Goal: Task Accomplishment & Management: Use online tool/utility

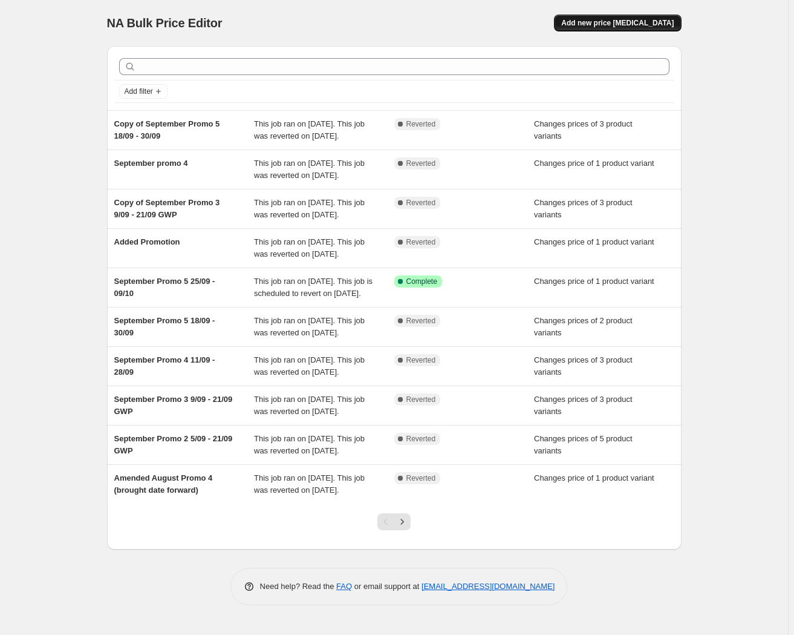
click at [618, 21] on span "Add new price [MEDICAL_DATA]" at bounding box center [617, 23] width 113 height 10
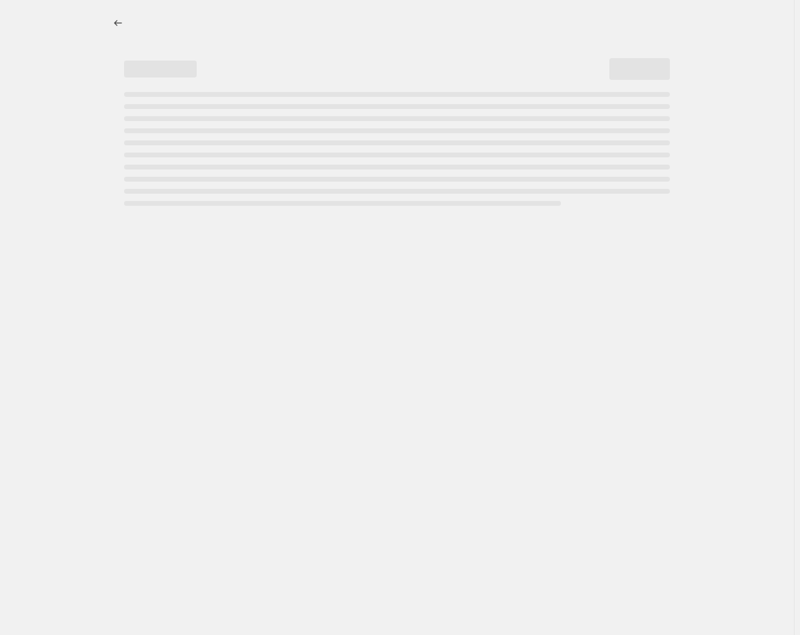
select select "percentage"
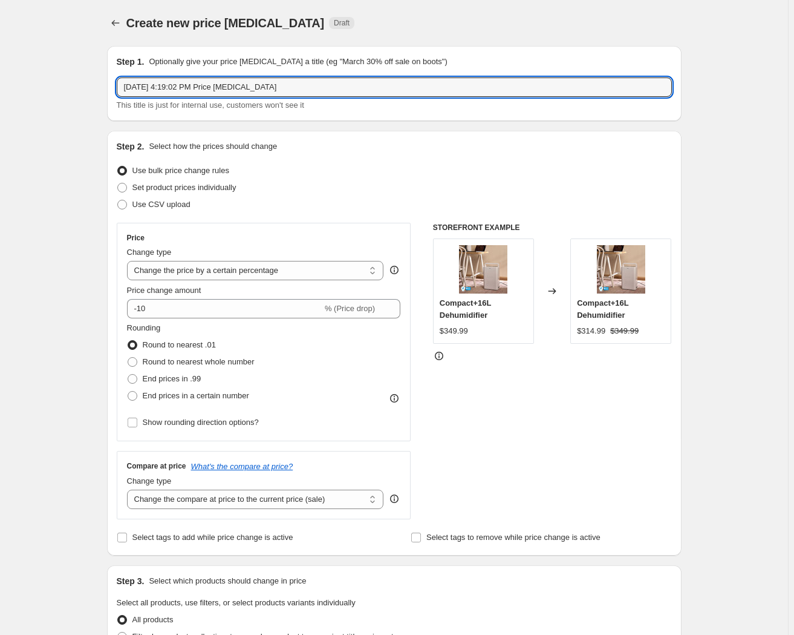
drag, startPoint x: 278, startPoint y: 86, endPoint x: -1, endPoint y: 93, distance: 279.0
click at [0, 93] on html "Home Settings Plans Skip to content Create new price [MEDICAL_DATA]. This page …" at bounding box center [397, 317] width 794 height 635
type input "October Promo 1 (1Style)"
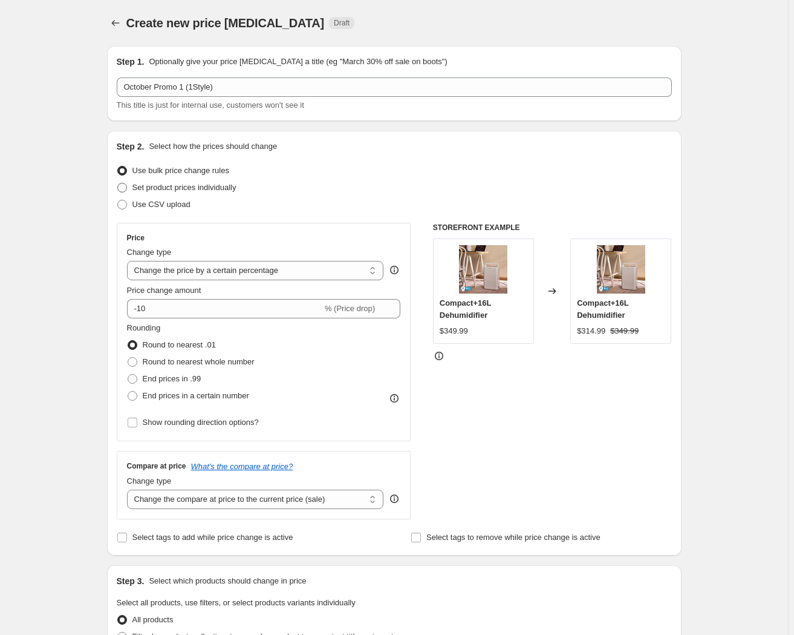
click at [182, 183] on span "Set product prices individually" at bounding box center [184, 187] width 104 height 9
click at [118, 183] on input "Set product prices individually" at bounding box center [117, 183] width 1 height 1
radio input "true"
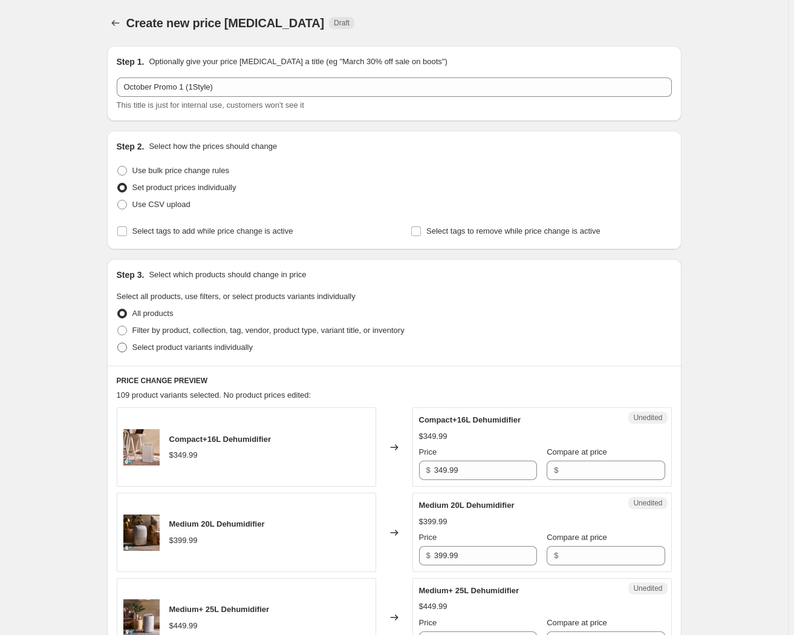
click at [155, 346] on span "Select product variants individually" at bounding box center [192, 346] width 120 height 9
click at [118, 343] on input "Select product variants individually" at bounding box center [117, 342] width 1 height 1
radio input "true"
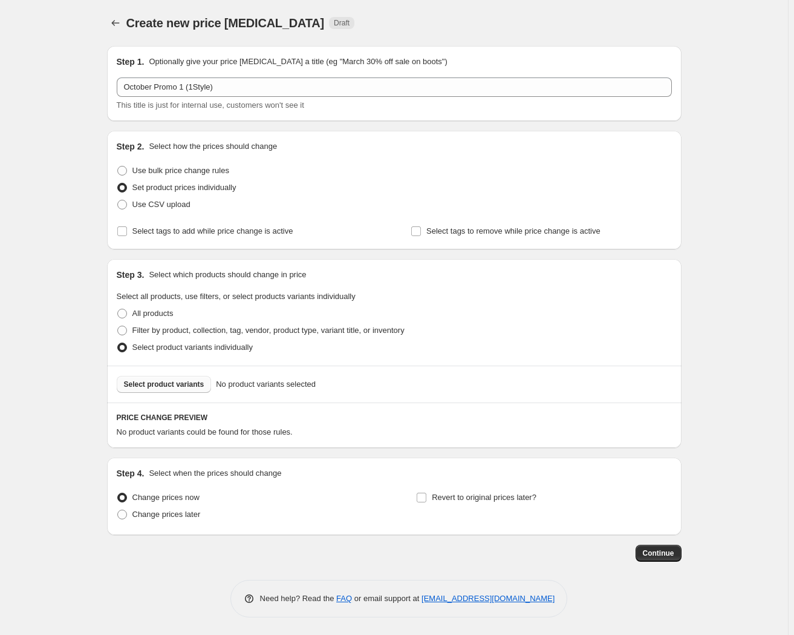
click at [166, 388] on span "Select product variants" at bounding box center [164, 384] width 80 height 10
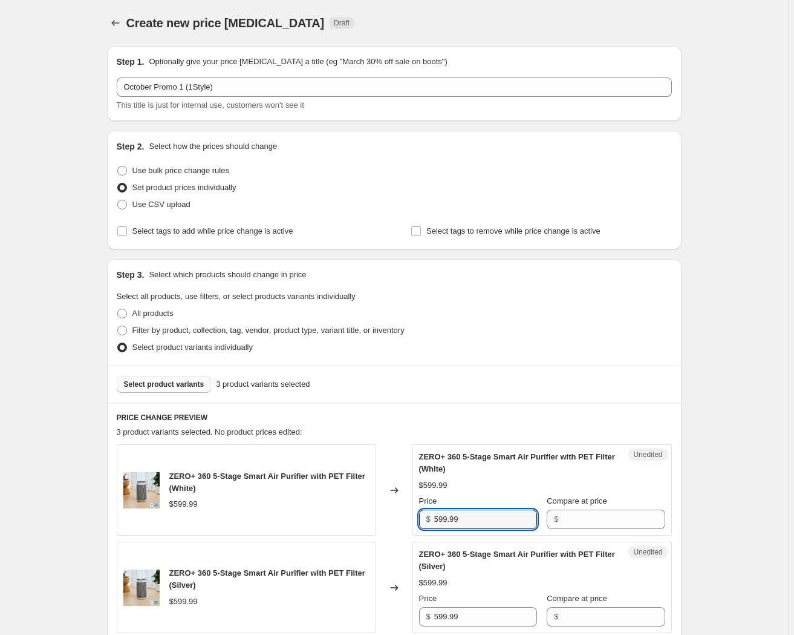
drag, startPoint x: 478, startPoint y: 520, endPoint x: 411, endPoint y: 518, distance: 66.6
click at [411, 518] on div "ZERO+ 360 5-Stage Smart Air Purifier with PET Filter (White) $599.99 Changed to…" at bounding box center [394, 489] width 555 height 91
click at [599, 523] on input "Compare at price" at bounding box center [613, 518] width 103 height 19
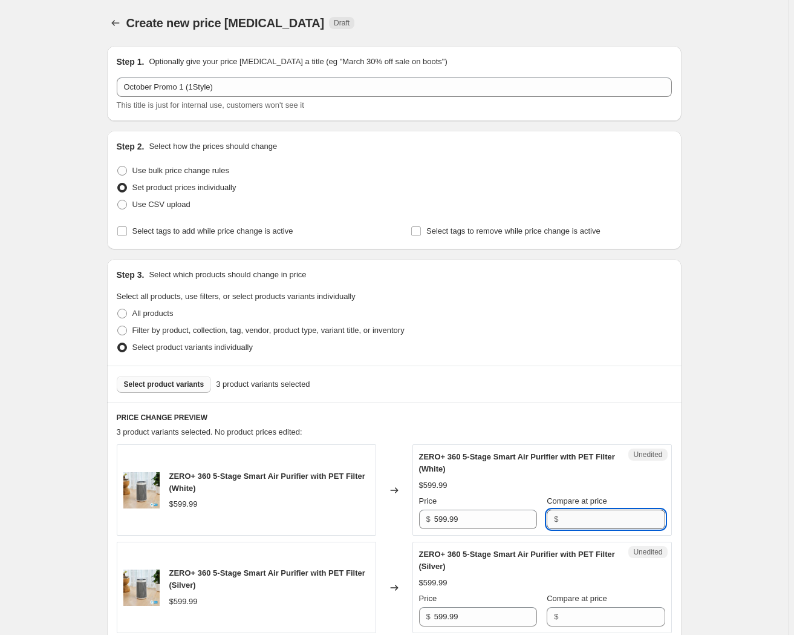
paste input "599.99"
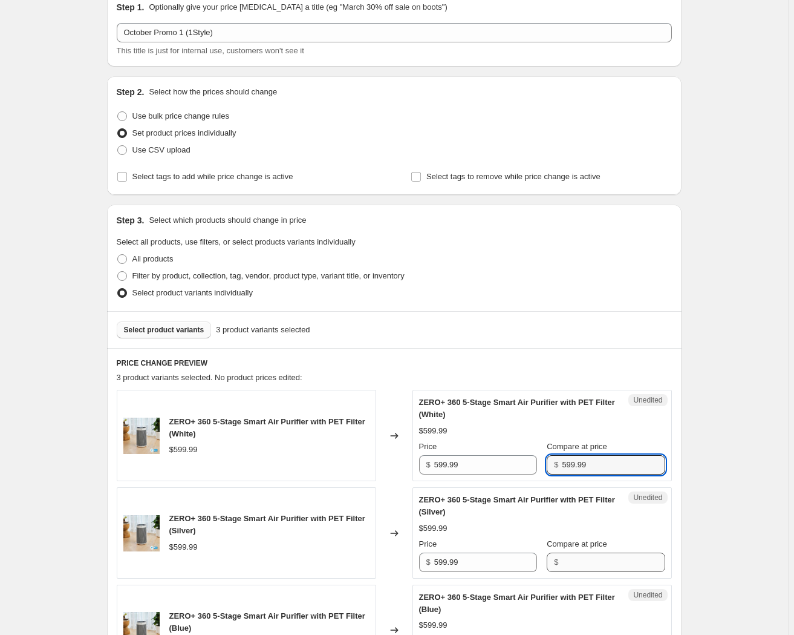
type input "599.99"
click at [566, 561] on input "Compare at price" at bounding box center [613, 561] width 103 height 19
paste input "599.99"
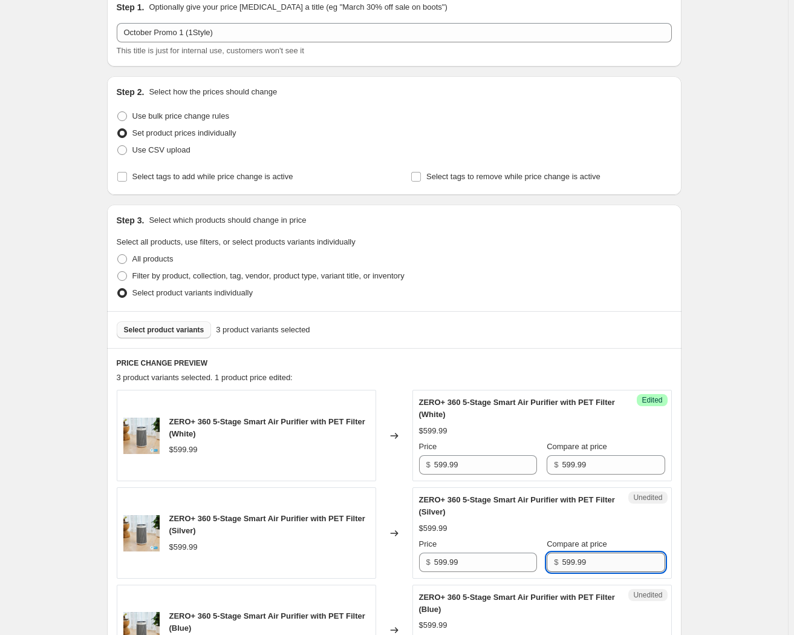
scroll to position [165, 0]
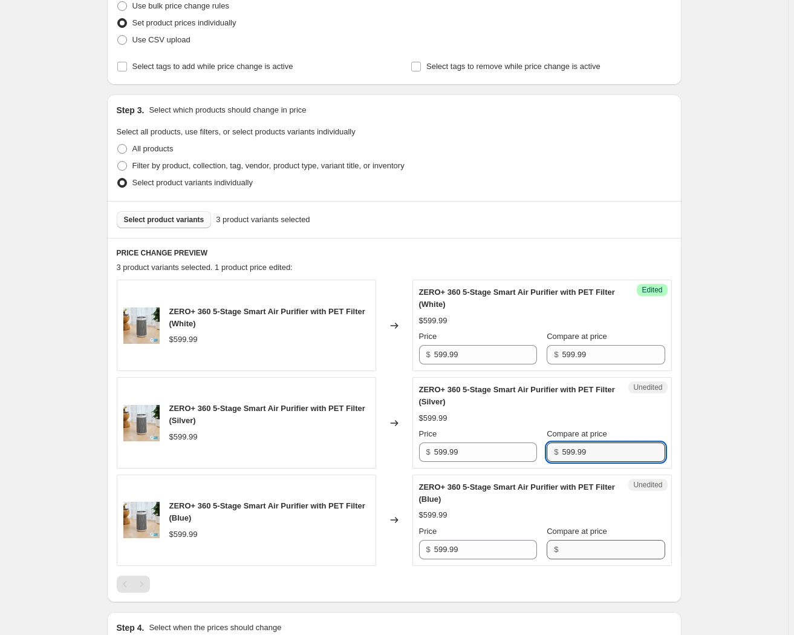
type input "599.99"
click at [571, 552] on input "Compare at price" at bounding box center [613, 549] width 103 height 19
paste input "599.99"
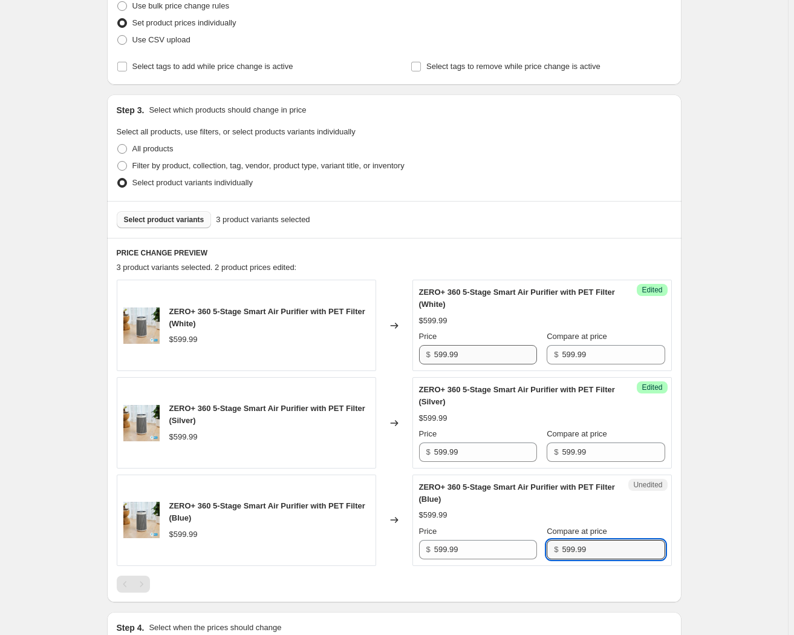
type input "599.99"
click at [443, 353] on input "599.99" at bounding box center [485, 354] width 103 height 19
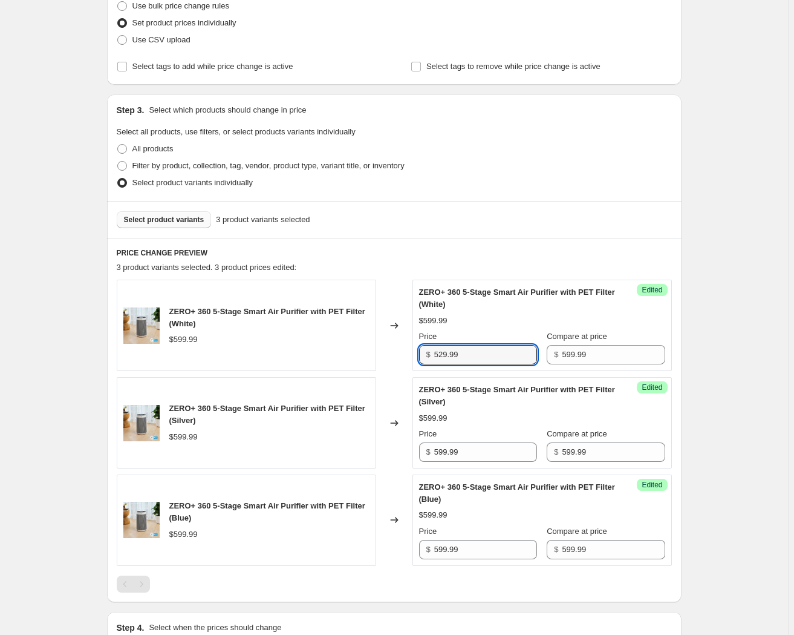
drag, startPoint x: 479, startPoint y: 351, endPoint x: 396, endPoint y: 359, distance: 83.3
click at [396, 359] on div "ZERO+ 360 5-Stage Smart Air Purifier with PET Filter (White) $599.99 Changed to…" at bounding box center [394, 324] width 555 height 91
type input "529.99"
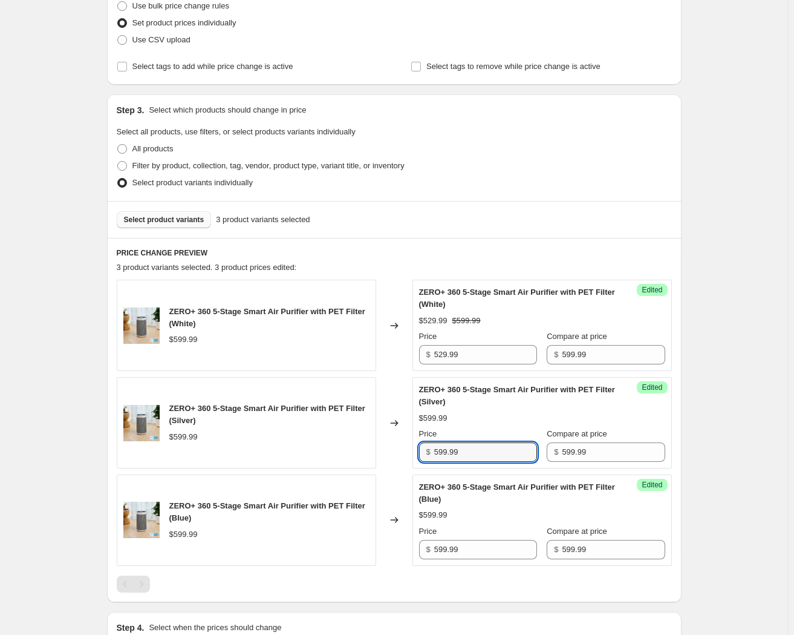
drag, startPoint x: 466, startPoint y: 452, endPoint x: 394, endPoint y: 456, distance: 72.1
click at [393, 455] on div "ZERO+ 360 5-Stage Smart Air Purifier with PET Filter (Silver) $599.99 Changed t…" at bounding box center [394, 422] width 555 height 91
paste input "2"
type input "529.99"
drag, startPoint x: 472, startPoint y: 554, endPoint x: 414, endPoint y: 555, distance: 58.7
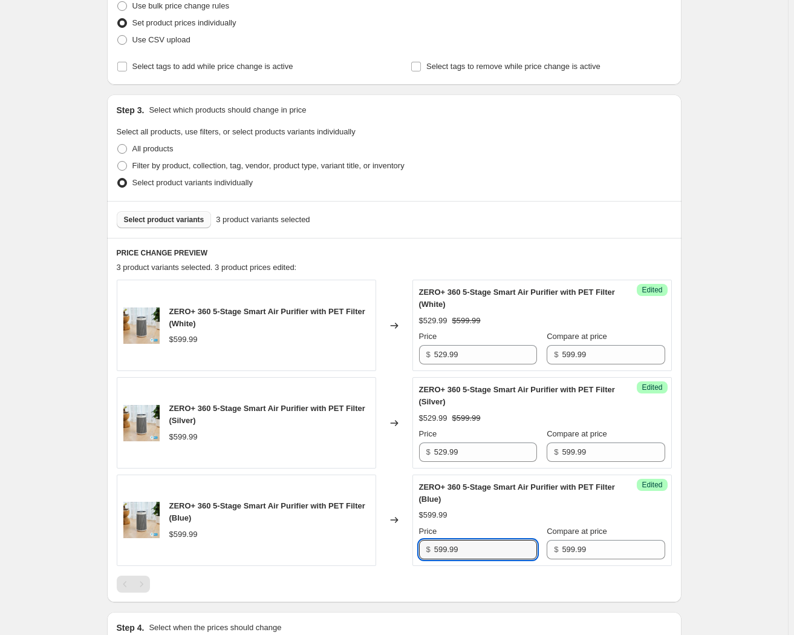
click at [414, 555] on div "ZERO+ 360 5-Stage Smart Air Purifier with PET Filter (Blue) $599.99 Changed to …" at bounding box center [394, 519] width 555 height 91
paste input "2"
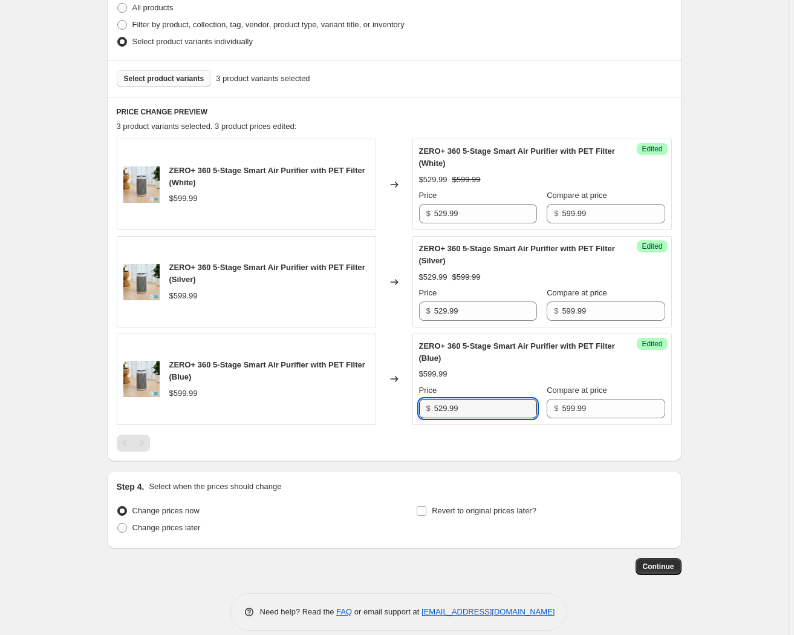
scroll to position [318, 0]
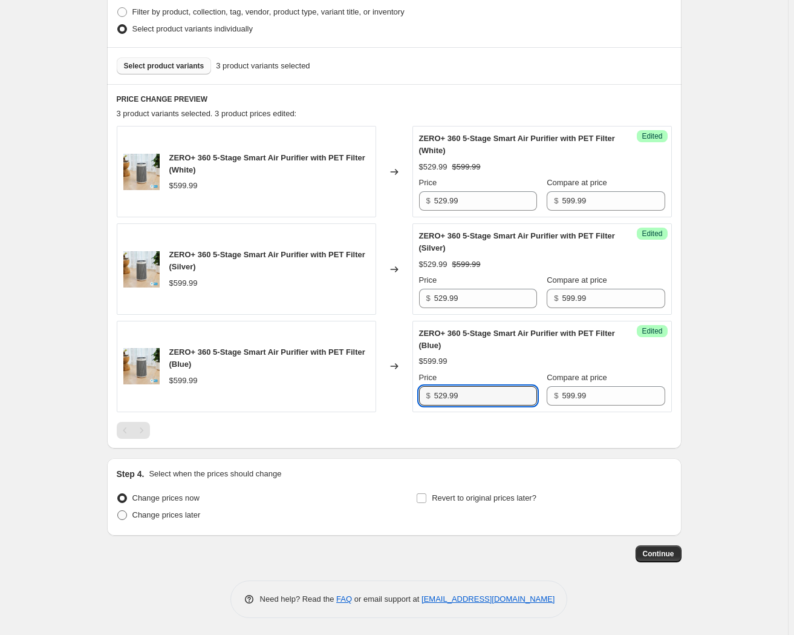
type input "529.99"
click at [175, 513] on span "Change prices later" at bounding box center [166, 514] width 68 height 9
click at [118, 511] on input "Change prices later" at bounding box center [117, 510] width 1 height 1
radio input "true"
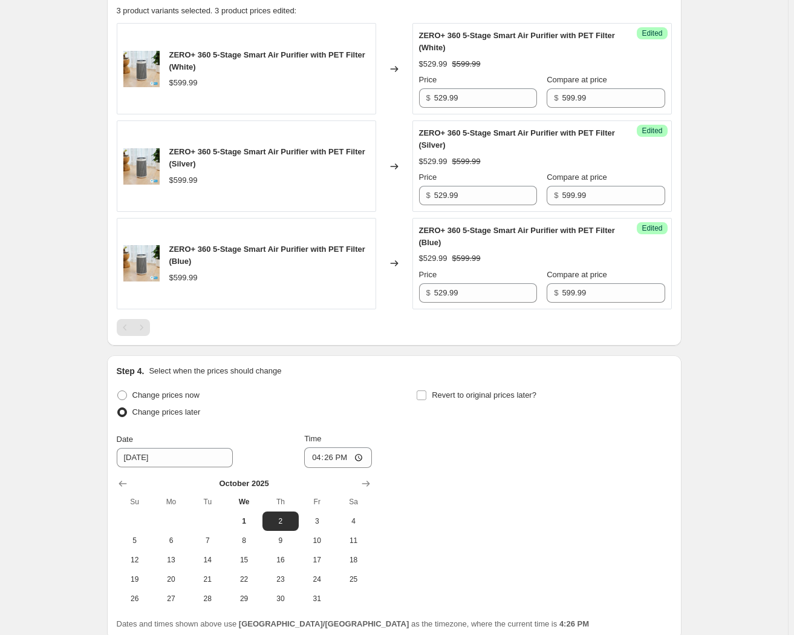
scroll to position [428, 0]
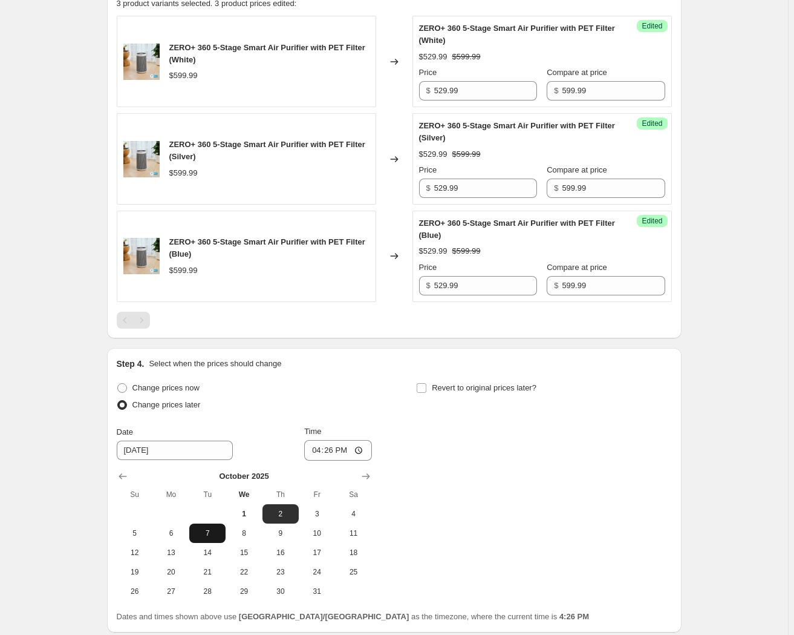
drag, startPoint x: 175, startPoint y: 534, endPoint x: 196, endPoint y: 524, distance: 23.0
click at [175, 535] on span "6" at bounding box center [171, 533] width 27 height 10
type input "[DATE]"
click at [315, 451] on input "16:26" at bounding box center [338, 450] width 68 height 21
type input "00:01"
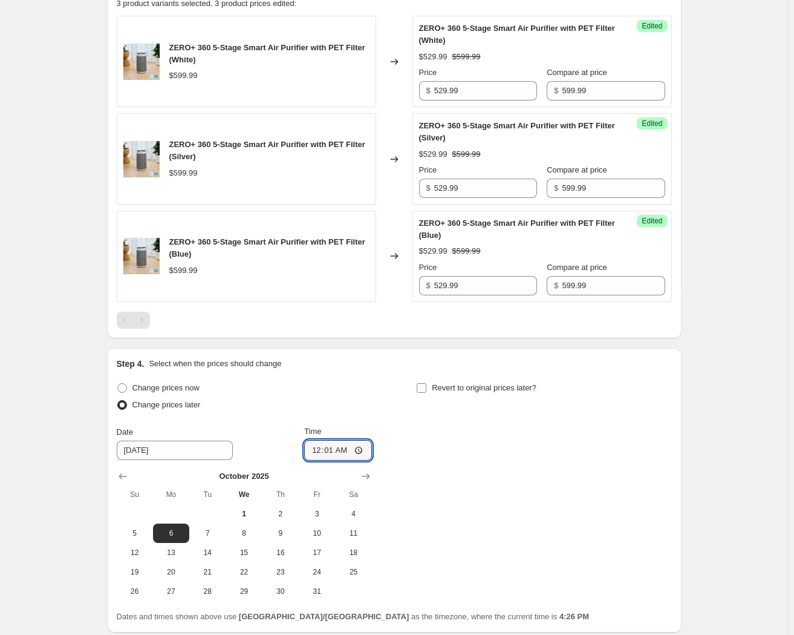
click at [434, 388] on span "Revert to original prices later?" at bounding box center [484, 387] width 105 height 9
click at [426, 388] on input "Revert to original prices later?" at bounding box center [422, 388] width 10 height 10
checkbox input "true"
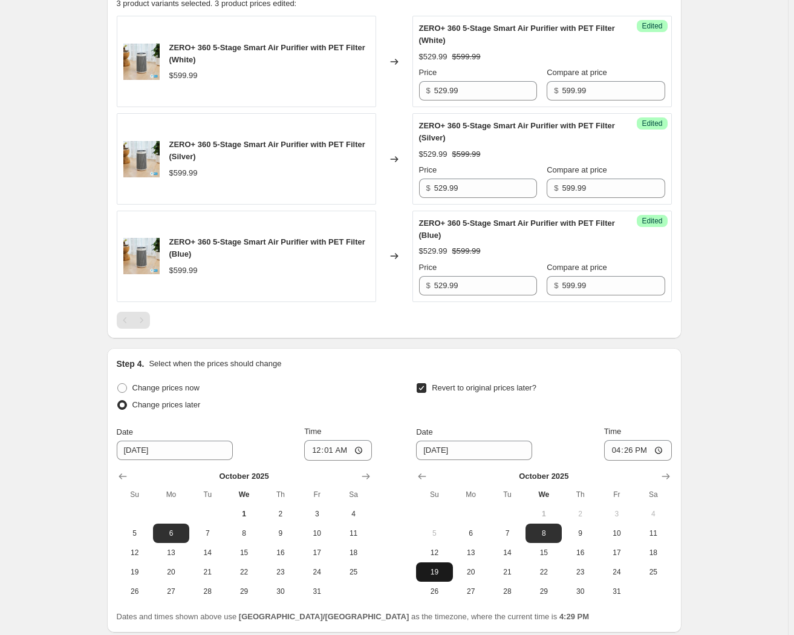
click at [442, 571] on span "19" at bounding box center [434, 572] width 27 height 10
type input "[DATE]"
click at [621, 449] on input "16:26" at bounding box center [638, 450] width 68 height 21
type input "23:59"
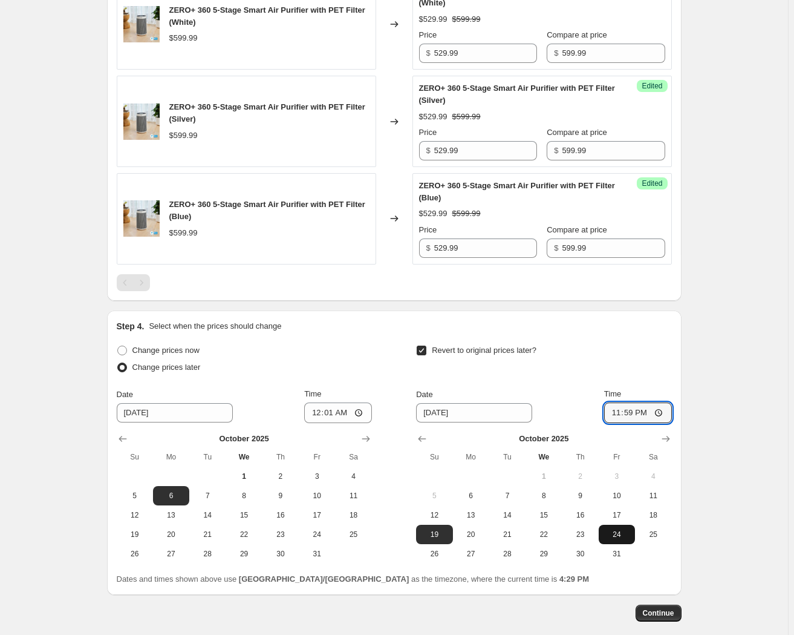
scroll to position [525, 0]
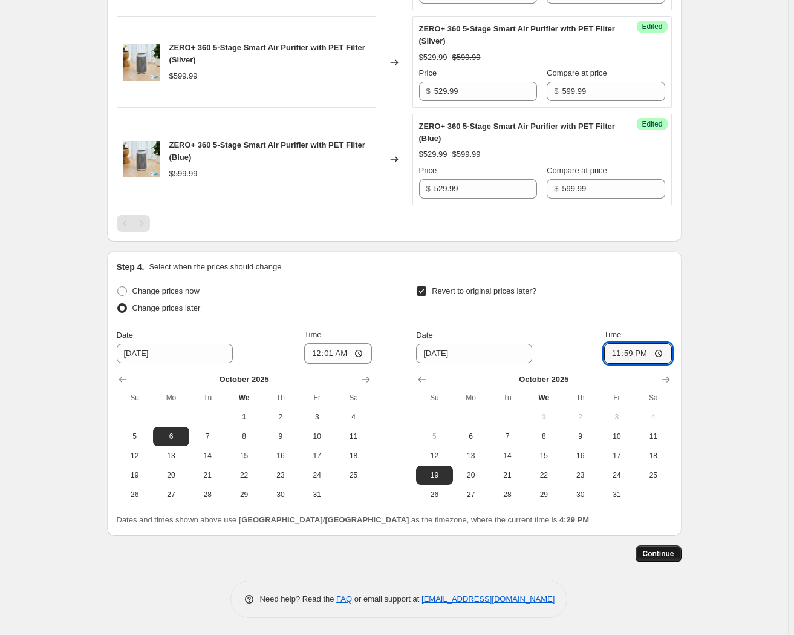
click at [662, 554] on span "Continue" at bounding box center [658, 554] width 31 height 10
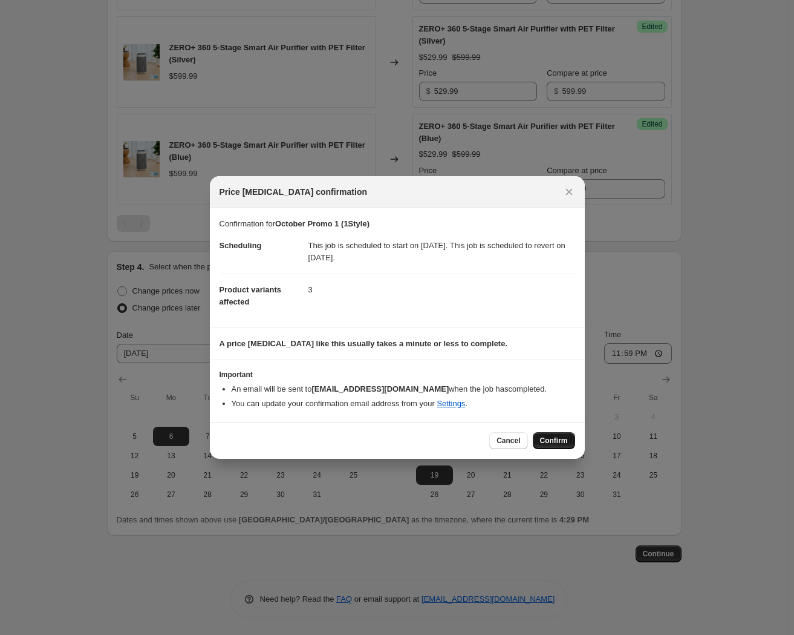
click at [545, 440] on span "Confirm" at bounding box center [554, 441] width 28 height 10
type input "October Promo 1 (1Style)"
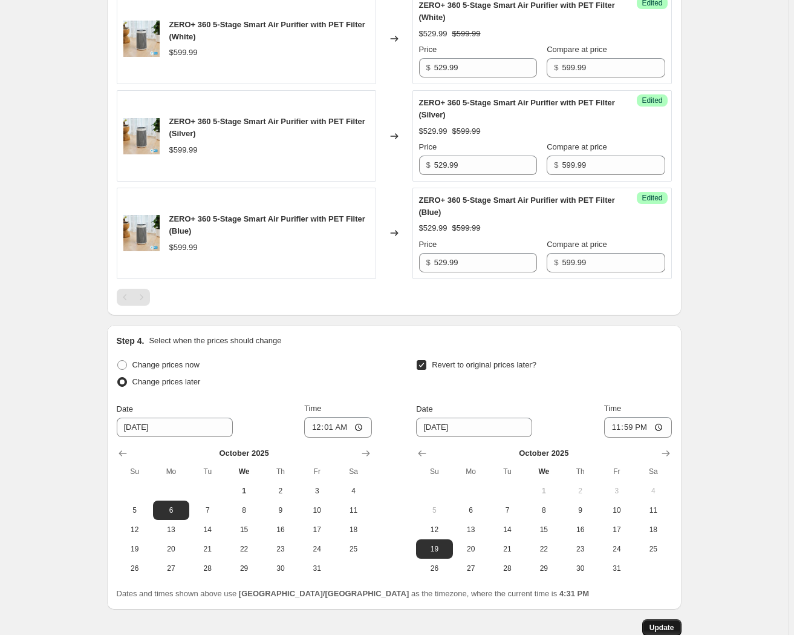
click at [655, 627] on span "Update" at bounding box center [662, 627] width 25 height 10
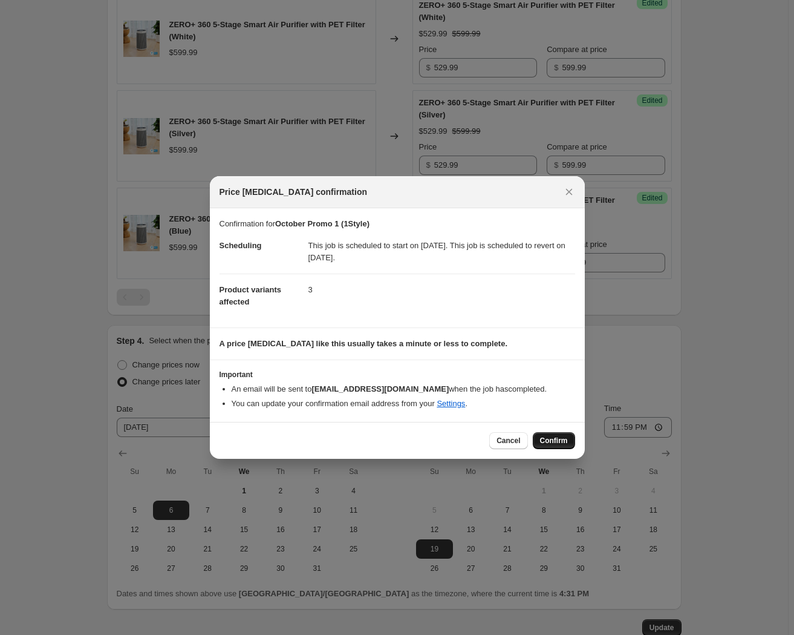
click at [555, 444] on span "Confirm" at bounding box center [554, 441] width 28 height 10
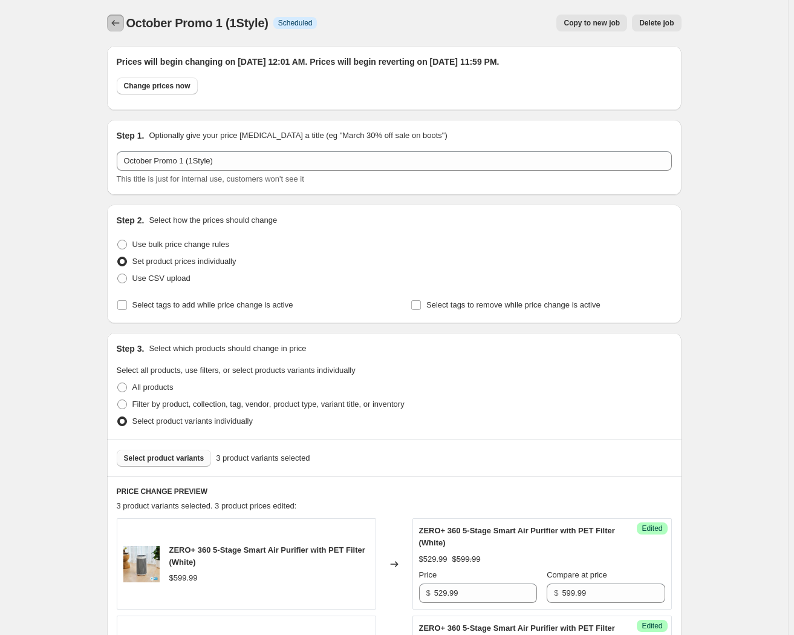
click at [118, 24] on icon "Price change jobs" at bounding box center [115, 23] width 12 height 12
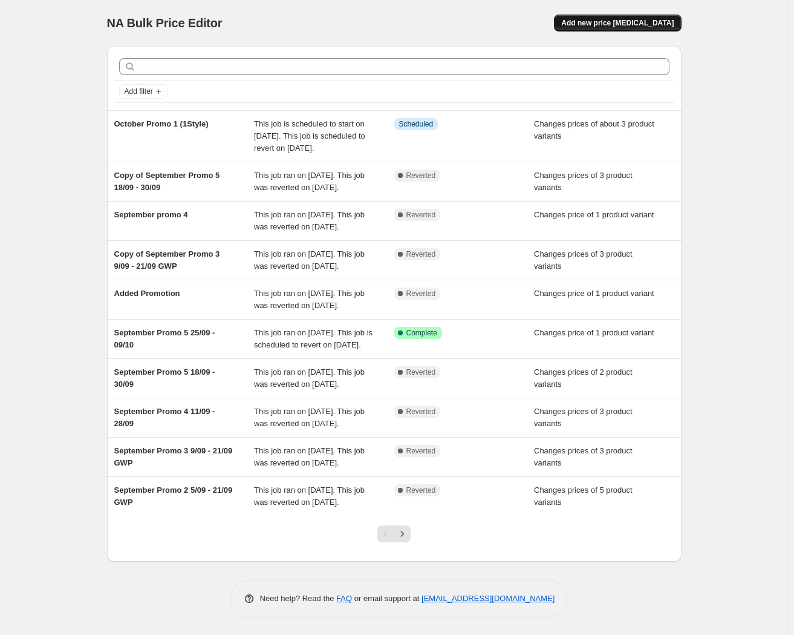
click at [624, 19] on span "Add new price [MEDICAL_DATA]" at bounding box center [617, 23] width 113 height 10
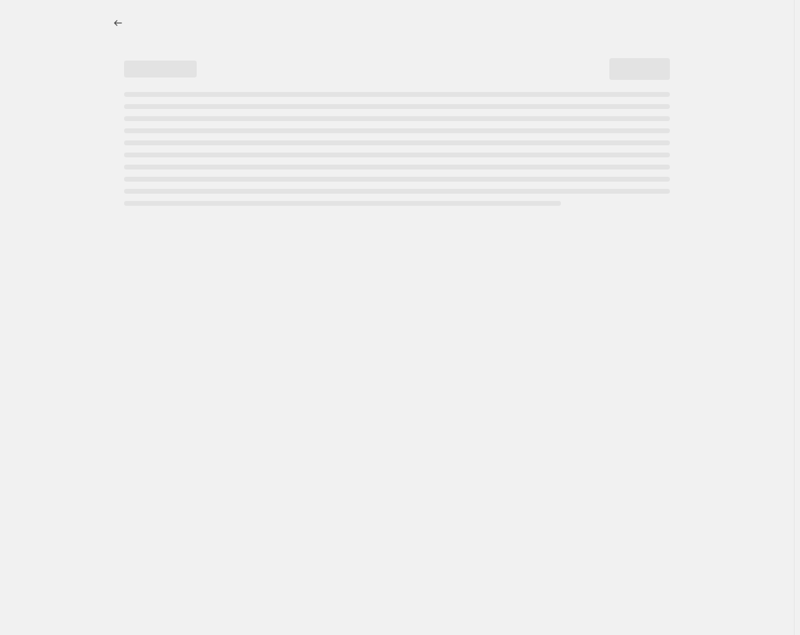
select select "percentage"
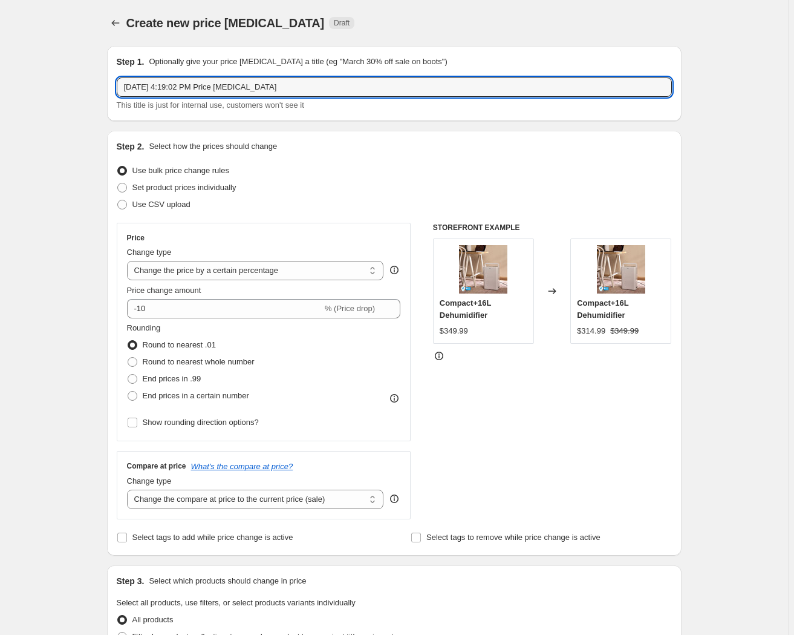
drag, startPoint x: 277, startPoint y: 82, endPoint x: 68, endPoint y: 80, distance: 209.3
click at [68, 80] on div "Create new price [MEDICAL_DATA]. This page is ready Create new price [MEDICAL_D…" at bounding box center [394, 604] width 788 height 1209
type input "October Promo 2 (4 Styles)"
click at [181, 187] on span "Set product prices individually" at bounding box center [184, 187] width 104 height 9
click at [118, 183] on input "Set product prices individually" at bounding box center [117, 183] width 1 height 1
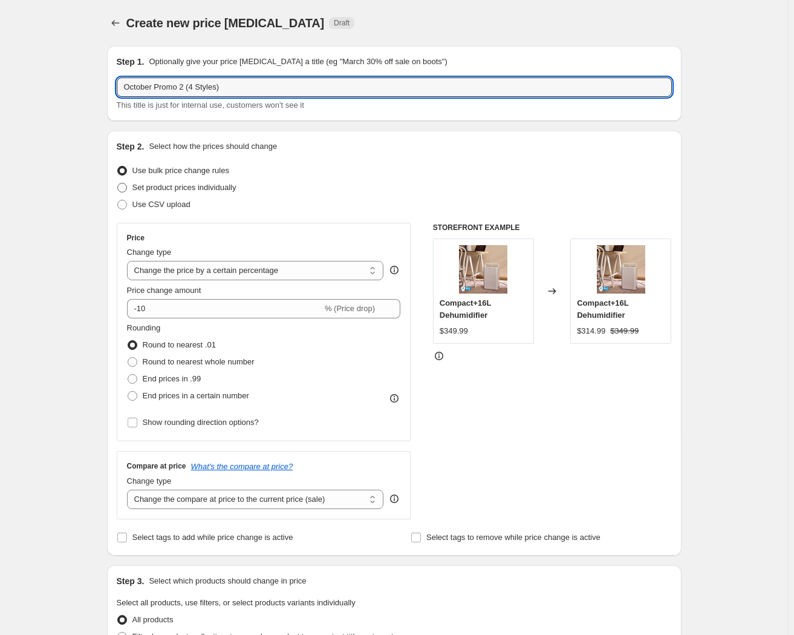
radio input "true"
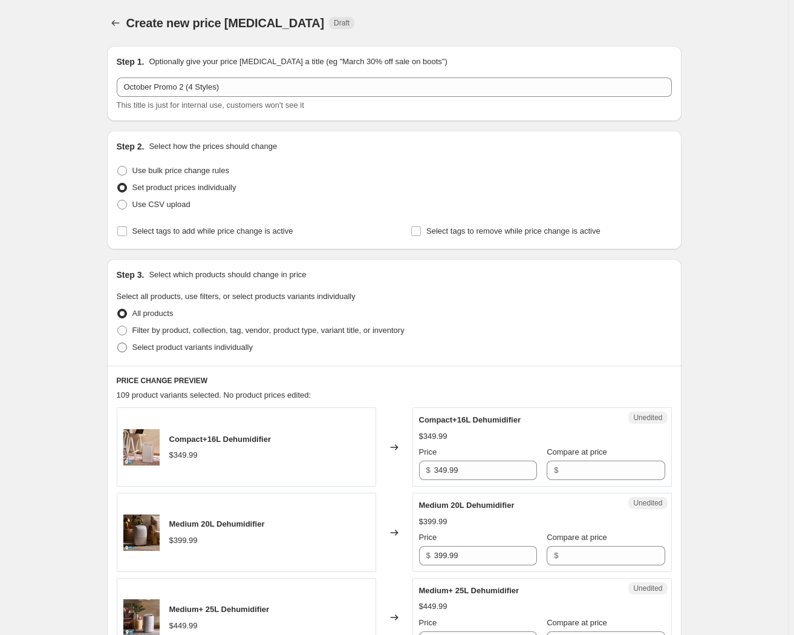
click at [200, 350] on span "Select product variants individually" at bounding box center [192, 346] width 120 height 9
click at [118, 343] on input "Select product variants individually" at bounding box center [117, 342] width 1 height 1
radio input "true"
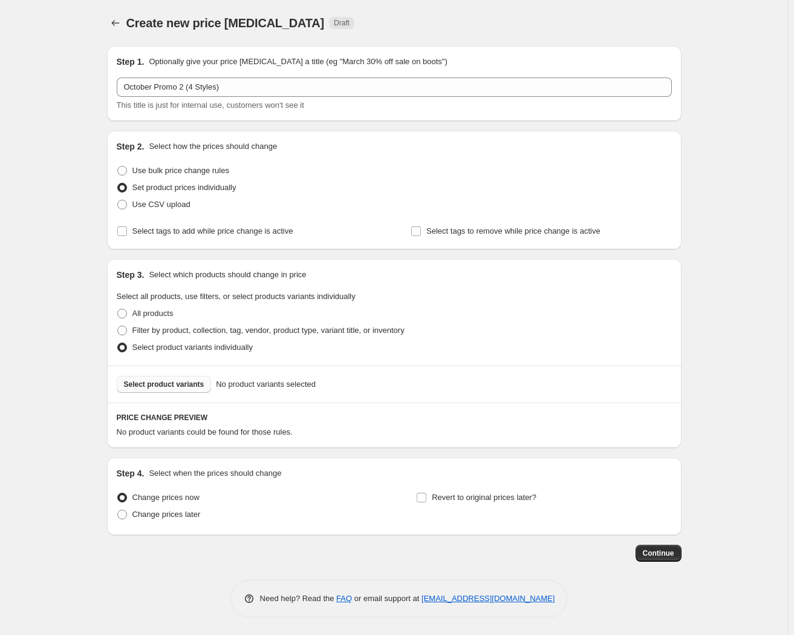
click at [166, 385] on span "Select product variants" at bounding box center [164, 384] width 80 height 10
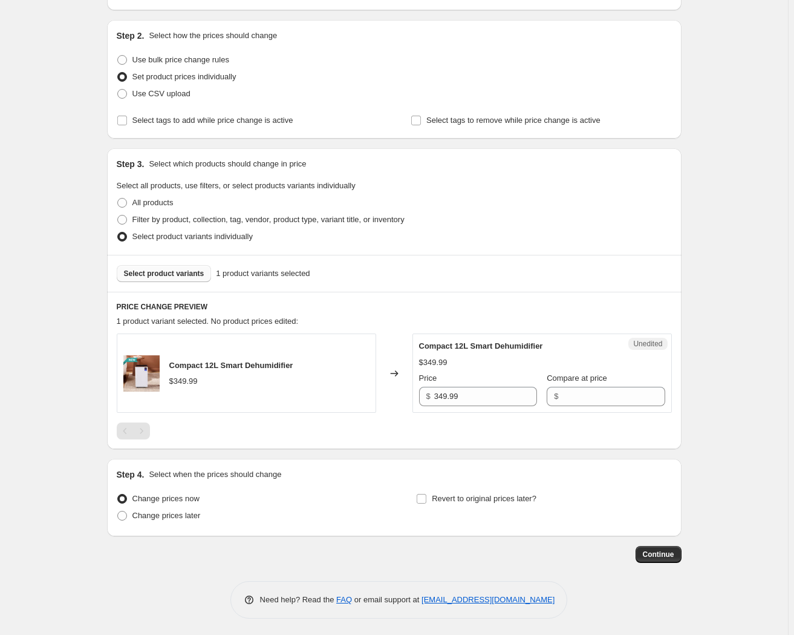
scroll to position [112, 0]
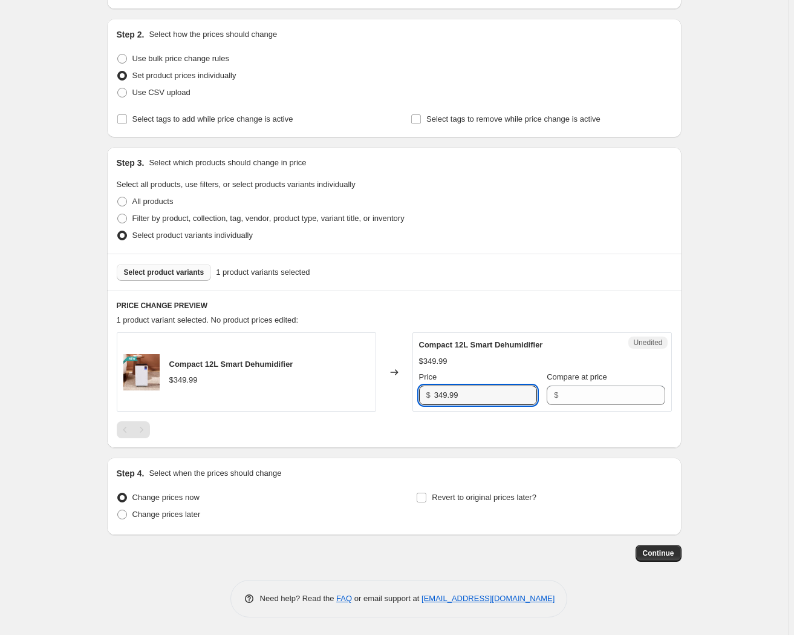
drag, startPoint x: 479, startPoint y: 398, endPoint x: 397, endPoint y: 398, distance: 81.7
click at [397, 398] on div "Compact 12L Smart Dehumidifier $349.99 Changed to Unedited Compact 12L Smart De…" at bounding box center [394, 371] width 555 height 79
click at [590, 394] on input "Compare at price" at bounding box center [613, 394] width 103 height 19
paste input "349.99"
type input "349.99"
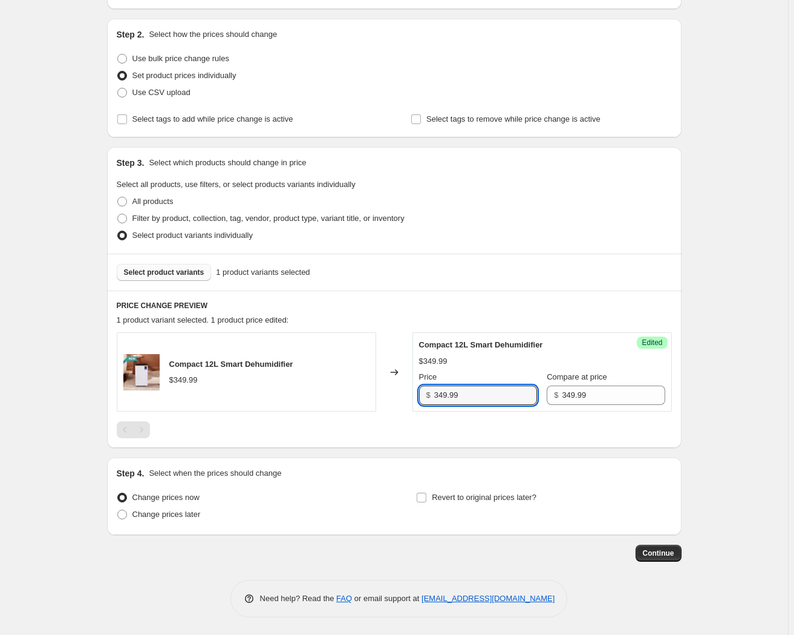
drag, startPoint x: 467, startPoint y: 392, endPoint x: 411, endPoint y: 393, distance: 56.3
click at [411, 393] on div "Compact 12L Smart Dehumidifier $349.99 Changed to Success Edited Compact 12L Sm…" at bounding box center [394, 371] width 555 height 79
type input "279.99"
click at [181, 270] on span "Select product variants" at bounding box center [164, 272] width 80 height 10
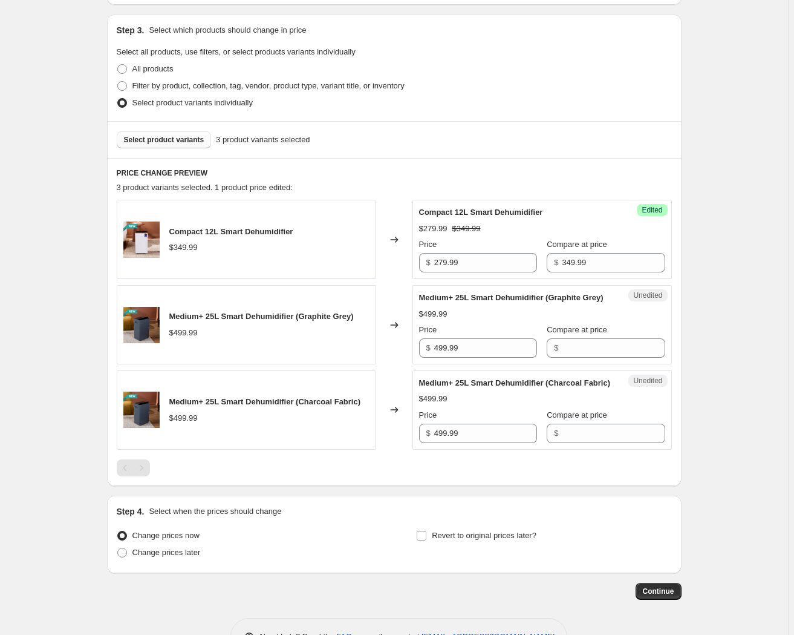
scroll to position [277, 0]
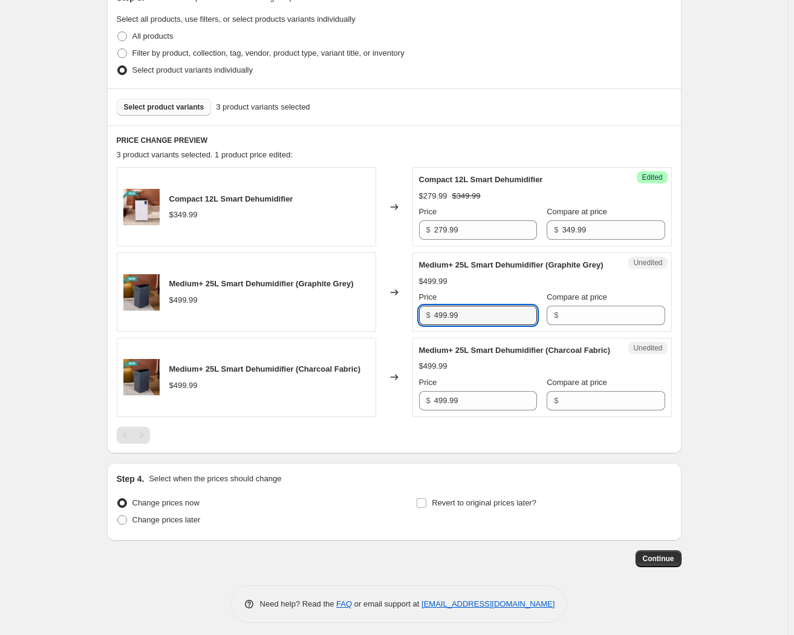
drag, startPoint x: 480, startPoint y: 324, endPoint x: 405, endPoint y: 327, distance: 75.1
click at [405, 327] on div "Medium+ 25L Smart Dehumidifier (Graphite Grey) $499.99 Changed to Unedited Medi…" at bounding box center [394, 291] width 555 height 79
click at [567, 325] on input "Compare at price" at bounding box center [613, 314] width 103 height 19
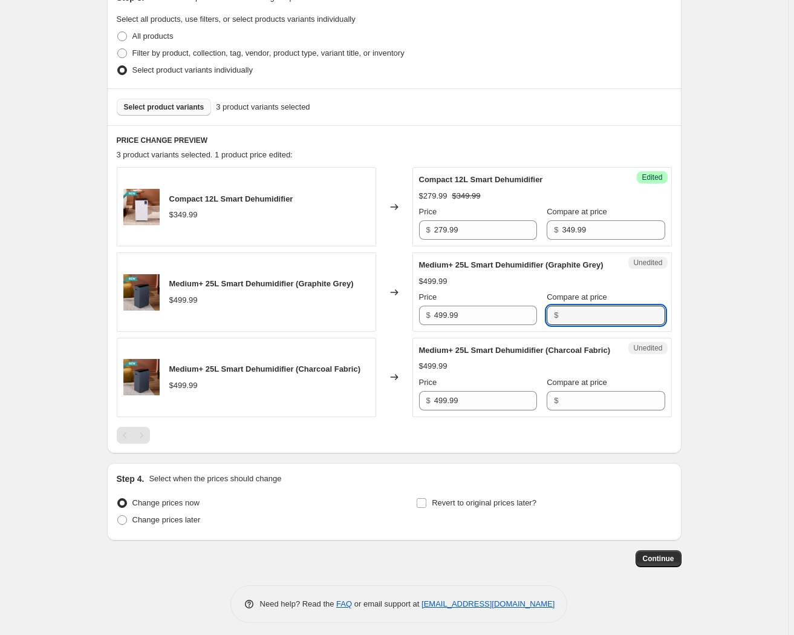
paste input "499.99"
type input "499.99"
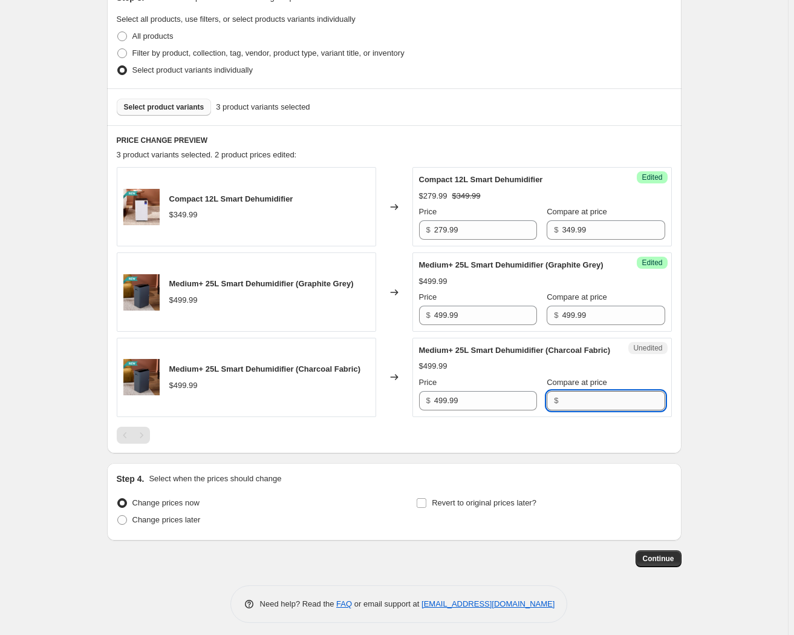
click at [578, 410] on input "Compare at price" at bounding box center [613, 400] width 103 height 19
paste input "499.99"
type input "499.99"
click at [442, 321] on input "499.99" at bounding box center [485, 314] width 103 height 19
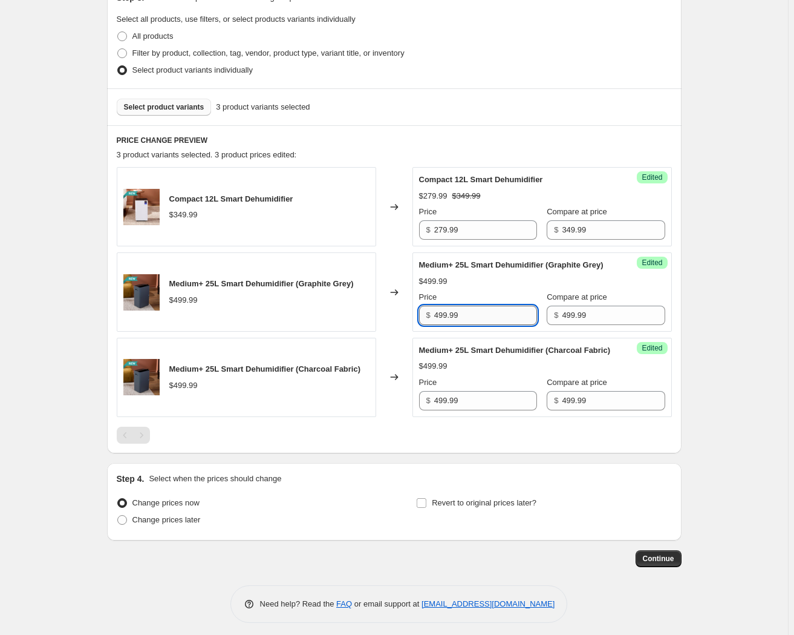
click at [445, 322] on input "499.99" at bounding box center [485, 314] width 103 height 19
drag, startPoint x: 466, startPoint y: 326, endPoint x: 424, endPoint y: 325, distance: 41.7
click at [424, 325] on div "$ 429.99" at bounding box center [478, 314] width 118 height 19
type input "429.99"
drag, startPoint x: 467, startPoint y: 433, endPoint x: 413, endPoint y: 430, distance: 54.5
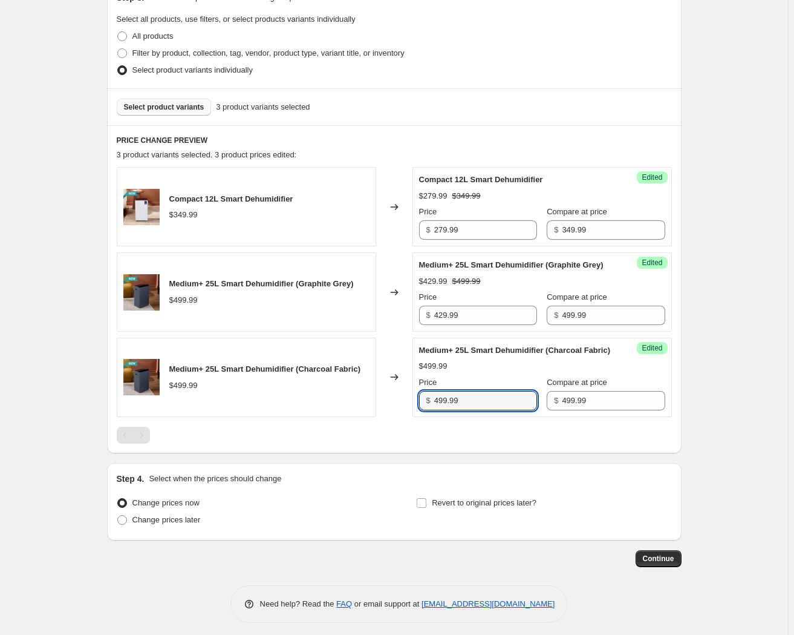
click at [413, 417] on div "Medium+ 25L Smart Dehumidifier (Charcoal Fabric) $499.99 Changed to Success Edi…" at bounding box center [394, 377] width 555 height 79
paste input "2"
type input "429.99"
click at [163, 108] on span "Select product variants" at bounding box center [164, 107] width 80 height 10
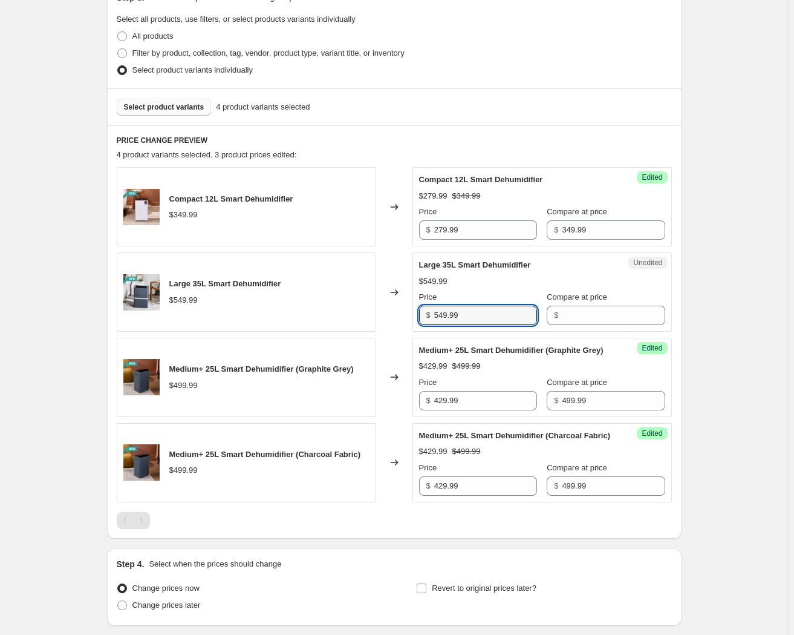
drag, startPoint x: 468, startPoint y: 318, endPoint x: 391, endPoint y: 317, distance: 76.2
click at [391, 316] on div "Large 35L Smart Dehumidifier $549.99 Changed to Unedited Large 35L Smart Dehumi…" at bounding box center [394, 291] width 555 height 79
click at [586, 314] on input "Compare at price" at bounding box center [613, 314] width 103 height 19
paste input "549.99"
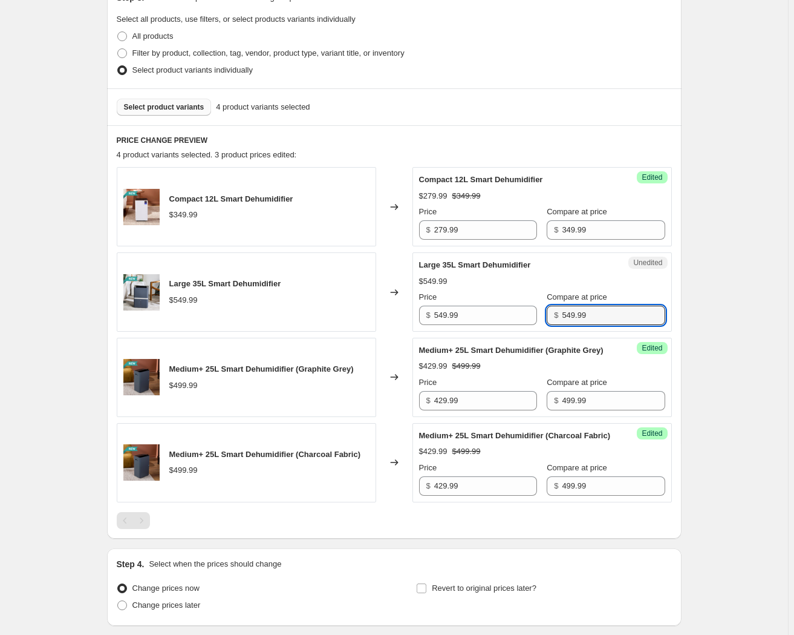
type input "549.99"
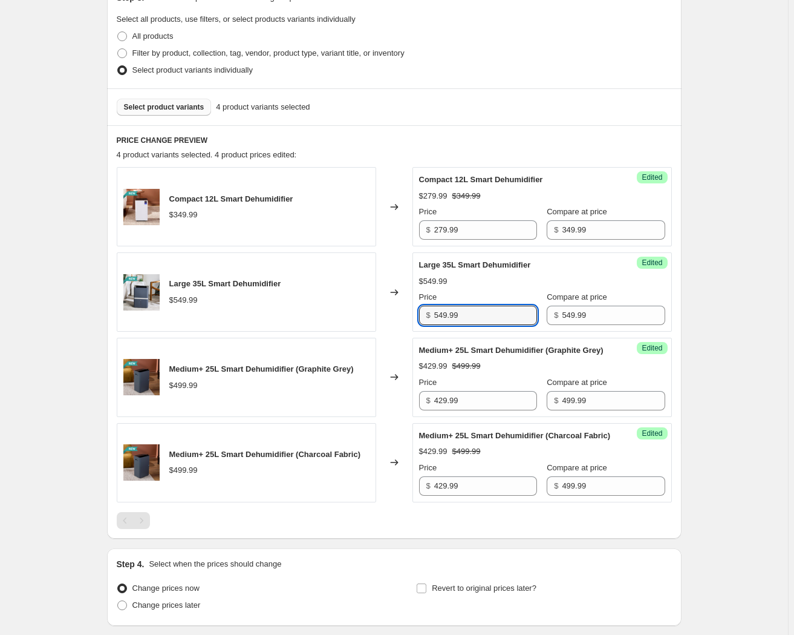
drag, startPoint x: 447, startPoint y: 309, endPoint x: 434, endPoint y: 311, distance: 12.9
click at [434, 311] on div "$ 549.99" at bounding box center [478, 314] width 118 height 19
type input "479.99"
click at [663, 367] on div "Success Edited Medium+ 25L Smart Dehumidifier (Graphite Grey) $429.99 $499.99 P…" at bounding box center [543, 377] width 260 height 79
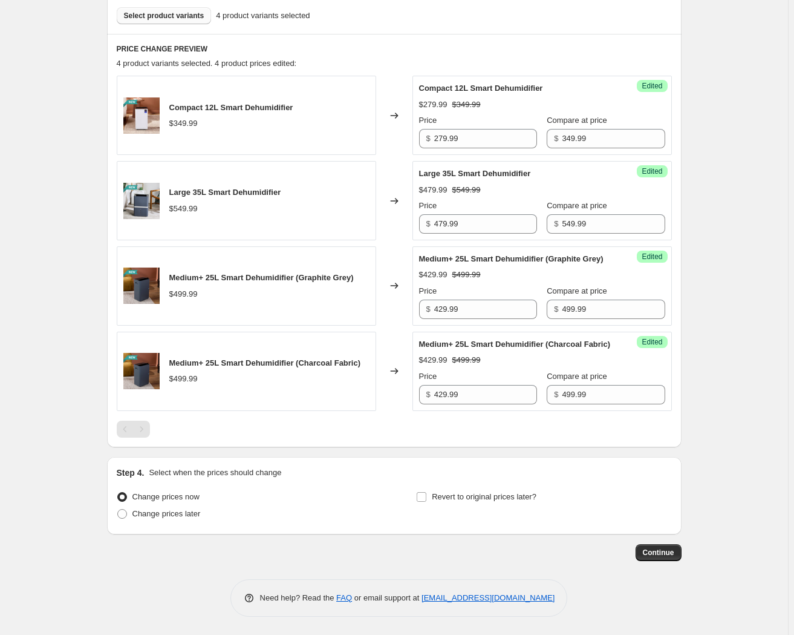
scroll to position [391, 0]
click at [134, 521] on label "Change prices later" at bounding box center [159, 513] width 84 height 17
click at [118, 509] on input "Change prices later" at bounding box center [117, 509] width 1 height 1
radio input "true"
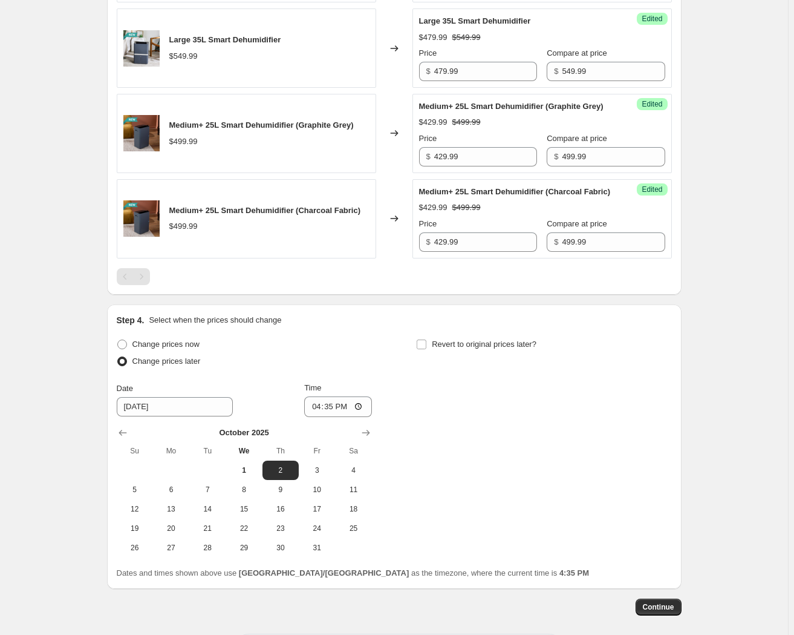
scroll to position [557, 0]
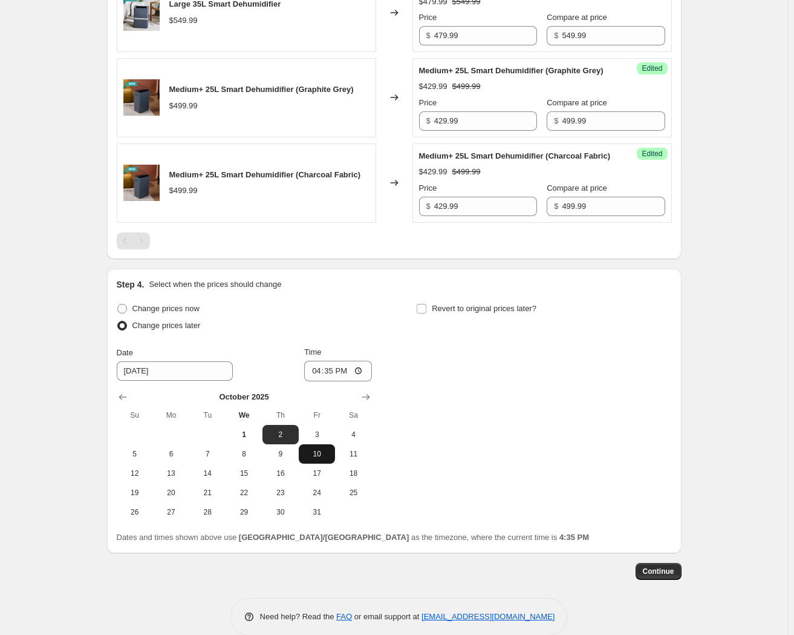
click at [330, 459] on span "10" at bounding box center [317, 454] width 27 height 10
type input "[DATE]"
click at [315, 381] on input "16:35" at bounding box center [338, 371] width 68 height 21
type input "00:01"
click at [433, 317] on label "Revert to original prices later?" at bounding box center [476, 308] width 120 height 17
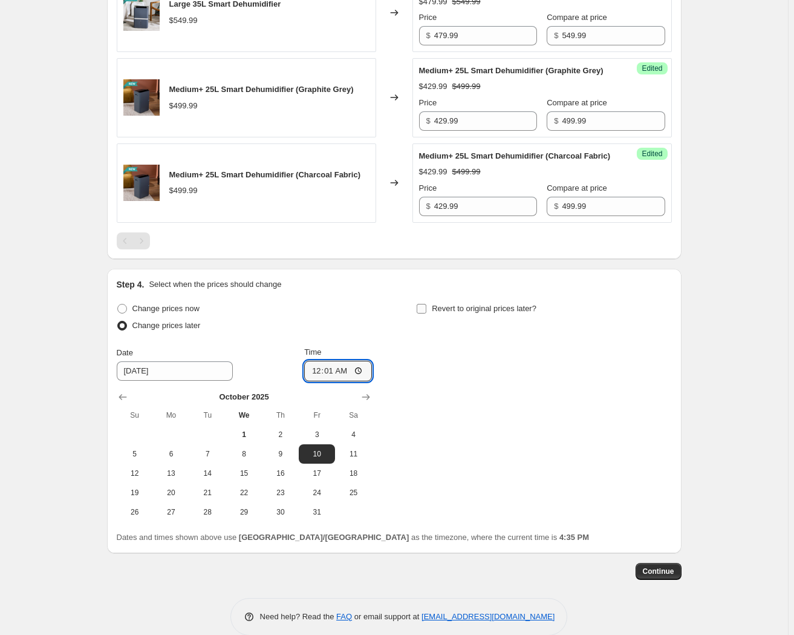
click at [426, 313] on input "Revert to original prices later?" at bounding box center [422, 309] width 10 height 10
checkbox input "true"
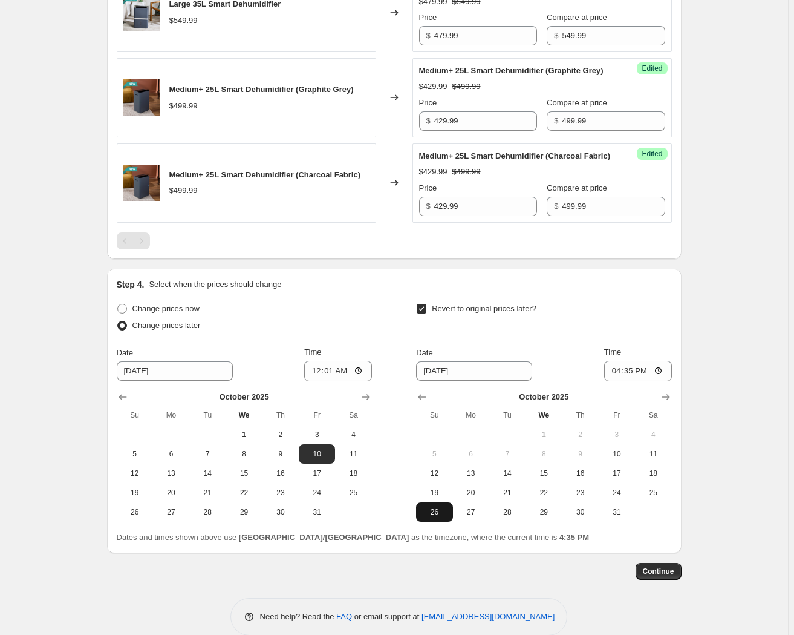
click at [436, 517] on span "26" at bounding box center [434, 512] width 27 height 10
type input "[DATE]"
click at [616, 381] on input "16:35" at bounding box center [638, 371] width 68 height 21
type input "23:59"
click at [667, 576] on span "Continue" at bounding box center [658, 571] width 31 height 10
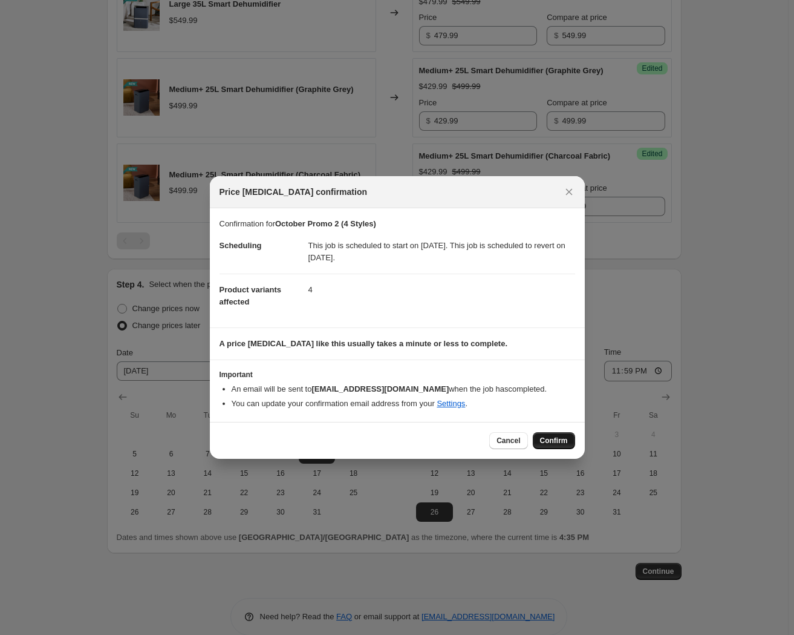
click at [553, 438] on span "Confirm" at bounding box center [554, 441] width 28 height 10
type input "October Promo 2 (4 Styles)"
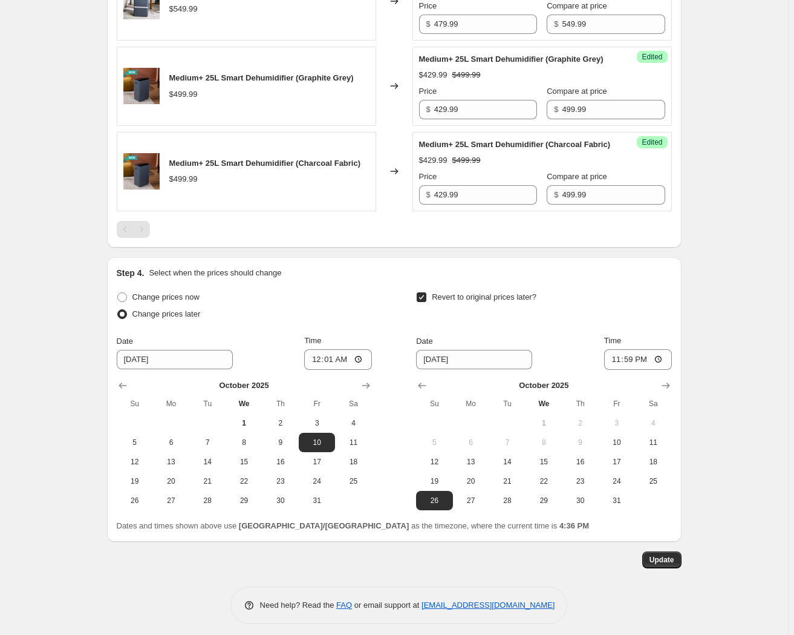
scroll to position [671, 0]
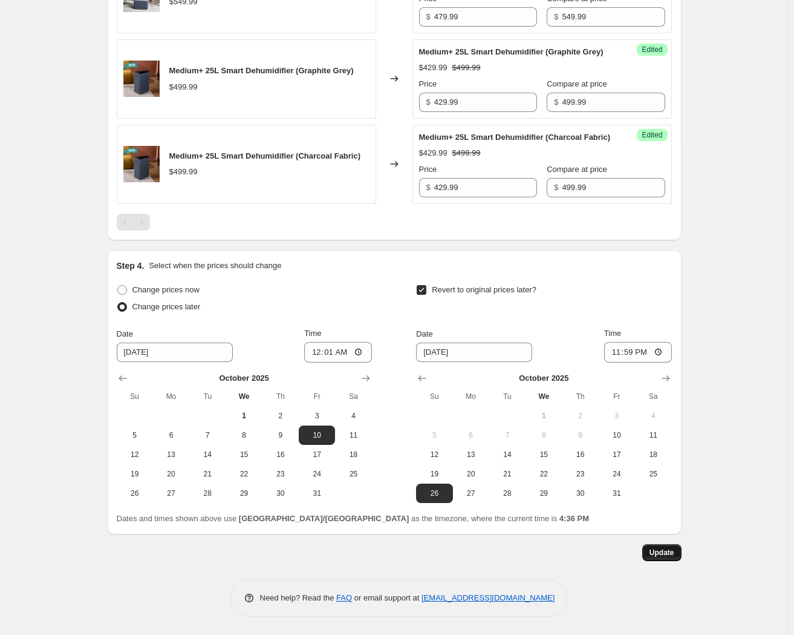
click at [669, 553] on span "Update" at bounding box center [662, 552] width 25 height 10
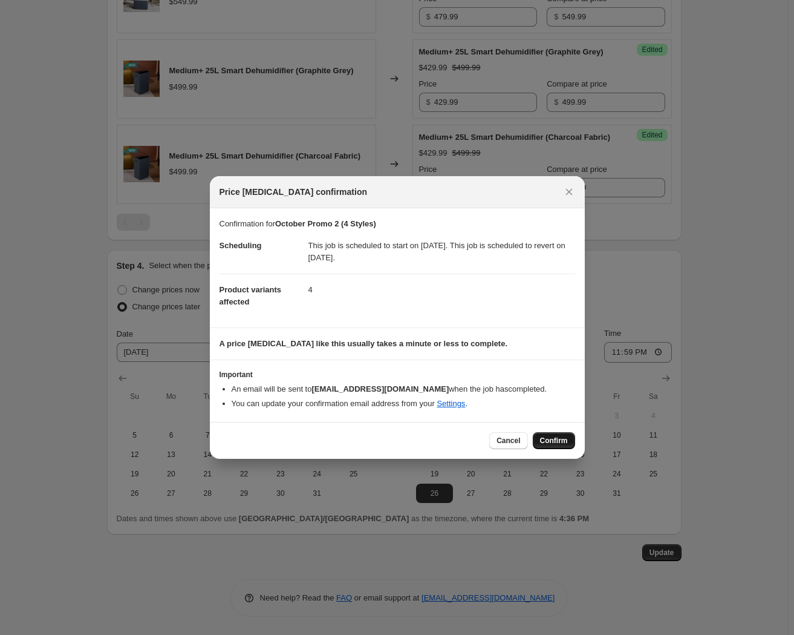
click at [552, 440] on span "Confirm" at bounding box center [554, 441] width 28 height 10
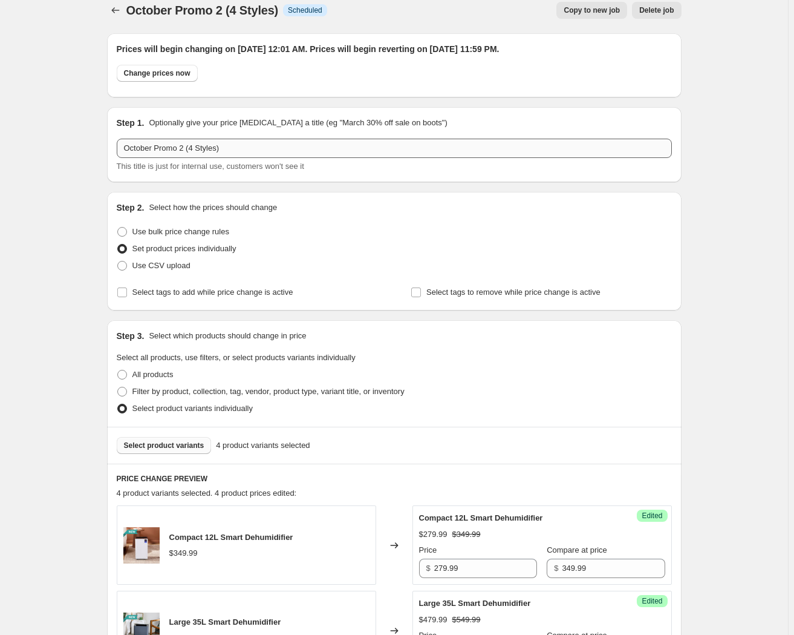
scroll to position [12, 0]
click at [110, 8] on button "Price change jobs" at bounding box center [115, 10] width 17 height 17
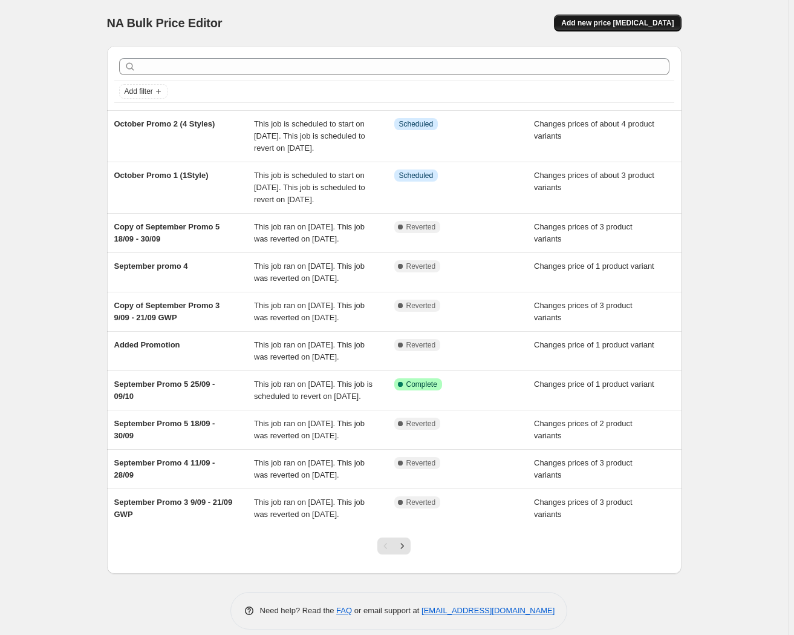
click at [615, 22] on span "Add new price [MEDICAL_DATA]" at bounding box center [617, 23] width 113 height 10
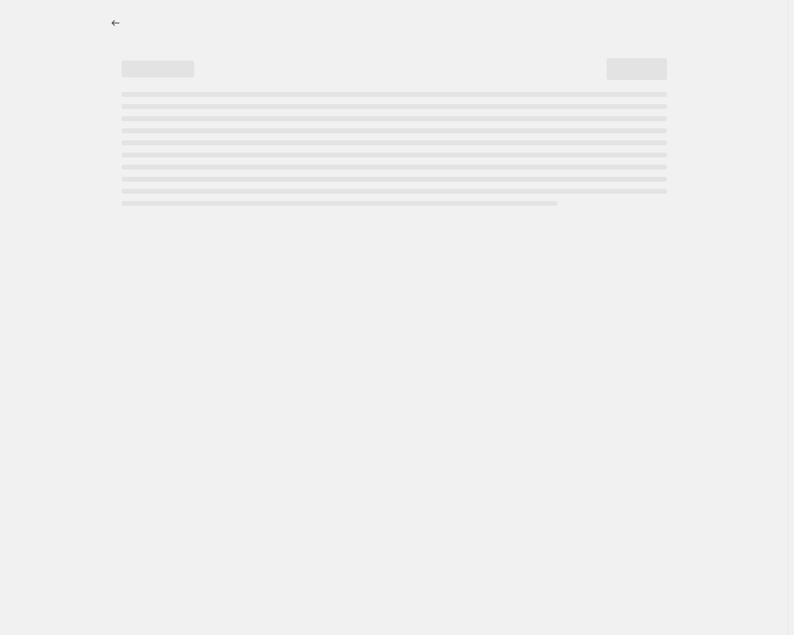
select select "percentage"
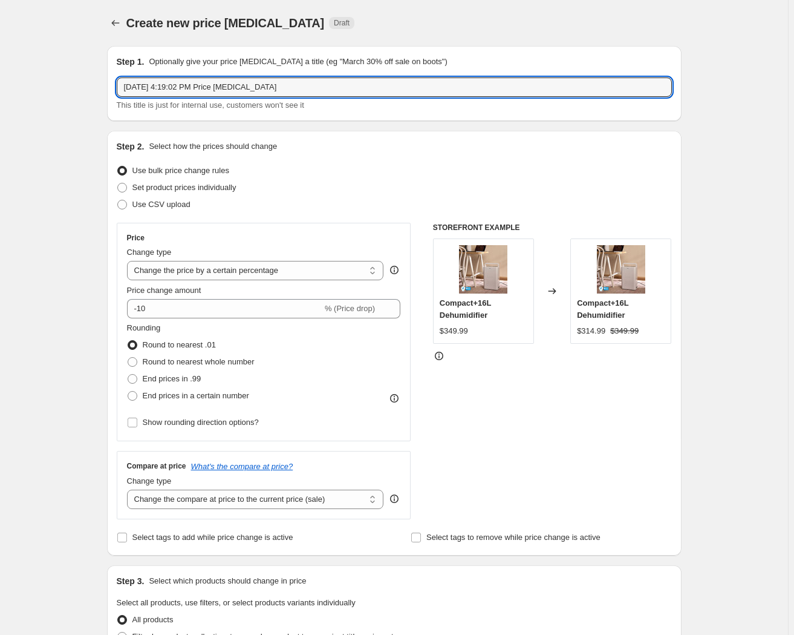
drag, startPoint x: 284, startPoint y: 87, endPoint x: 24, endPoint y: 82, distance: 260.2
click at [24, 82] on div "Create new price [MEDICAL_DATA]. This page is ready Create new price [MEDICAL_D…" at bounding box center [394, 604] width 788 height 1209
type input "October Promo 3 (5 Styles)"
click at [150, 189] on span "Set product prices individually" at bounding box center [184, 187] width 104 height 9
click at [118, 183] on input "Set product prices individually" at bounding box center [117, 183] width 1 height 1
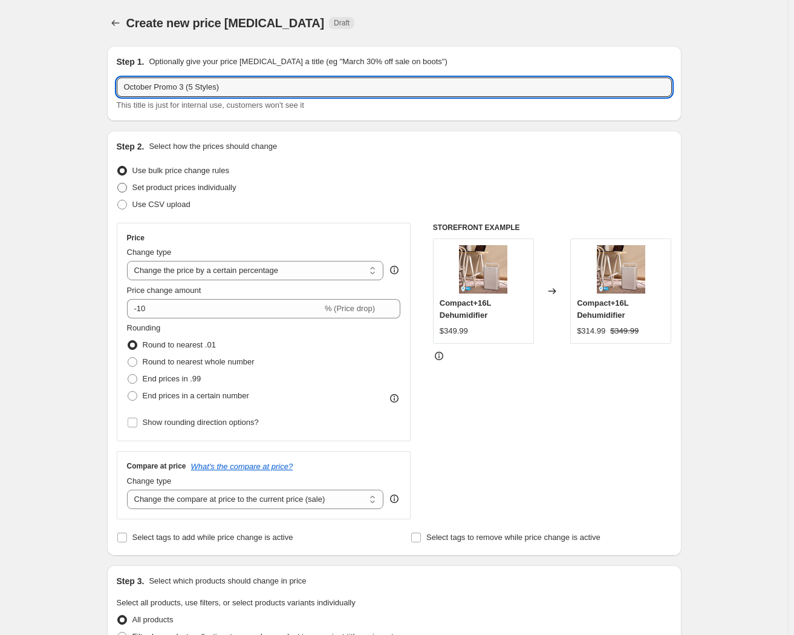
radio input "true"
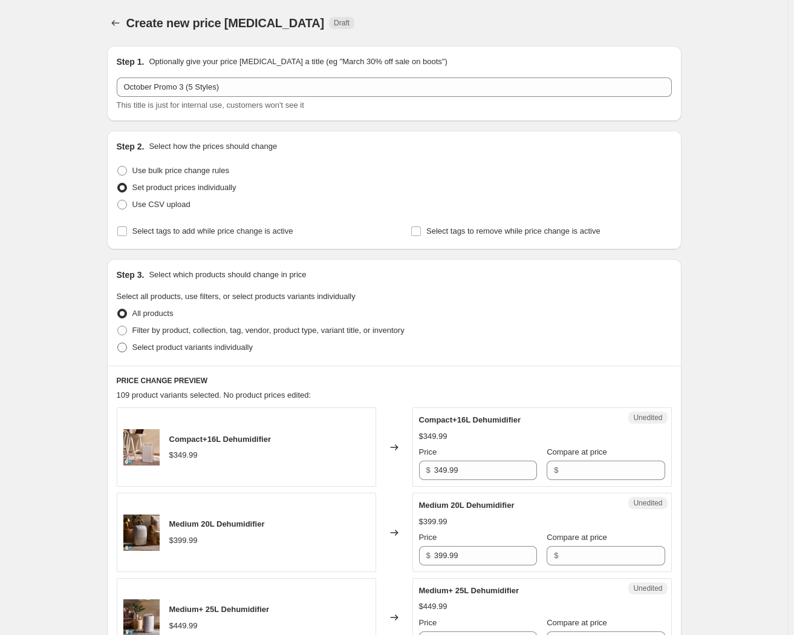
click at [153, 353] on label "Select product variants individually" at bounding box center [185, 347] width 136 height 17
click at [118, 343] on input "Select product variants individually" at bounding box center [117, 342] width 1 height 1
radio input "true"
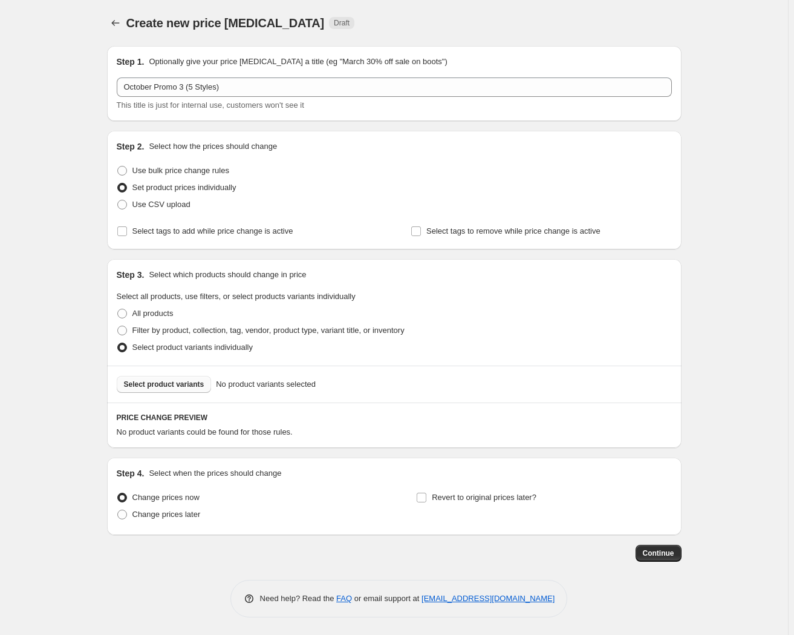
click at [168, 387] on span "Select product variants" at bounding box center [164, 384] width 80 height 10
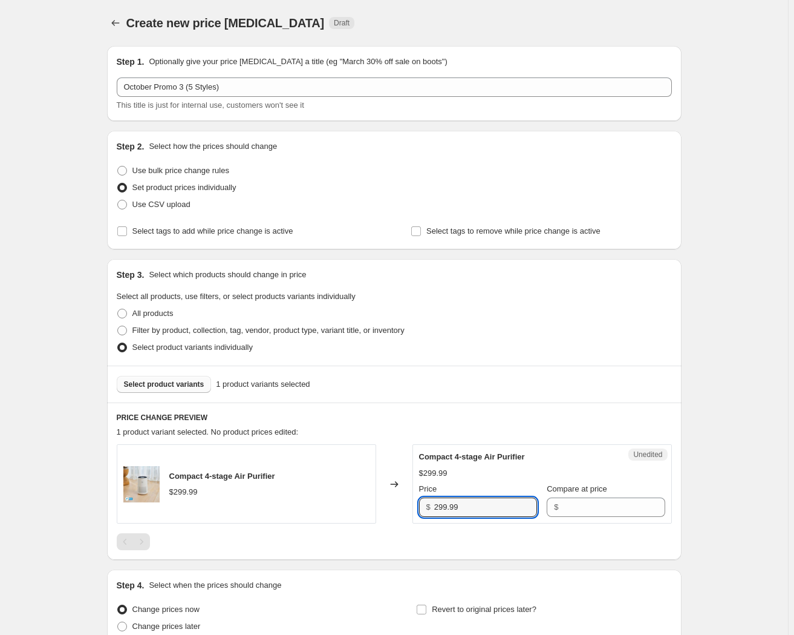
drag, startPoint x: 466, startPoint y: 501, endPoint x: 403, endPoint y: 501, distance: 62.9
click at [403, 501] on div "Compact 4-stage Air Purifier $299.99 Changed to Unedited Compact 4-stage Air Pu…" at bounding box center [394, 483] width 555 height 79
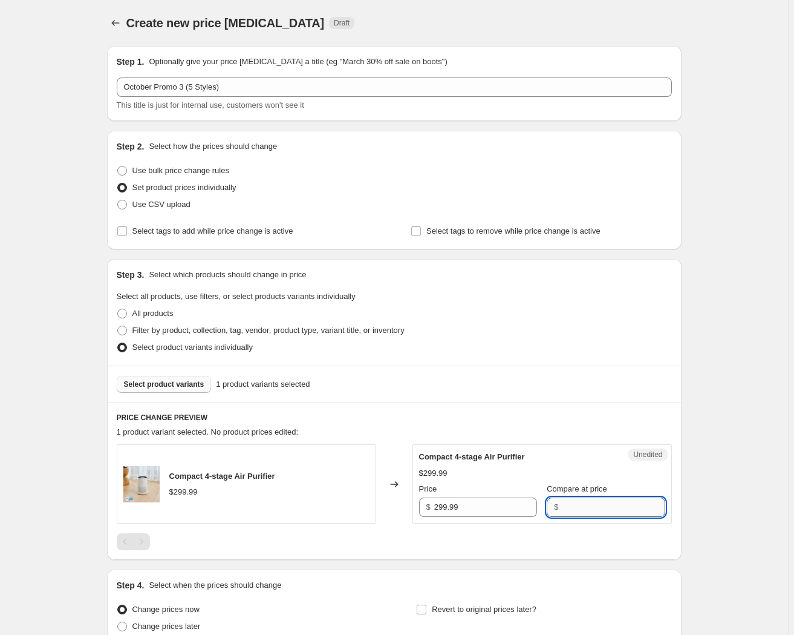
click at [565, 506] on input "Compare at price" at bounding box center [613, 506] width 103 height 19
paste input "299.99"
type input "299.99"
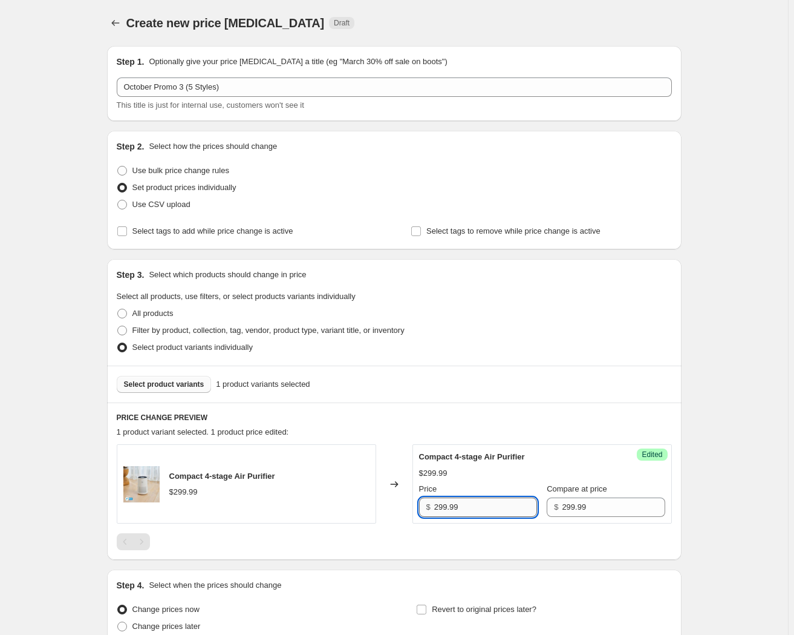
click at [448, 505] on input "299.99" at bounding box center [485, 506] width 103 height 19
click at [444, 508] on input "299.99" at bounding box center [485, 506] width 103 height 19
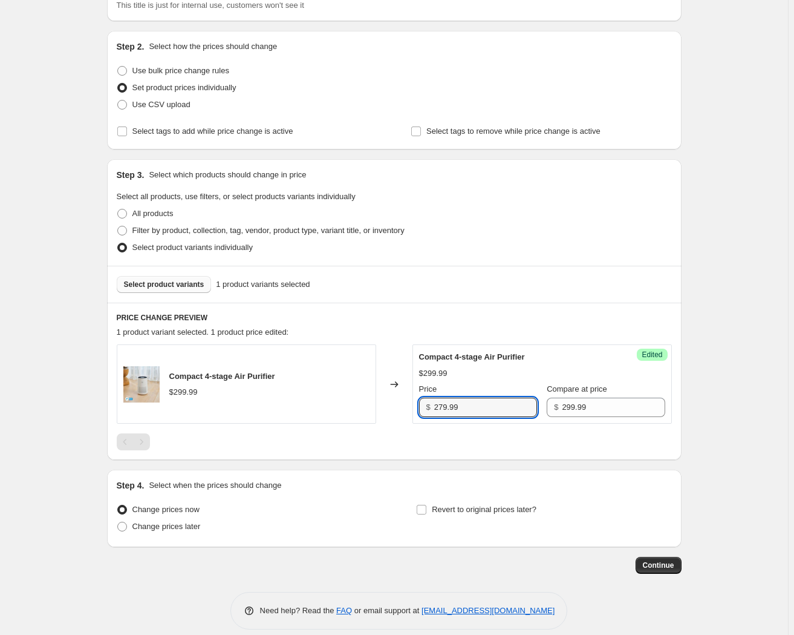
scroll to position [109, 0]
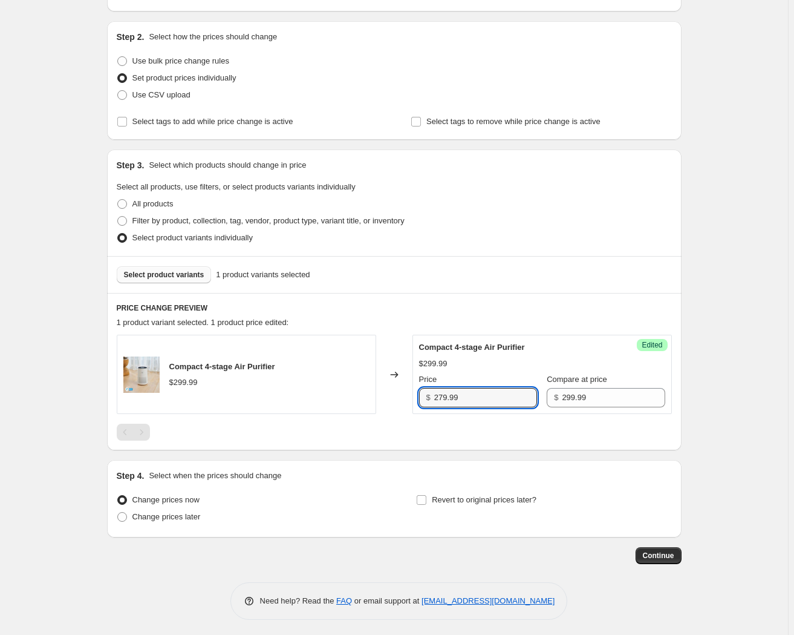
type input "279.99"
click at [138, 272] on span "Select product variants" at bounding box center [164, 275] width 80 height 10
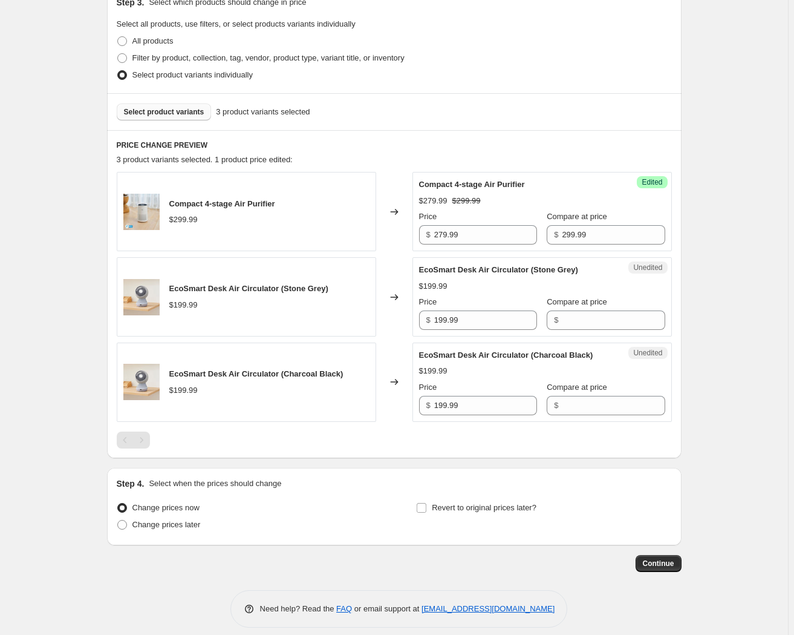
scroll to position [275, 0]
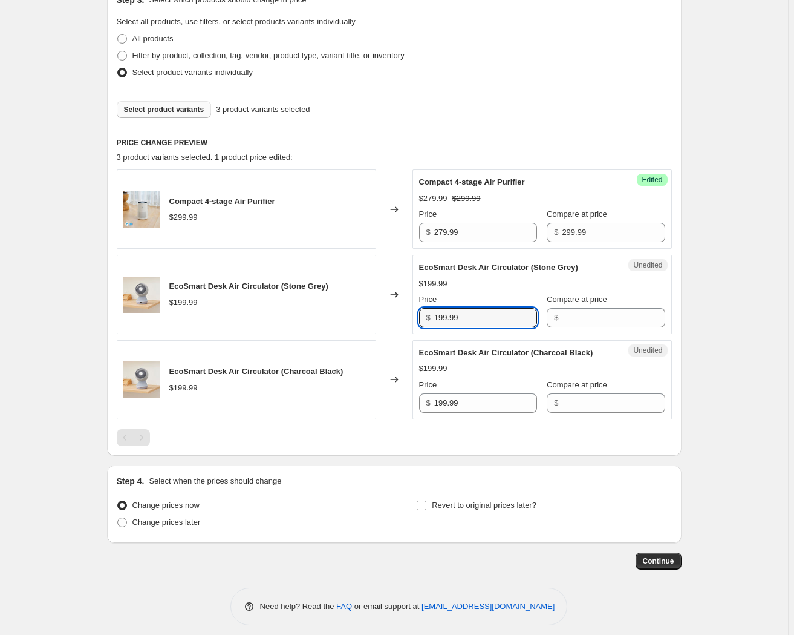
drag, startPoint x: 472, startPoint y: 310, endPoint x: 434, endPoint y: 318, distance: 39.4
click at [434, 318] on div "$ 199.99" at bounding box center [478, 317] width 118 height 19
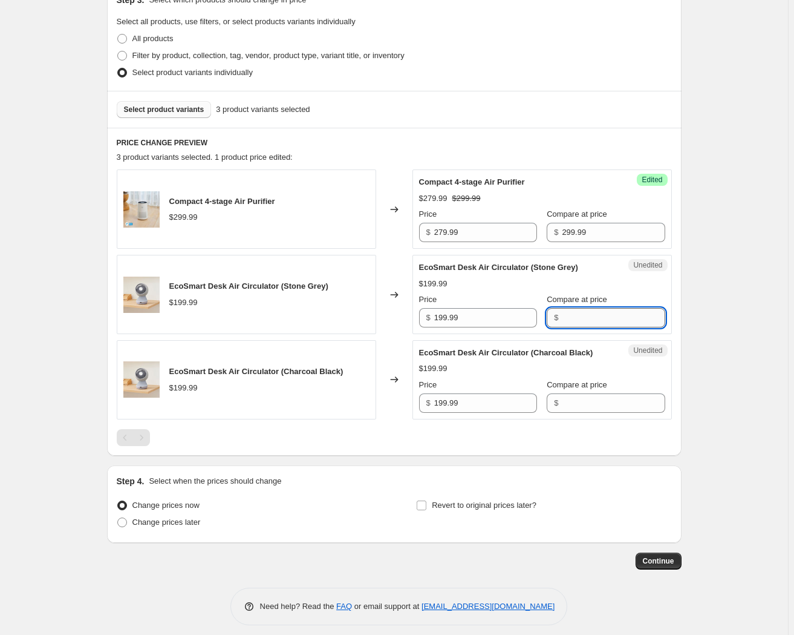
click at [586, 314] on input "Compare at price" at bounding box center [613, 317] width 103 height 19
paste input "199.99"
type input "199.99"
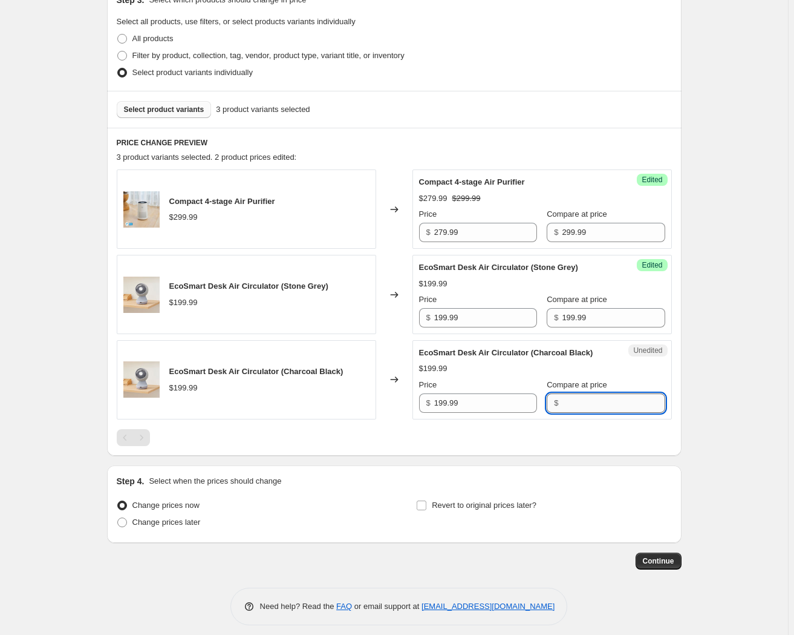
click at [576, 405] on input "Compare at price" at bounding box center [613, 402] width 103 height 19
paste input "199.99"
type input "199.99"
click at [445, 313] on input "199.99" at bounding box center [485, 317] width 103 height 19
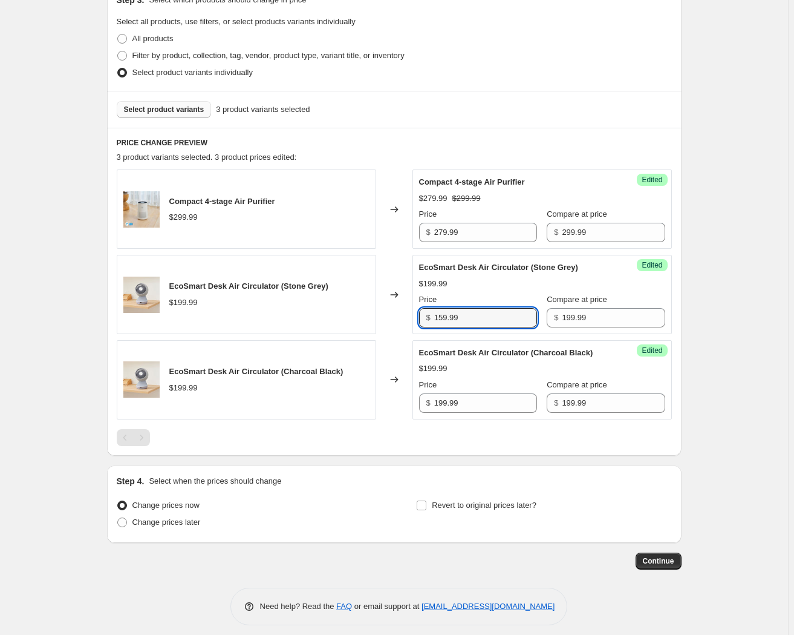
type input "159.99"
click at [471, 325] on div "Success Edited EcoSmart Desk Air Circulator (Stone Grey) $199.99 Price $ 159.99…" at bounding box center [543, 294] width 260 height 79
click at [470, 322] on input "159.99" at bounding box center [485, 317] width 103 height 19
drag, startPoint x: 469, startPoint y: 315, endPoint x: 432, endPoint y: 312, distance: 37.0
click at [432, 312] on div "$ 159.99" at bounding box center [478, 317] width 118 height 19
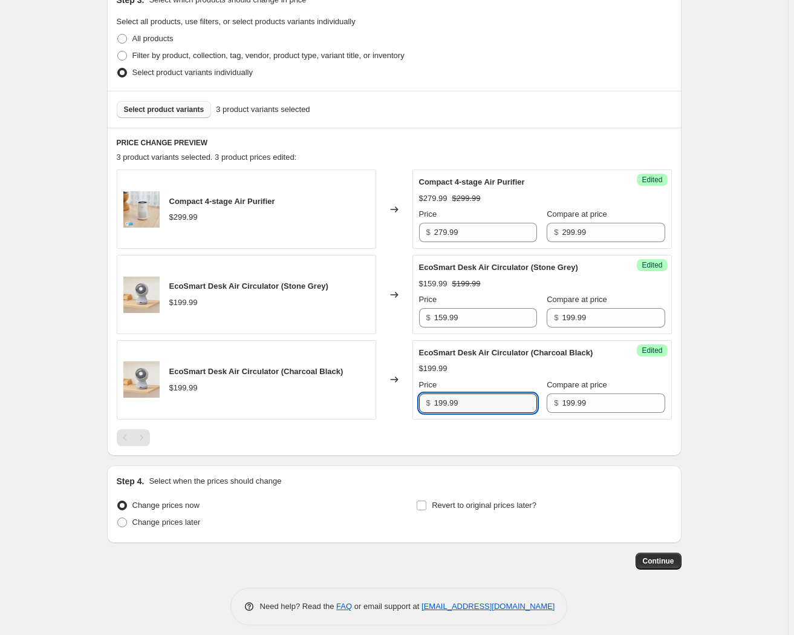
drag, startPoint x: 465, startPoint y: 405, endPoint x: 406, endPoint y: 411, distance: 59.7
click at [406, 411] on div "EcoSmart Desk Air Circulator (Charcoal Black) $199.99 Changed to Success Edited…" at bounding box center [394, 379] width 555 height 79
paste input "5"
type input "159.99"
click at [165, 519] on span "Change prices later" at bounding box center [166, 521] width 68 height 9
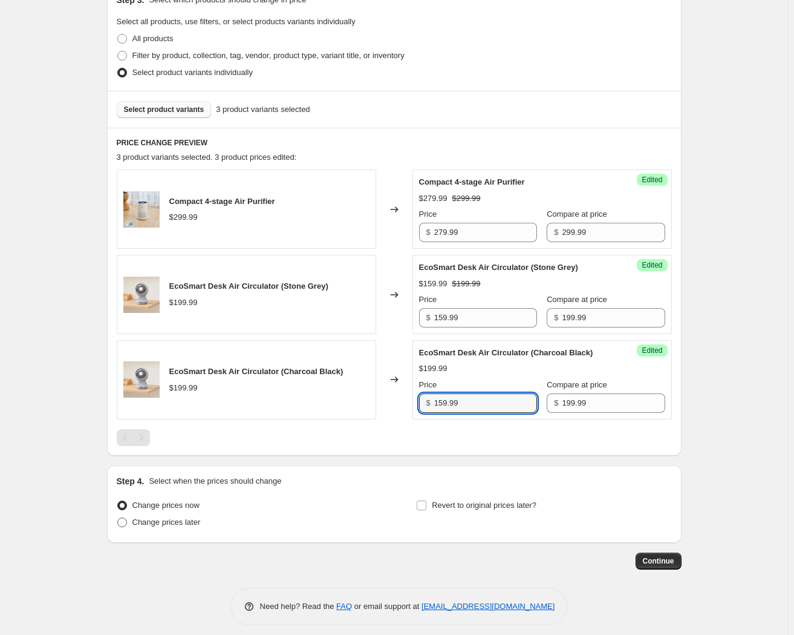
click at [118, 518] on input "Change prices later" at bounding box center [117, 517] width 1 height 1
radio input "true"
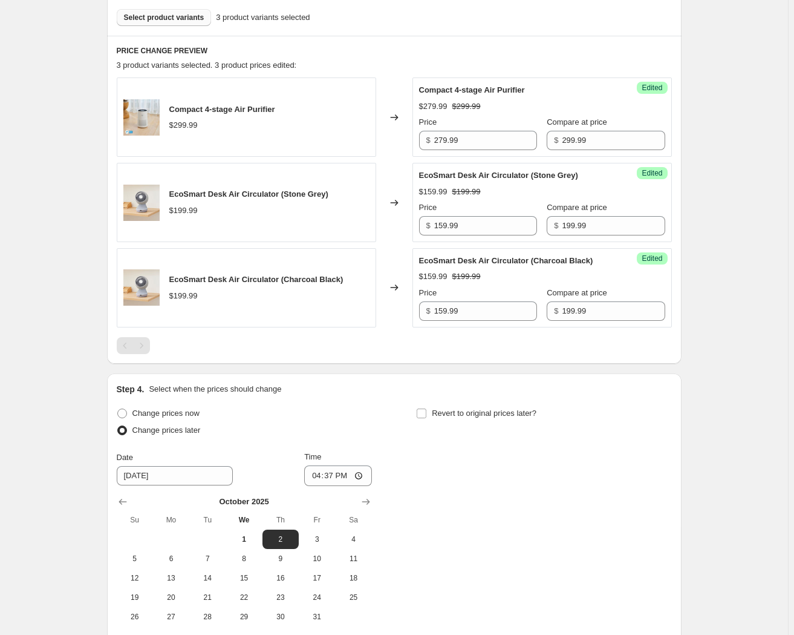
scroll to position [385, 0]
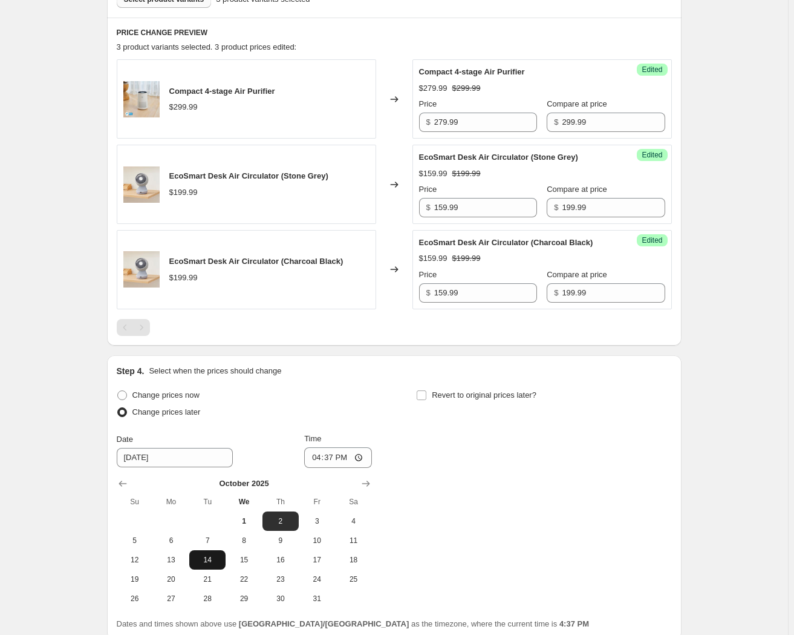
click at [211, 558] on span "14" at bounding box center [207, 560] width 27 height 10
type input "[DATE]"
click at [314, 457] on input "16:37" at bounding box center [338, 457] width 68 height 21
type input "00:01"
click at [462, 395] on span "Revert to original prices later?" at bounding box center [484, 394] width 105 height 9
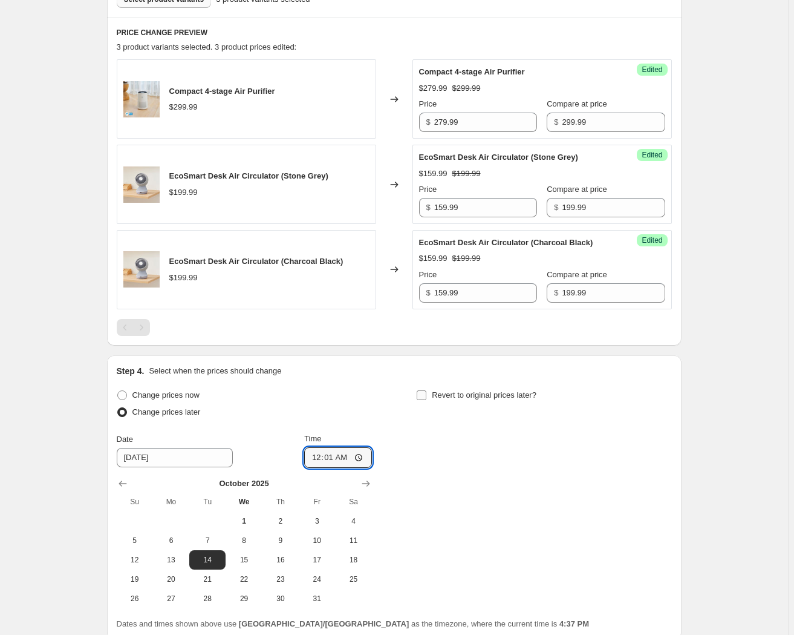
click at [426, 395] on input "Revert to original prices later?" at bounding box center [422, 395] width 10 height 10
checkbox input "true"
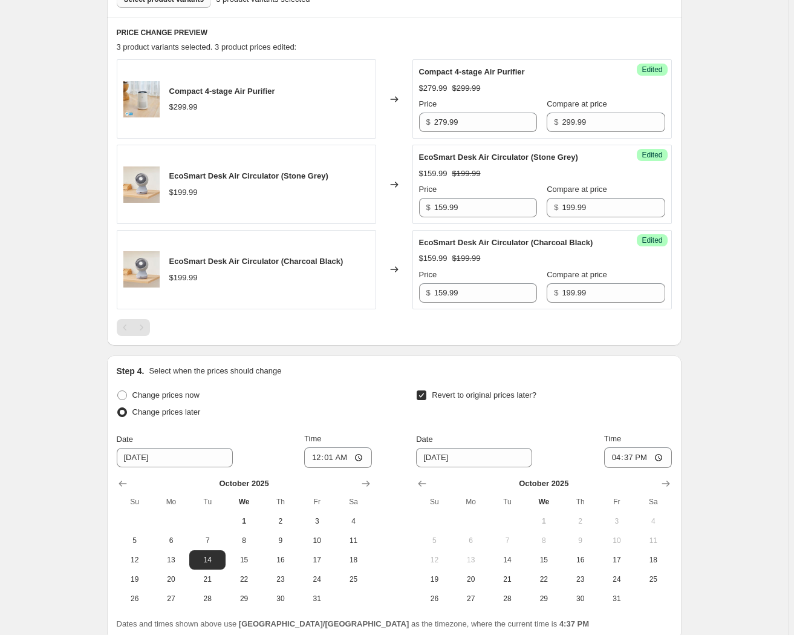
click at [659, 477] on div at bounding box center [543, 483] width 255 height 12
click at [665, 482] on icon "Show next month, November 2025" at bounding box center [666, 483] width 12 height 12
click at [440, 543] on span "2" at bounding box center [434, 540] width 27 height 10
type input "[DATE]"
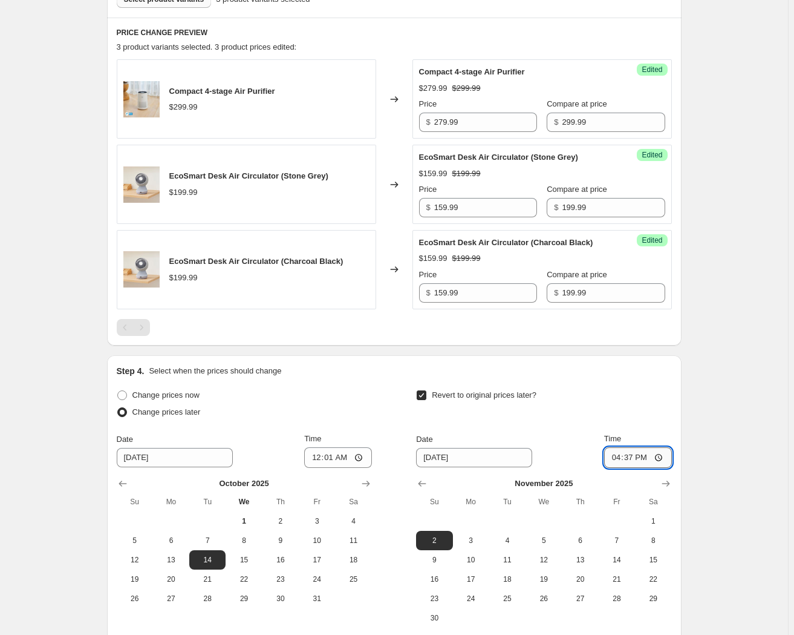
click at [618, 455] on input "16:37" at bounding box center [638, 457] width 68 height 21
type input "23:59"
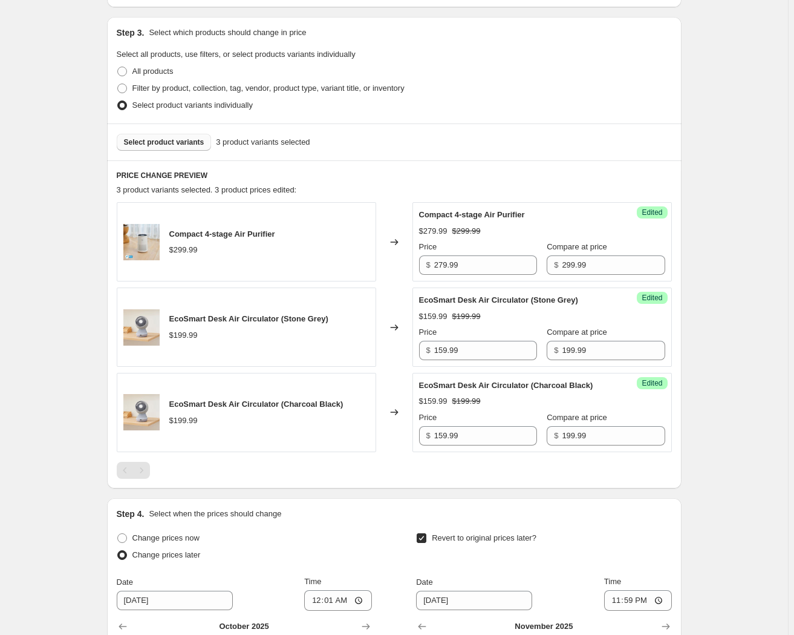
scroll to position [220, 0]
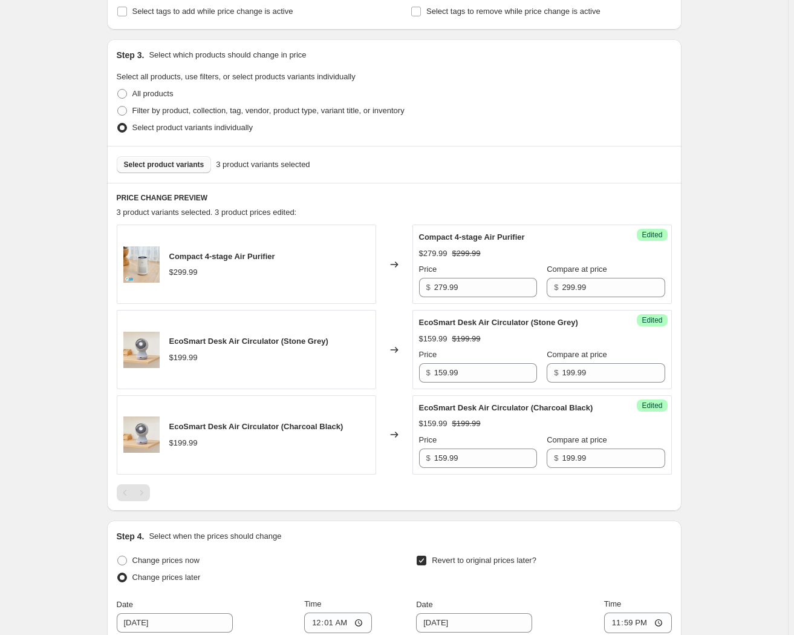
click at [158, 162] on span "Select product variants" at bounding box center [164, 165] width 80 height 10
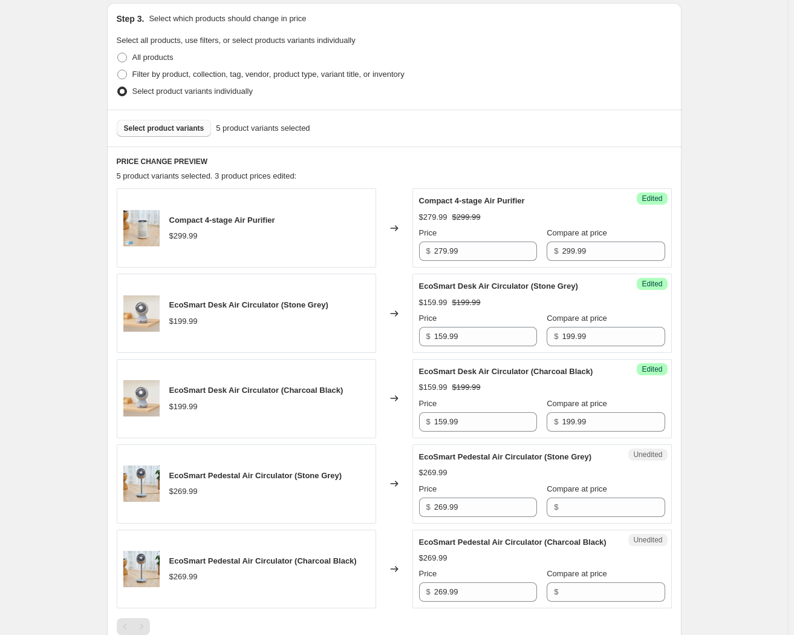
scroll to position [275, 0]
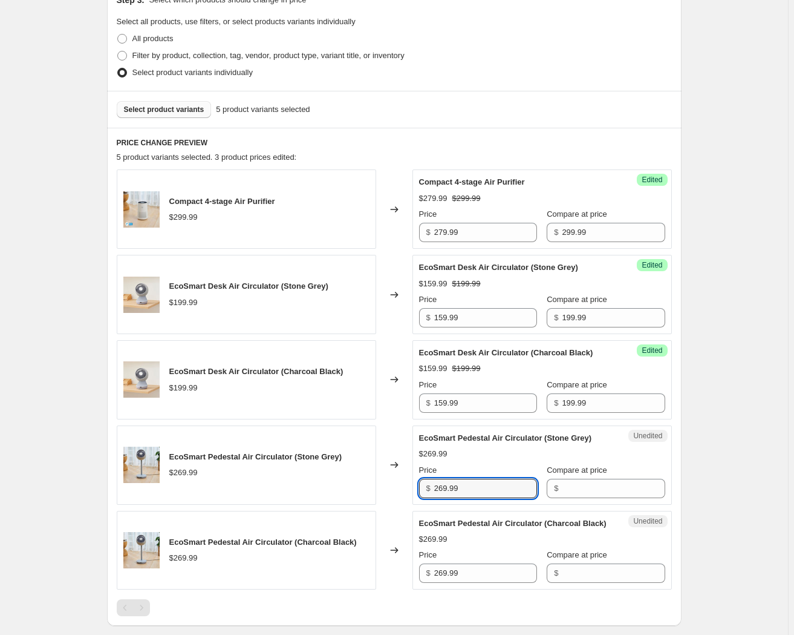
drag, startPoint x: 475, startPoint y: 491, endPoint x: 406, endPoint y: 488, distance: 69.0
click at [406, 488] on div "EcoSmart Pedestal Air Circulator (Stone Grey) $269.99 Changed to Unedited EcoSm…" at bounding box center [394, 464] width 555 height 79
click at [580, 489] on input "Compare at price" at bounding box center [613, 488] width 103 height 19
paste input "269.99"
type input "269.99"
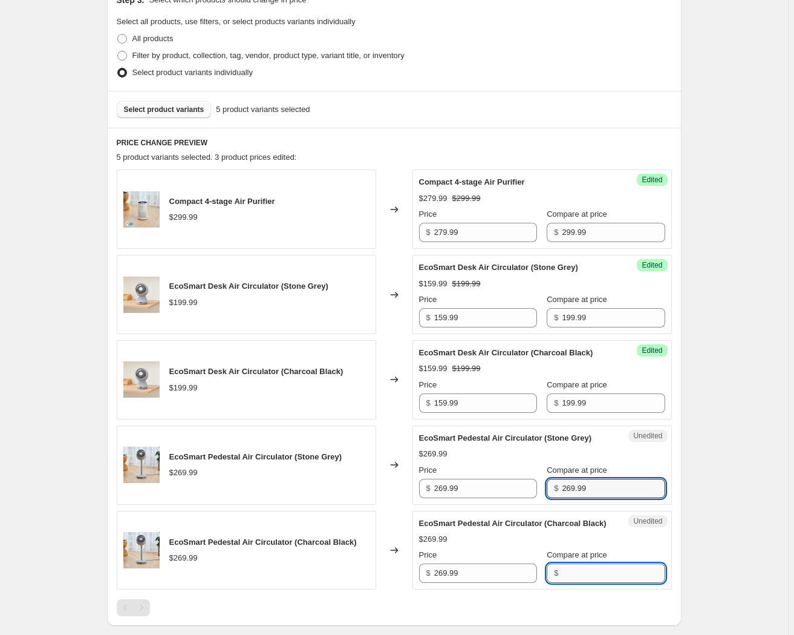
click at [574, 572] on input "Compare at price" at bounding box center [613, 572] width 103 height 19
paste input "269.99"
type input "269.99"
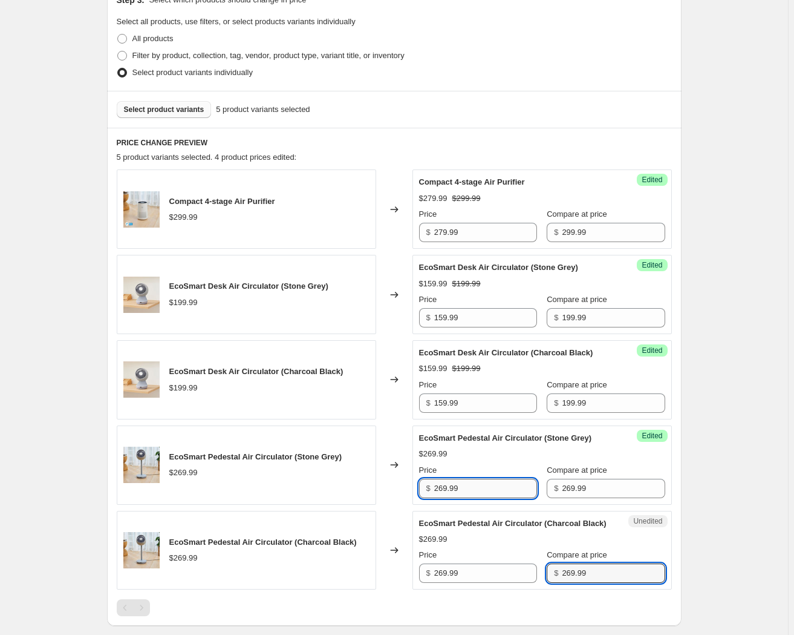
click at [445, 486] on input "269.99" at bounding box center [485, 488] width 103 height 19
drag, startPoint x: 460, startPoint y: 486, endPoint x: 425, endPoint y: 486, distance: 34.5
click at [425, 486] on div "$ 209.99" at bounding box center [478, 488] width 118 height 19
type input "209.99"
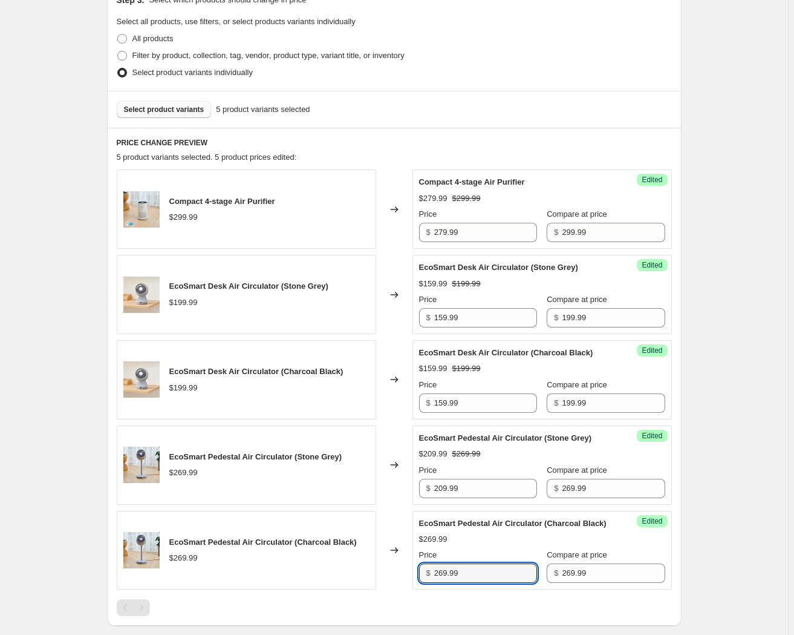
drag, startPoint x: 481, startPoint y: 575, endPoint x: 406, endPoint y: 574, distance: 75.0
click at [406, 574] on div "EcoSmart Pedestal Air Circulator (Charcoal Black) $269.99 Changed to Success Ed…" at bounding box center [394, 550] width 555 height 79
paste input "0"
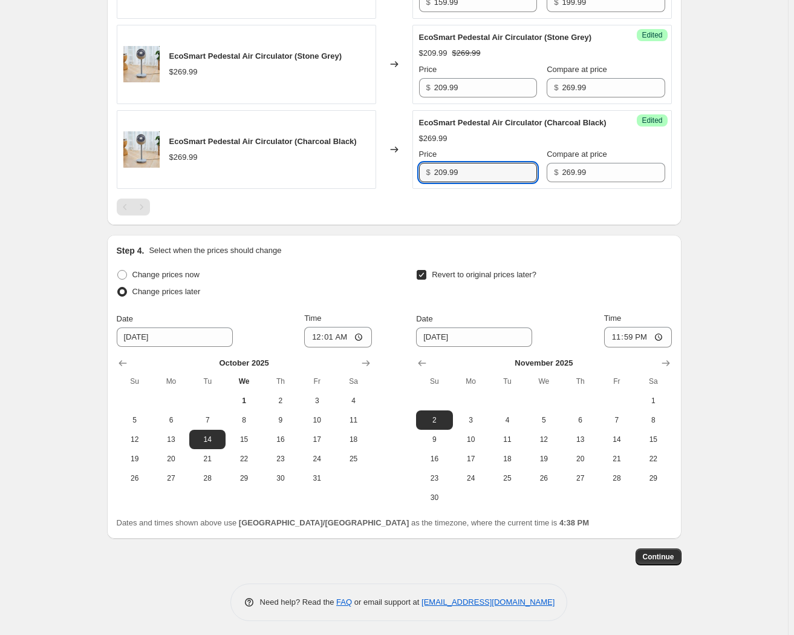
scroll to position [678, 0]
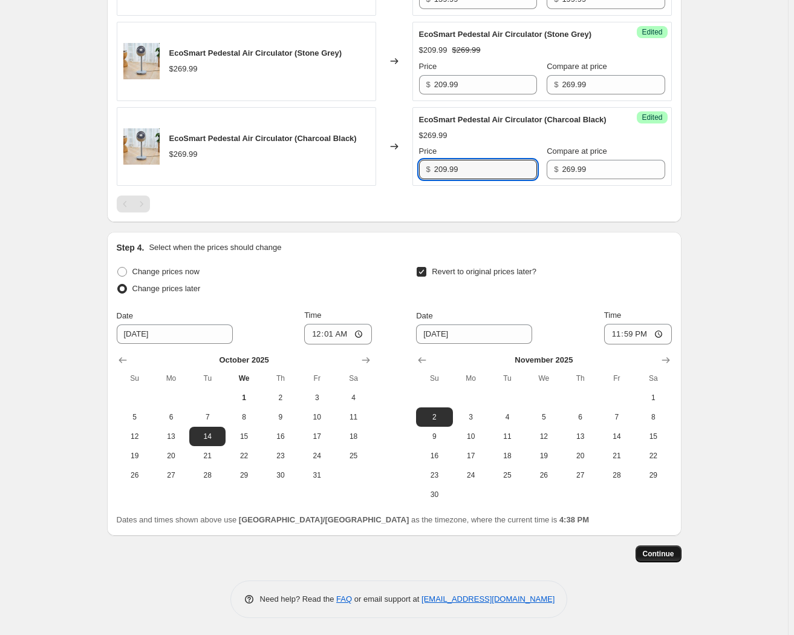
type input "209.99"
click at [665, 551] on span "Continue" at bounding box center [658, 554] width 31 height 10
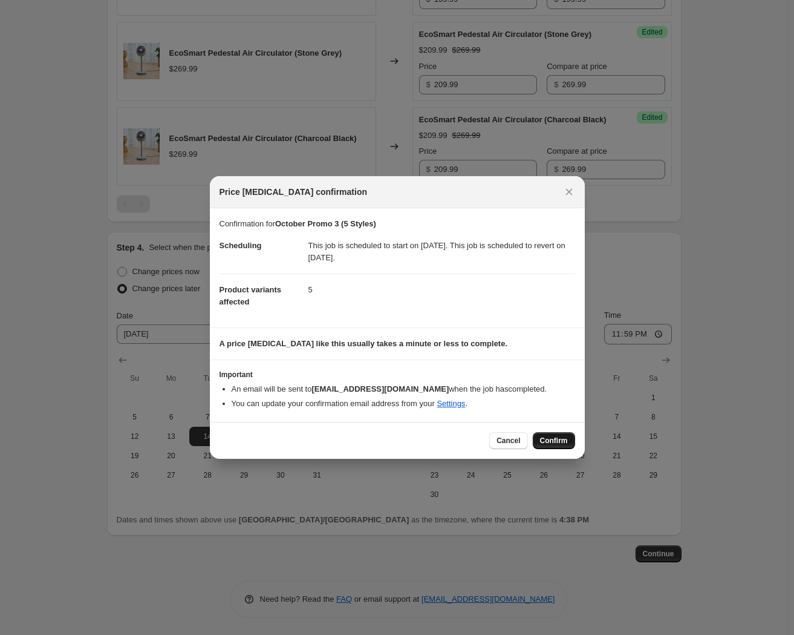
click at [561, 439] on span "Confirm" at bounding box center [554, 441] width 28 height 10
type input "October Promo 3 (5 Styles)"
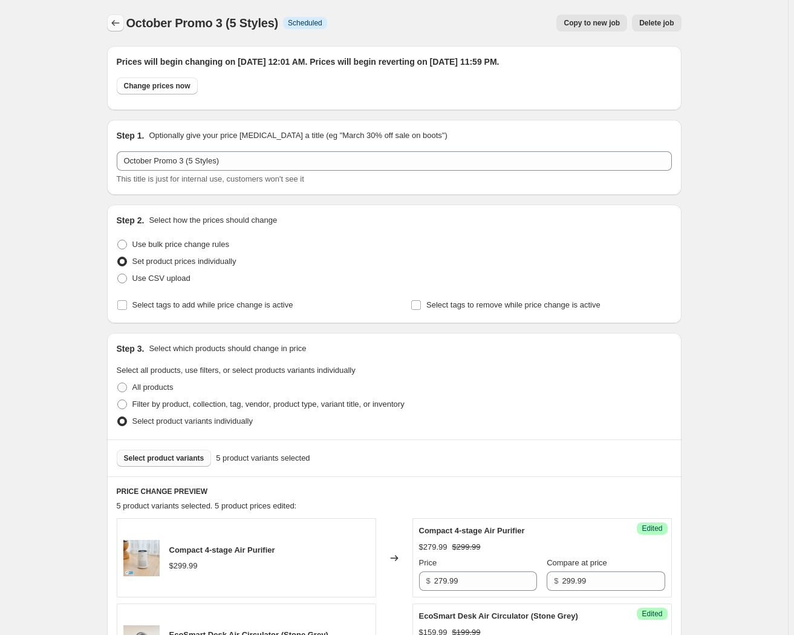
click at [119, 23] on icon "Price change jobs" at bounding box center [115, 23] width 12 height 12
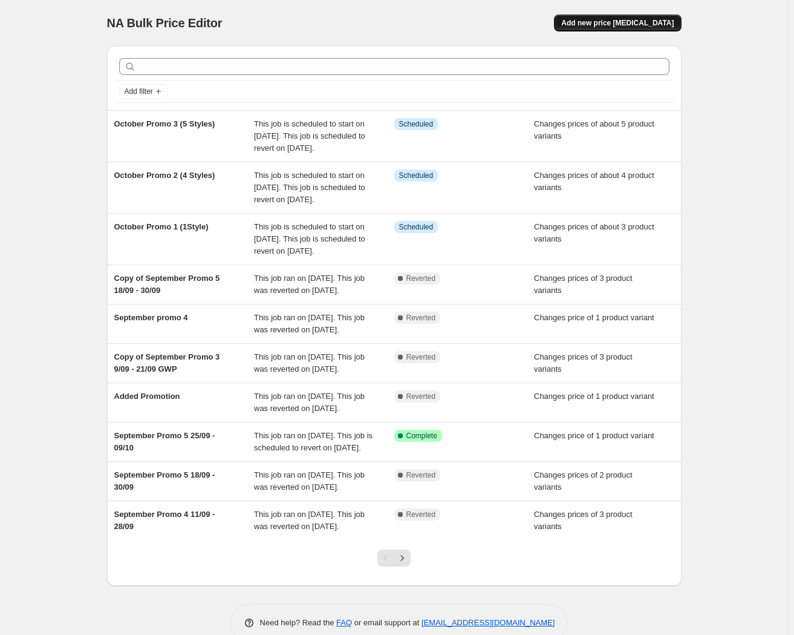
click at [624, 22] on span "Add new price [MEDICAL_DATA]" at bounding box center [617, 23] width 113 height 10
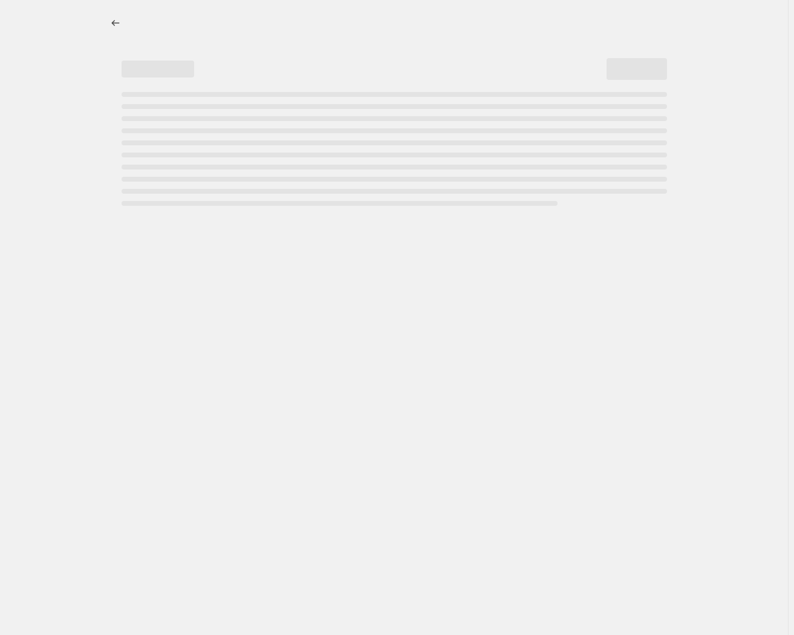
select select "percentage"
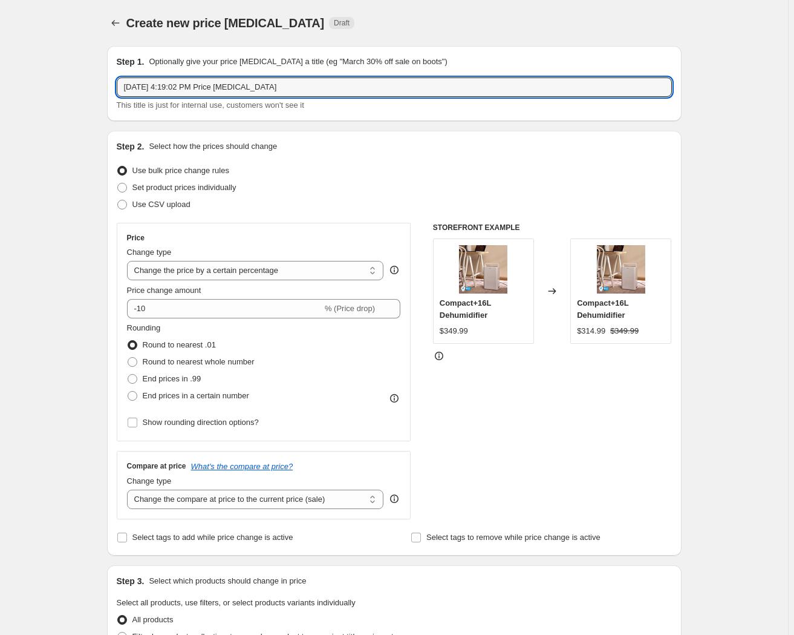
drag, startPoint x: 320, startPoint y: 78, endPoint x: 207, endPoint y: 72, distance: 112.7
click at [207, 72] on div "Step 1. Optionally give your price [MEDICAL_DATA] a title (eg "March 30% off sa…" at bounding box center [394, 84] width 555 height 56
click at [293, 85] on input "[DATE] 4:19:02 PM Price [MEDICAL_DATA]" at bounding box center [394, 86] width 555 height 19
click at [293, 91] on input "[DATE] 4:19:02 PM Price [MEDICAL_DATA]" at bounding box center [394, 86] width 555 height 19
drag, startPoint x: 293, startPoint y: 86, endPoint x: 103, endPoint y: 84, distance: 190.0
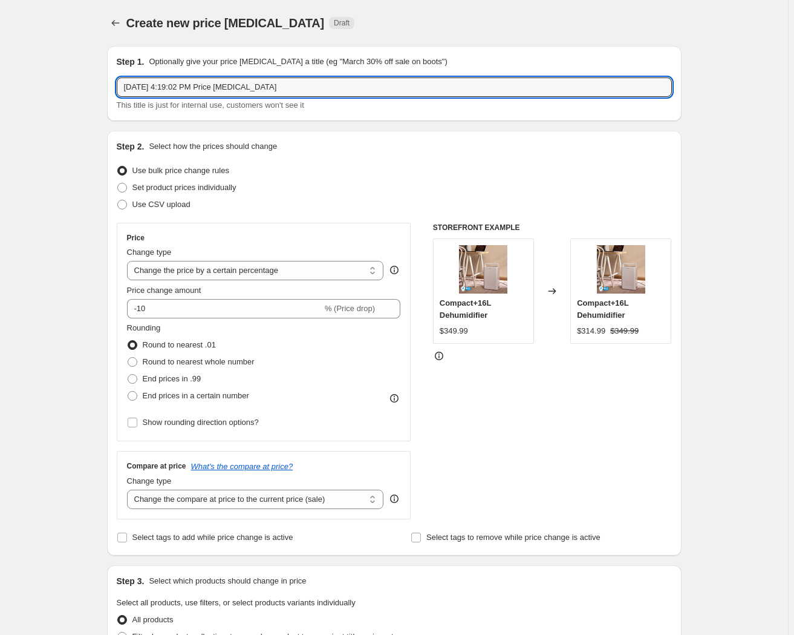
click at [103, 84] on div "Step 1. Optionally give your price [MEDICAL_DATA] a title (eg "March 30% off sa…" at bounding box center [389, 585] width 584 height 1099
type input "October Promo 4"
click at [180, 183] on span "Set product prices individually" at bounding box center [184, 187] width 104 height 9
click at [118, 183] on input "Set product prices individually" at bounding box center [117, 183] width 1 height 1
radio input "true"
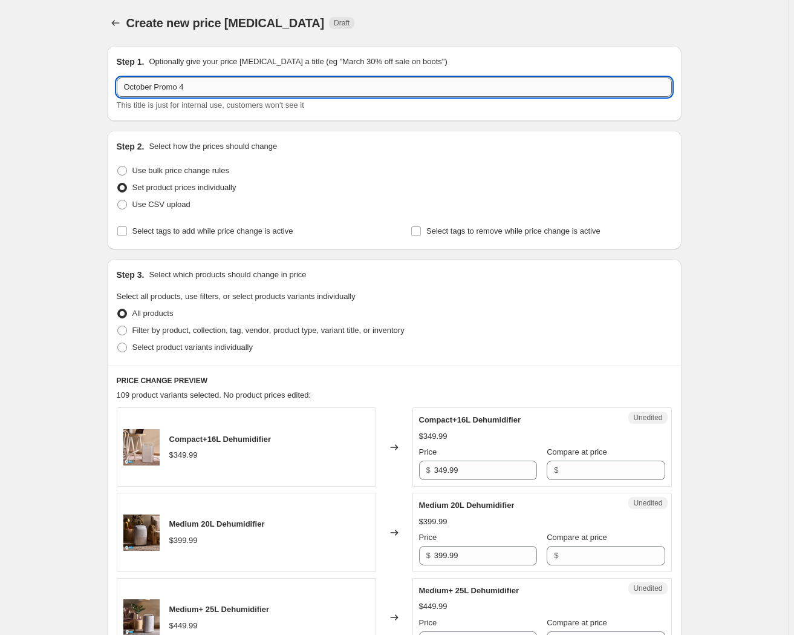
click at [309, 78] on input "October Promo 4" at bounding box center [394, 86] width 555 height 19
type input "October Promo 4 (6 Styles)"
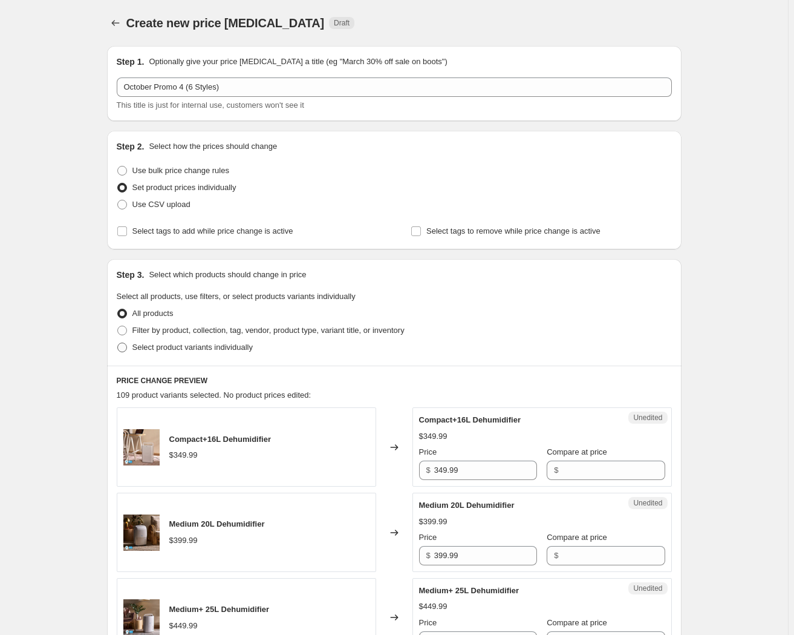
click at [175, 342] on span "Select product variants individually" at bounding box center [192, 346] width 120 height 9
click at [118, 342] on input "Select product variants individually" at bounding box center [117, 342] width 1 height 1
radio input "true"
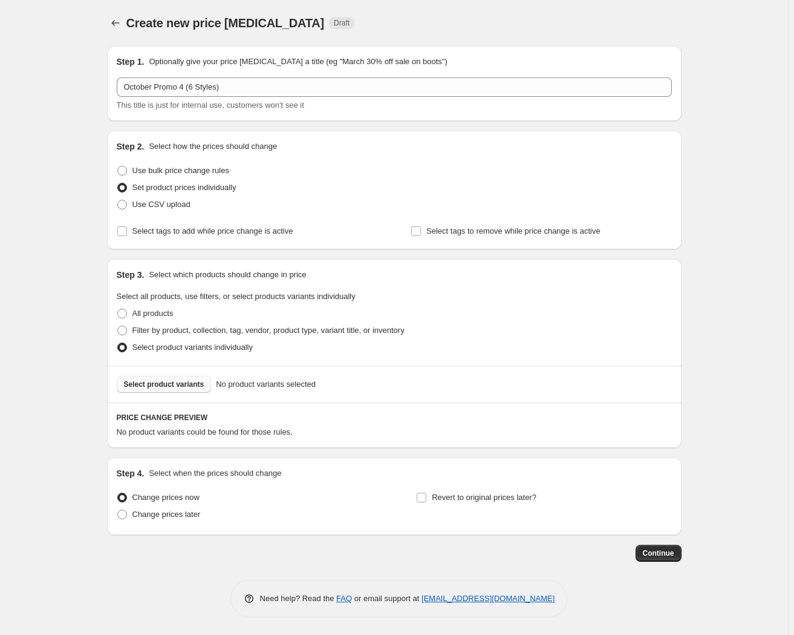
click at [175, 382] on span "Select product variants" at bounding box center [164, 384] width 80 height 10
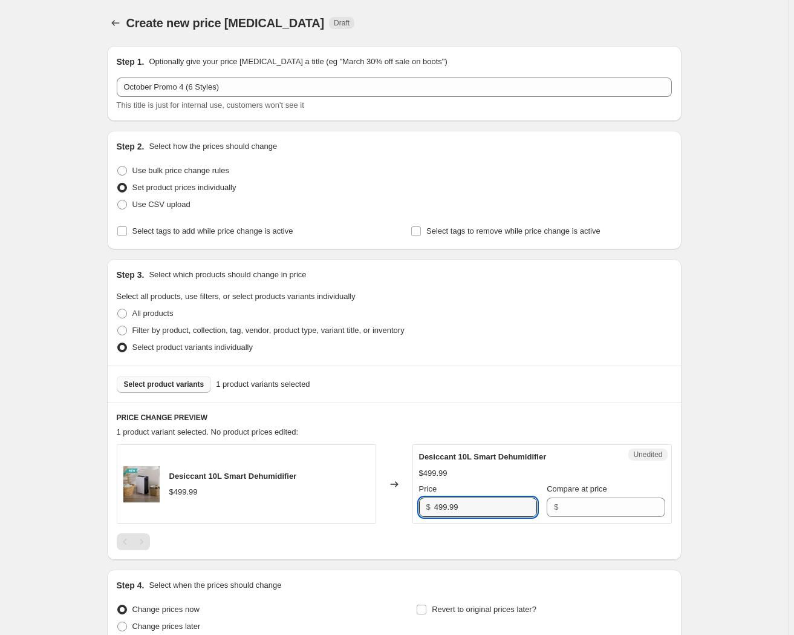
drag, startPoint x: 474, startPoint y: 503, endPoint x: 386, endPoint y: 511, distance: 88.1
click at [386, 511] on div "Desiccant 10L Smart Dehumidifier $499.99 Changed to Unedited Desiccant 10L Smar…" at bounding box center [394, 483] width 555 height 79
click at [580, 501] on input "Compare at price" at bounding box center [613, 506] width 103 height 19
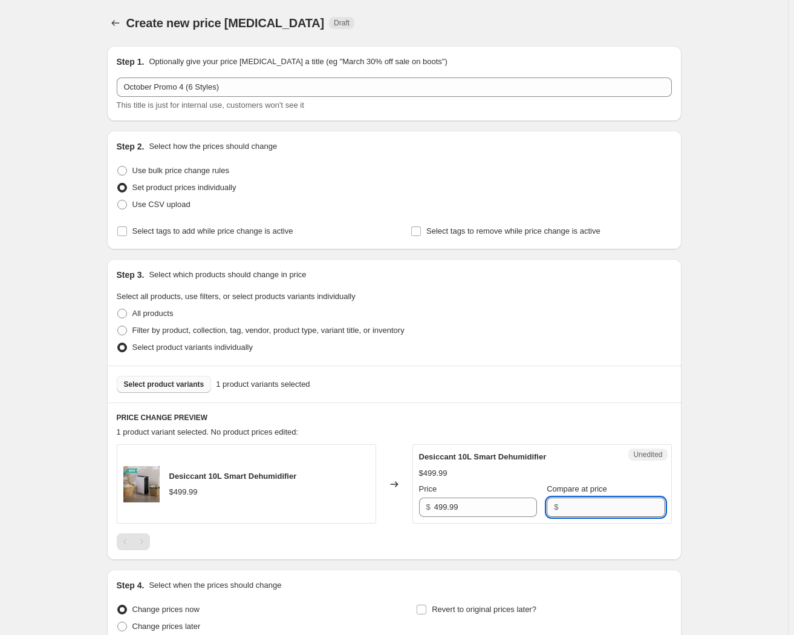
paste input "499.99"
type input "499.99"
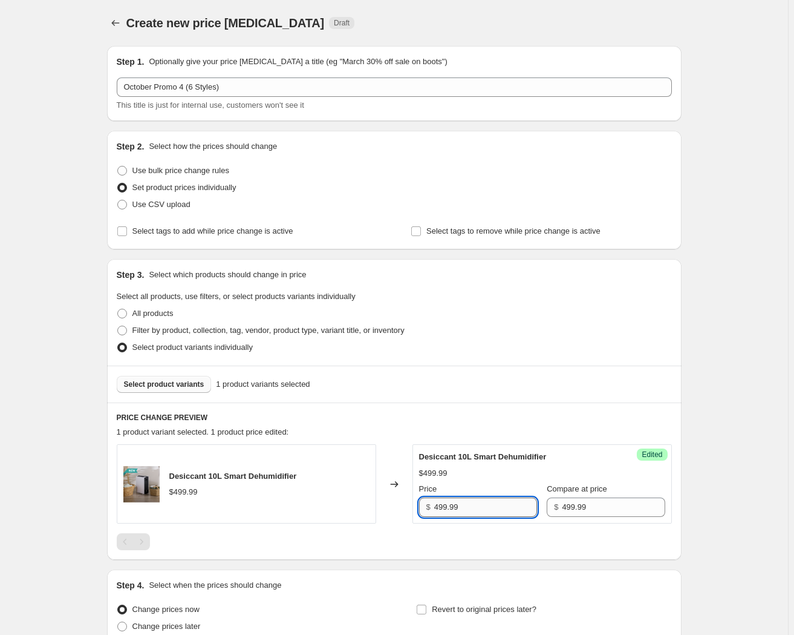
drag, startPoint x: 497, startPoint y: 505, endPoint x: 473, endPoint y: 506, distance: 23.7
click at [473, 506] on input "499.99" at bounding box center [485, 506] width 103 height 19
click at [446, 507] on input "499.99" at bounding box center [485, 506] width 103 height 19
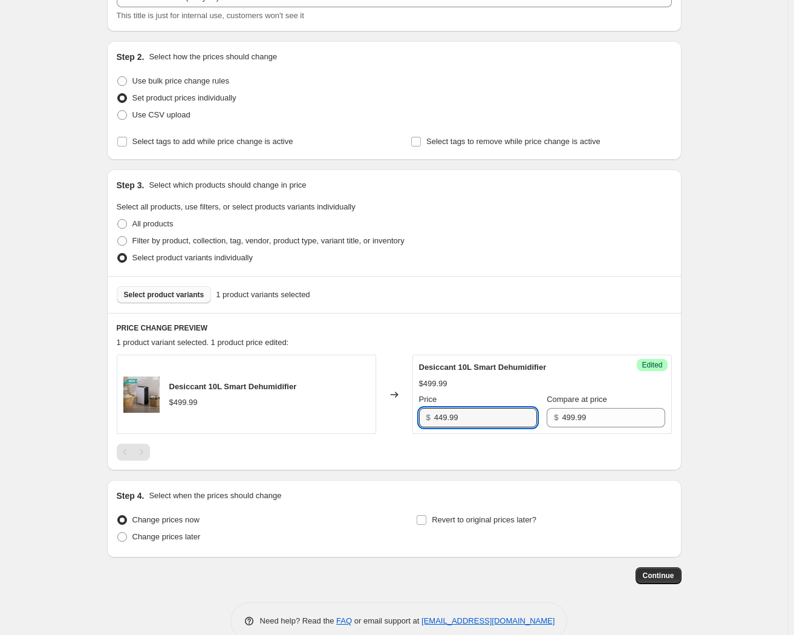
scroll to position [112, 0]
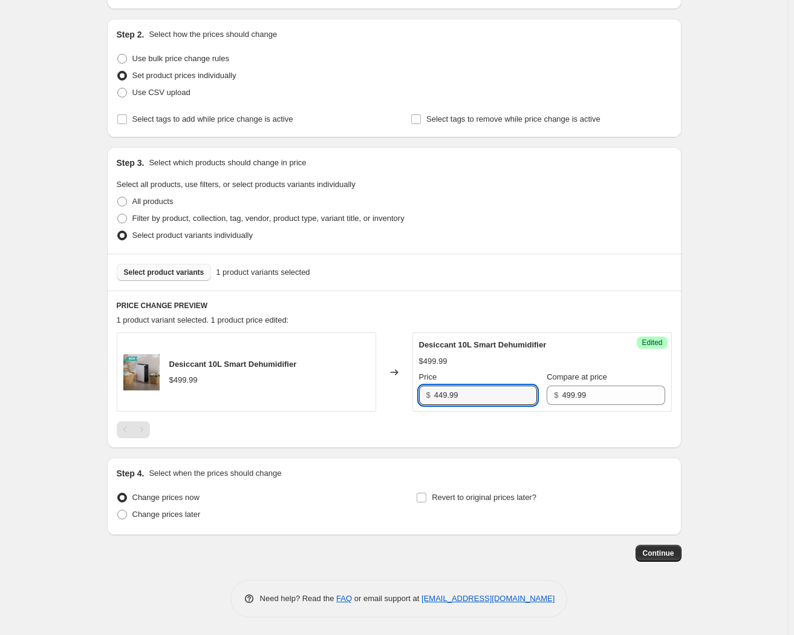
type input "449.99"
click at [157, 274] on span "Select product variants" at bounding box center [164, 272] width 80 height 10
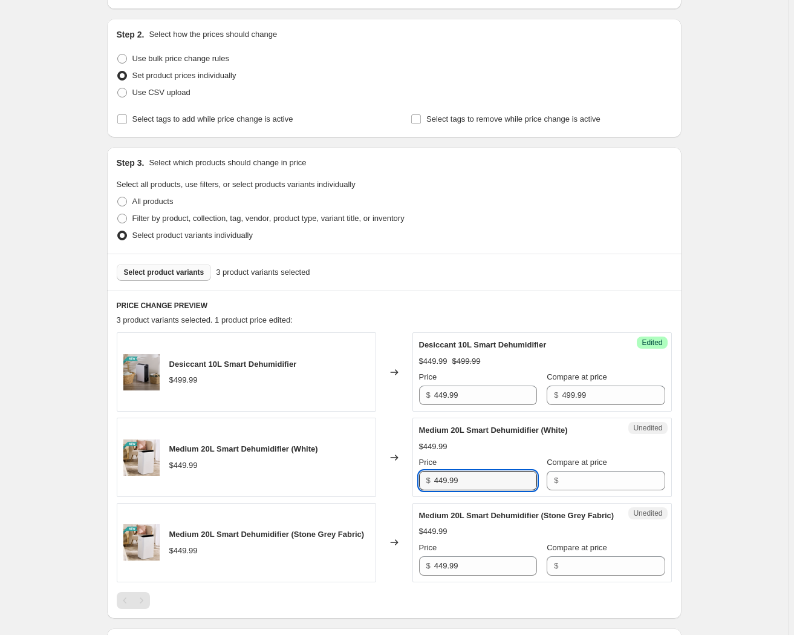
drag, startPoint x: 479, startPoint y: 481, endPoint x: 391, endPoint y: 486, distance: 87.8
click at [391, 486] on div "Medium 20L Smart Dehumidifier (White) $449.99 Changed to Unedited Medium 20L Sm…" at bounding box center [394, 456] width 555 height 79
click at [589, 482] on input "Compare at price" at bounding box center [613, 480] width 103 height 19
paste input "449.99"
type input "449.99"
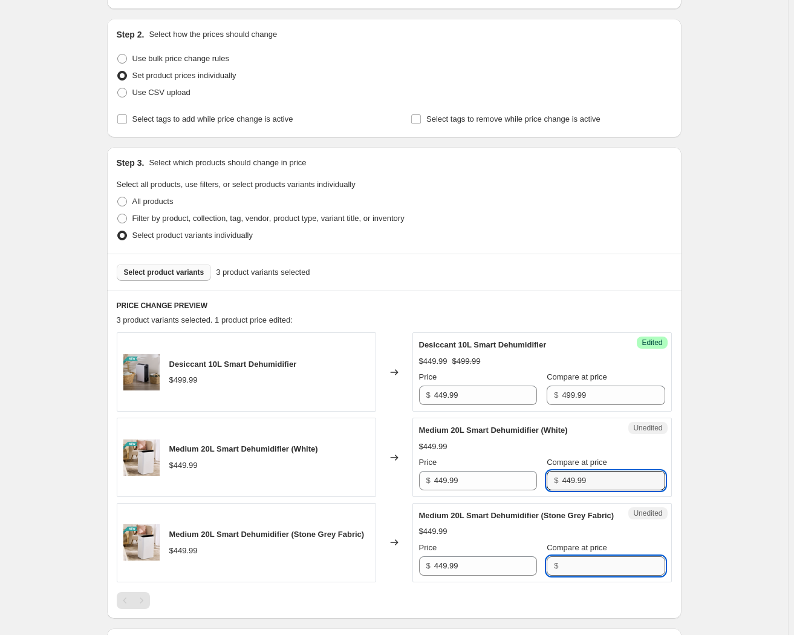
click at [567, 570] on input "Compare at price" at bounding box center [613, 565] width 103 height 19
paste input "449.99"
type input "449.99"
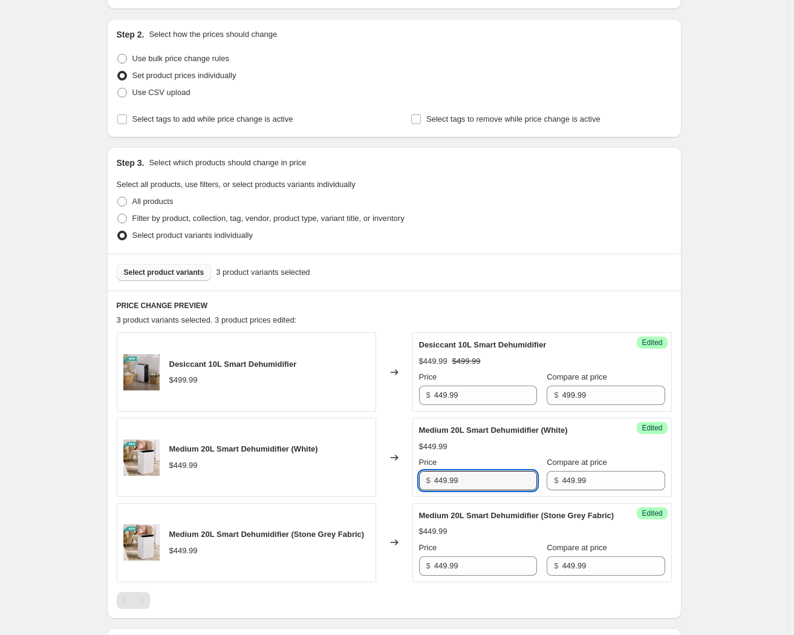
drag, startPoint x: 445, startPoint y: 481, endPoint x: 432, endPoint y: 477, distance: 14.0
click at [432, 477] on div "$ 449.99" at bounding box center [478, 480] width 118 height 19
drag, startPoint x: 469, startPoint y: 477, endPoint x: 414, endPoint y: 483, distance: 55.4
click at [414, 483] on div "Success Edited Medium 20L Smart Dehumidifier (White) $449.99 Price $ 379.99 Com…" at bounding box center [543, 456] width 260 height 79
type input "379.99"
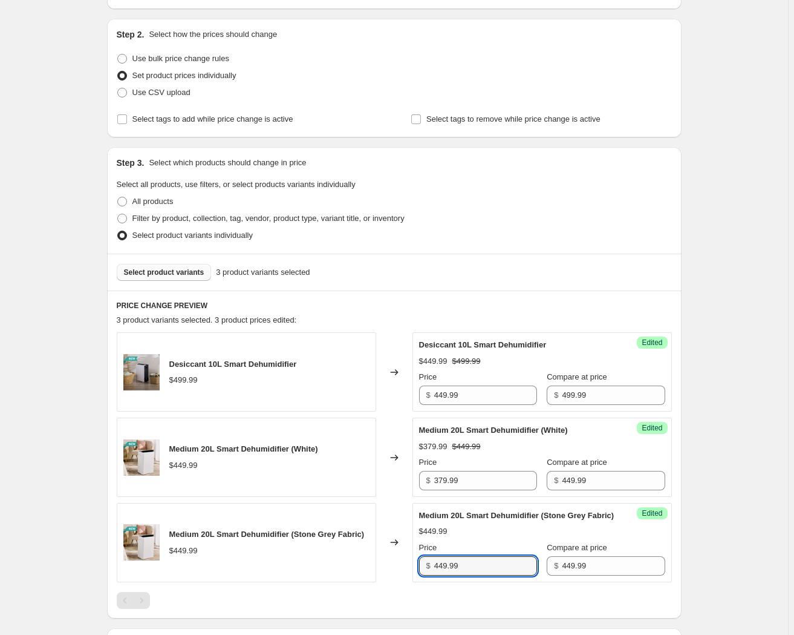
paste input "37"
drag, startPoint x: 477, startPoint y: 580, endPoint x: 405, endPoint y: 591, distance: 72.9
click at [405, 582] on div "Medium 20L Smart Dehumidifier (Stone Grey Fabric) $449.99 Changed to Success Ed…" at bounding box center [394, 542] width 555 height 79
type input "379.99"
click at [160, 269] on span "Select product variants" at bounding box center [164, 272] width 80 height 10
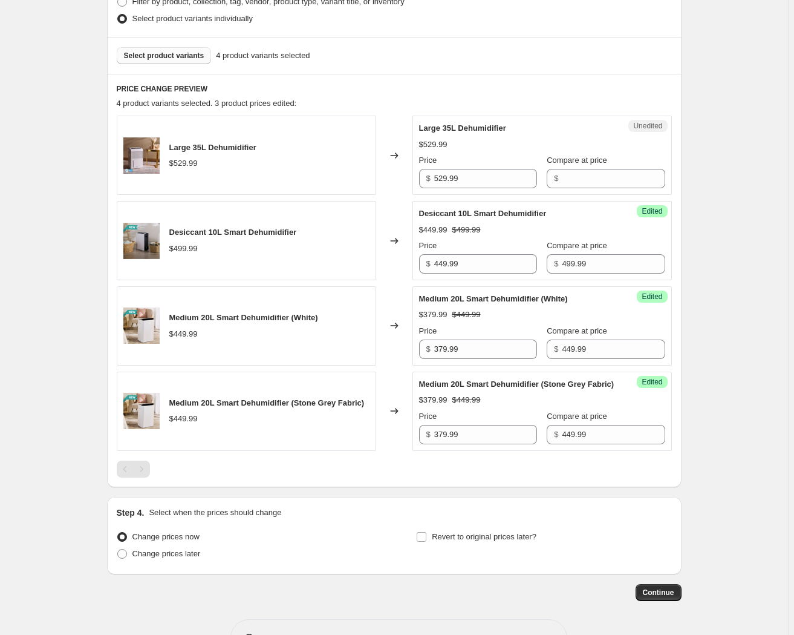
scroll to position [332, 0]
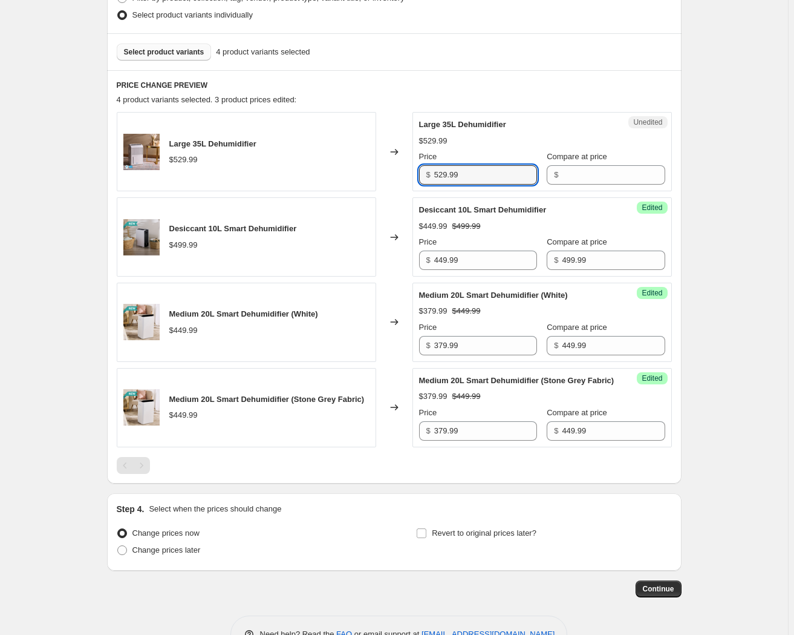
drag, startPoint x: 477, startPoint y: 179, endPoint x: 399, endPoint y: 174, distance: 77.6
click at [399, 174] on div "Large 35L Dehumidifier $529.99 Changed to Unedited Large 35L Dehumidifier $529.…" at bounding box center [394, 151] width 555 height 79
click at [577, 180] on input "Compare at price" at bounding box center [613, 174] width 103 height 19
paste input "529.99"
type input "529.99"
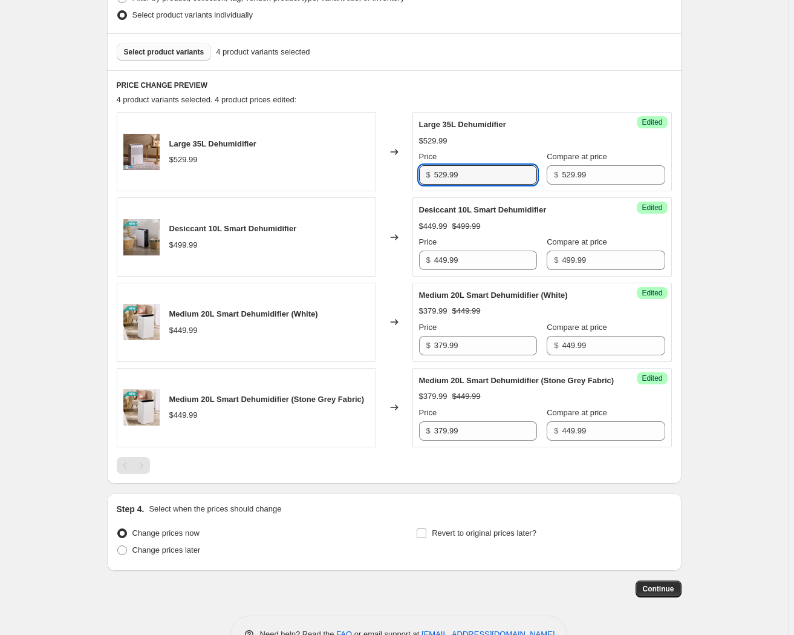
drag, startPoint x: 444, startPoint y: 174, endPoint x: 417, endPoint y: 173, distance: 26.6
click at [417, 173] on div "Success Edited Large 35L Dehumidifier $529.99 Price $ 529.99 Compare at price $…" at bounding box center [543, 151] width 260 height 79
type input "449.99"
click at [197, 47] on button "Select product variants" at bounding box center [164, 52] width 95 height 17
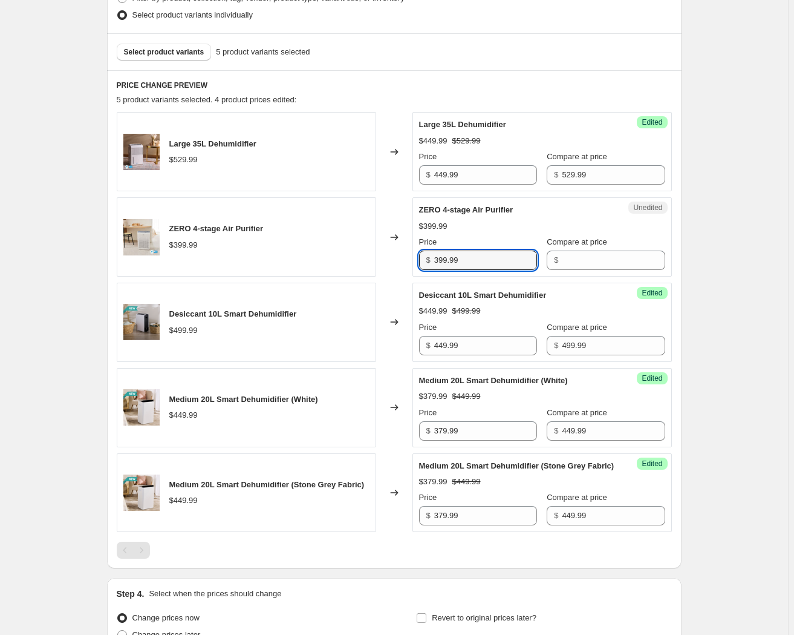
drag, startPoint x: 433, startPoint y: 258, endPoint x: 420, endPoint y: 258, distance: 12.1
click at [420, 258] on div "Unedited ZERO 4-stage Air Purifier $399.99 Price $ 399.99 Compare at price $" at bounding box center [543, 236] width 260 height 79
click at [627, 260] on input "Compare at price" at bounding box center [613, 259] width 103 height 19
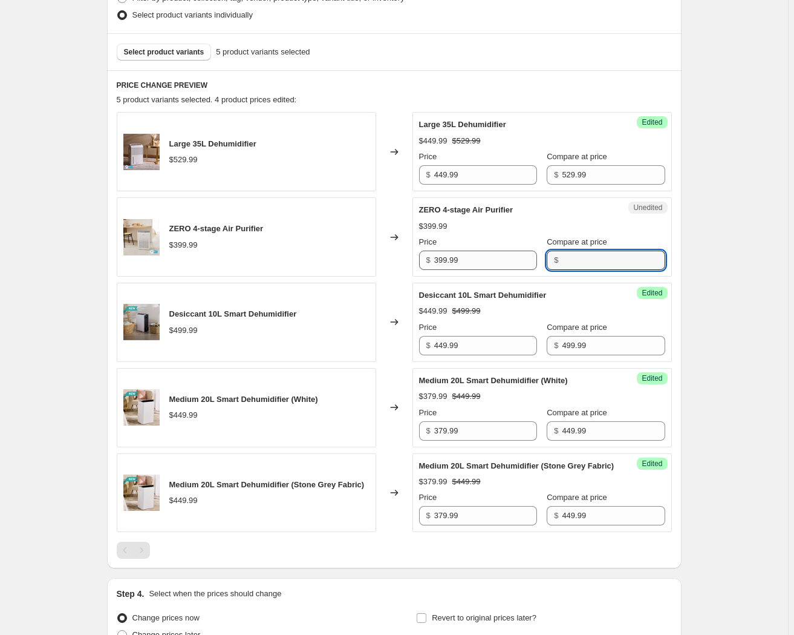
paste input "399.99"
type input "399.99"
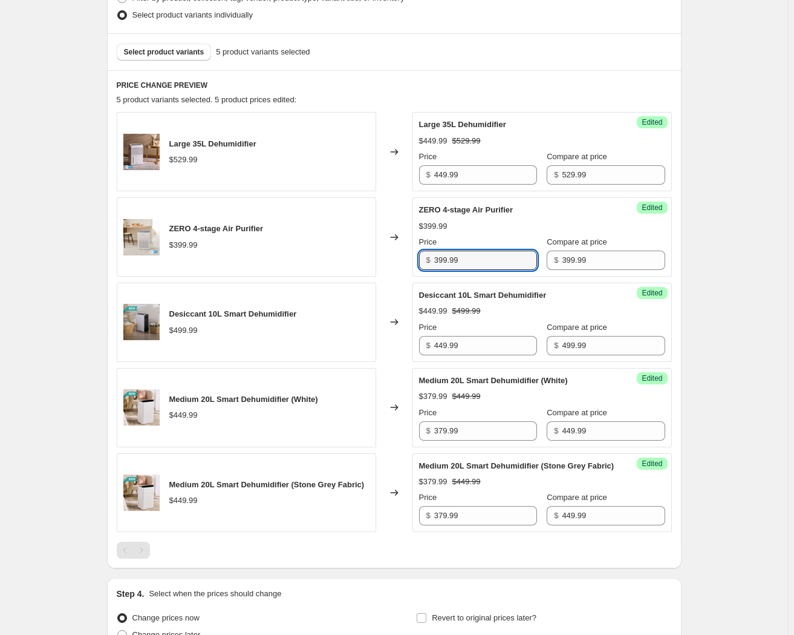
click at [435, 259] on div "$ 399.99" at bounding box center [478, 259] width 118 height 19
type input "299.99"
click at [185, 59] on button "Select product variants" at bounding box center [164, 52] width 95 height 17
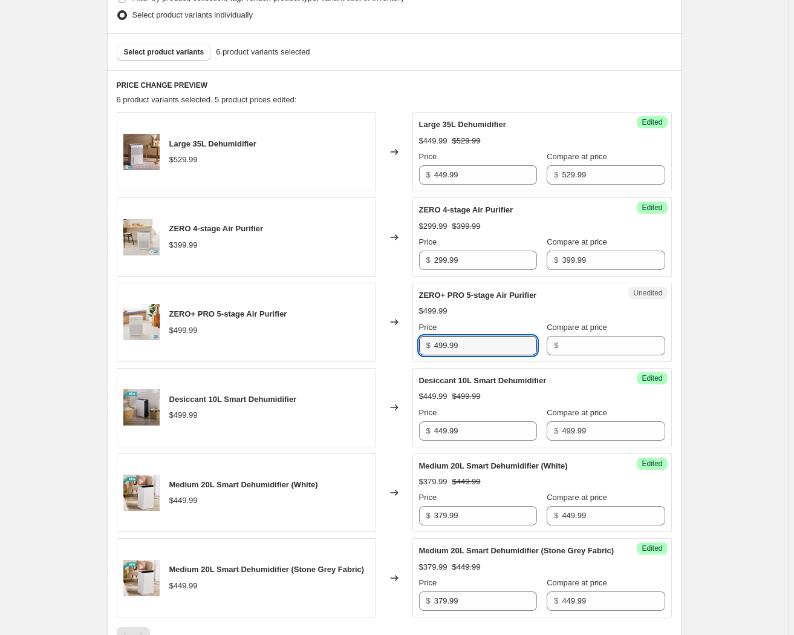
drag, startPoint x: 411, startPoint y: 348, endPoint x: 399, endPoint y: 348, distance: 12.1
click at [399, 348] on div "ZERO+ PRO 5-stage Air Purifier $499.99 Changed to Unedited ZERO+ PRO 5-stage Ai…" at bounding box center [394, 322] width 555 height 79
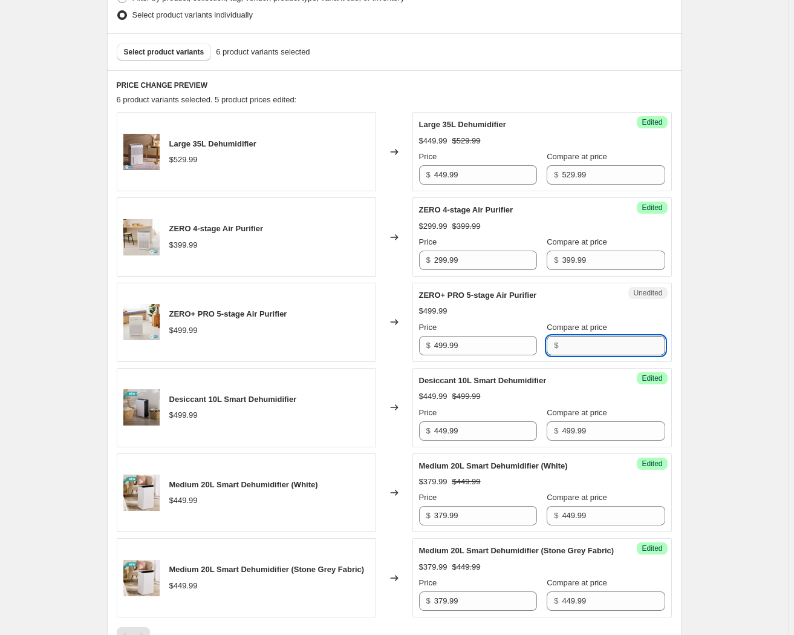
click at [609, 344] on input "Compare at price" at bounding box center [613, 345] width 103 height 19
paste input "499.99"
type input "499.99"
click at [440, 348] on input "499.99" at bounding box center [485, 345] width 103 height 19
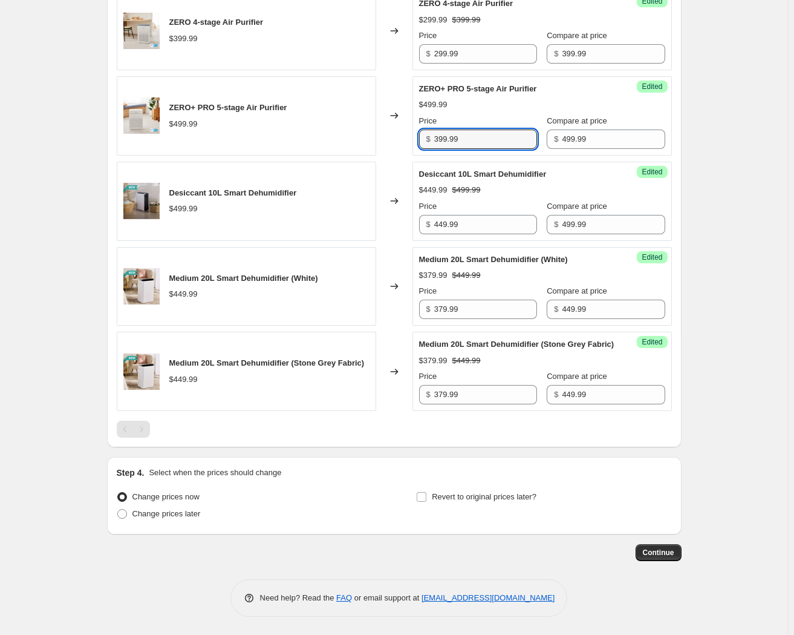
scroll to position [549, 0]
type input "399.99"
click at [132, 514] on label "Change prices later" at bounding box center [159, 513] width 84 height 17
click at [118, 509] on input "Change prices later" at bounding box center [117, 509] width 1 height 1
radio input "true"
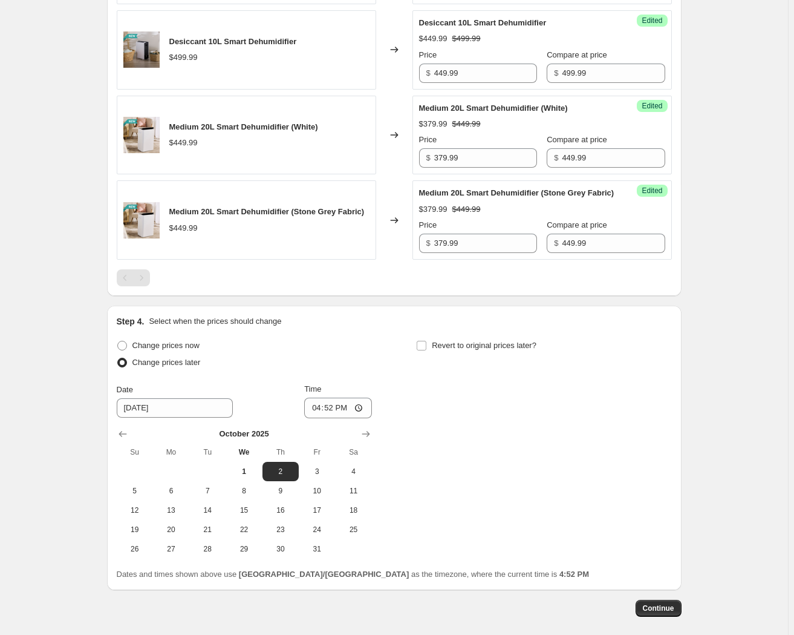
scroll to position [714, 0]
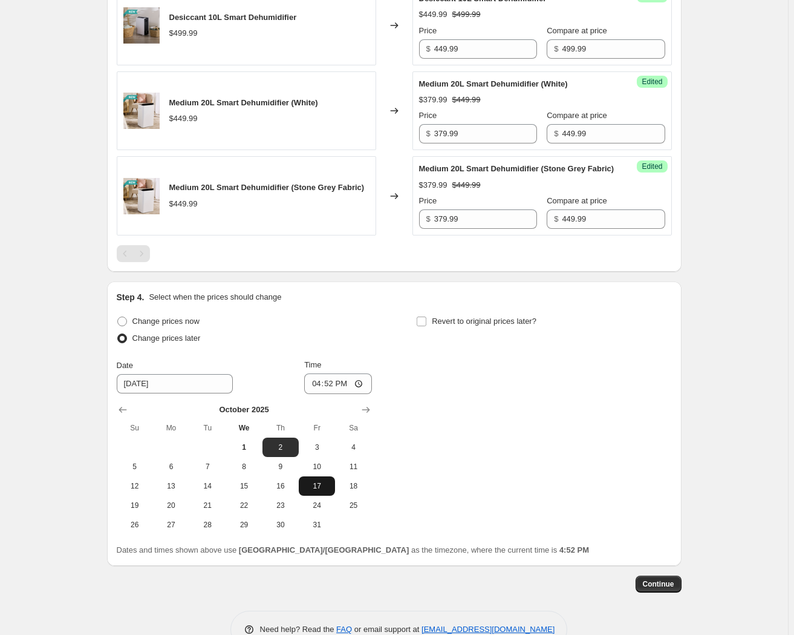
click at [314, 491] on span "17" at bounding box center [317, 486] width 27 height 10
type input "[DATE]"
click at [316, 394] on input "16:52" at bounding box center [338, 383] width 68 height 21
type input "00:01"
click at [422, 326] on input "Revert to original prices later?" at bounding box center [422, 321] width 10 height 10
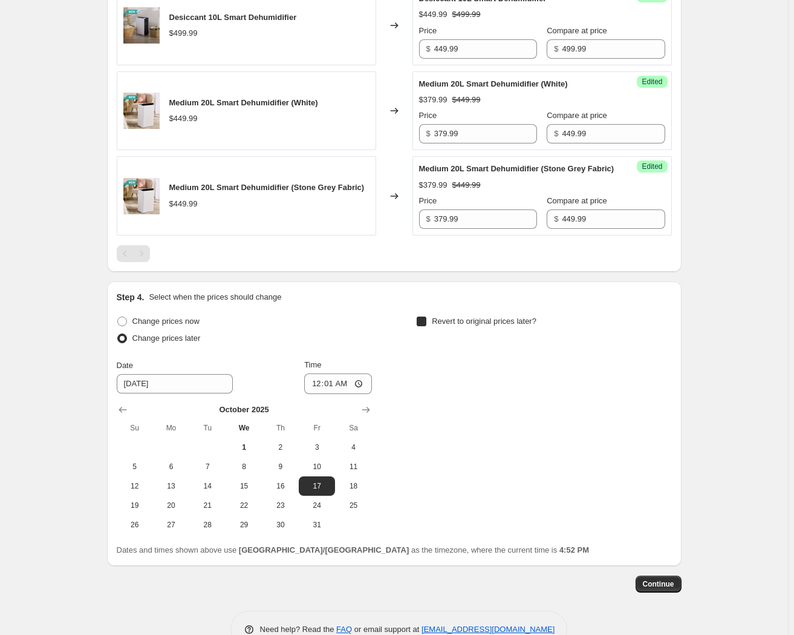
checkbox input "true"
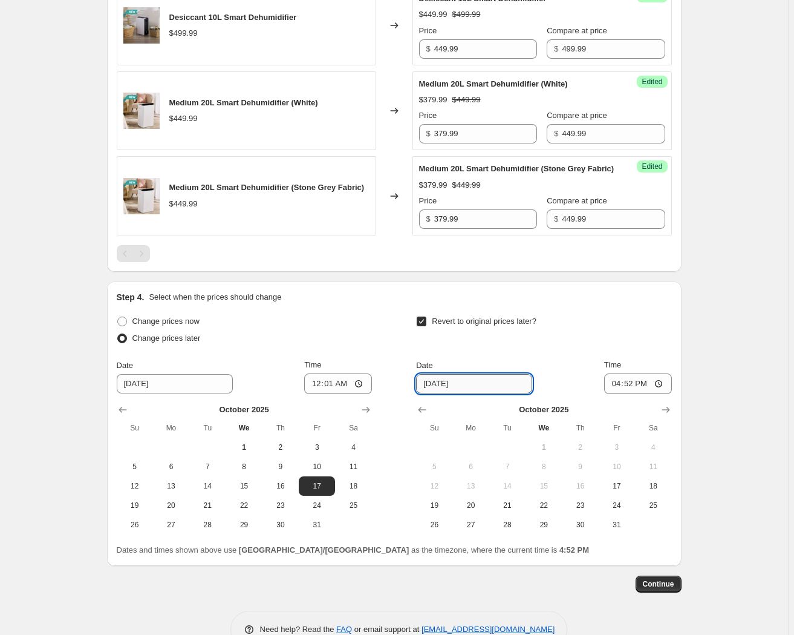
click at [430, 393] on input "[DATE]" at bounding box center [474, 383] width 116 height 19
click at [670, 413] on button "Show next month, November 2025" at bounding box center [666, 409] width 17 height 17
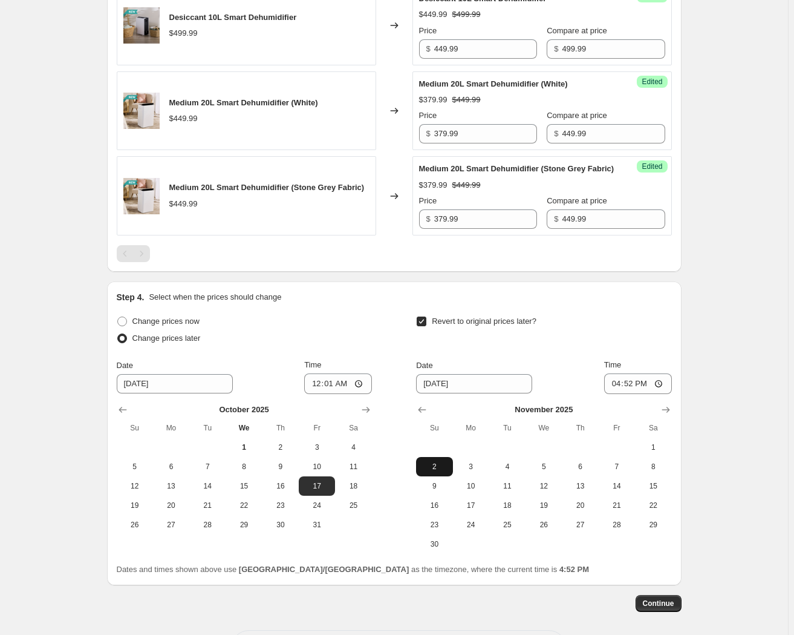
click at [434, 471] on span "2" at bounding box center [434, 467] width 27 height 10
type input "[DATE]"
click at [619, 392] on input "16:52" at bounding box center [638, 383] width 68 height 21
type input "12:52"
type input "23:59"
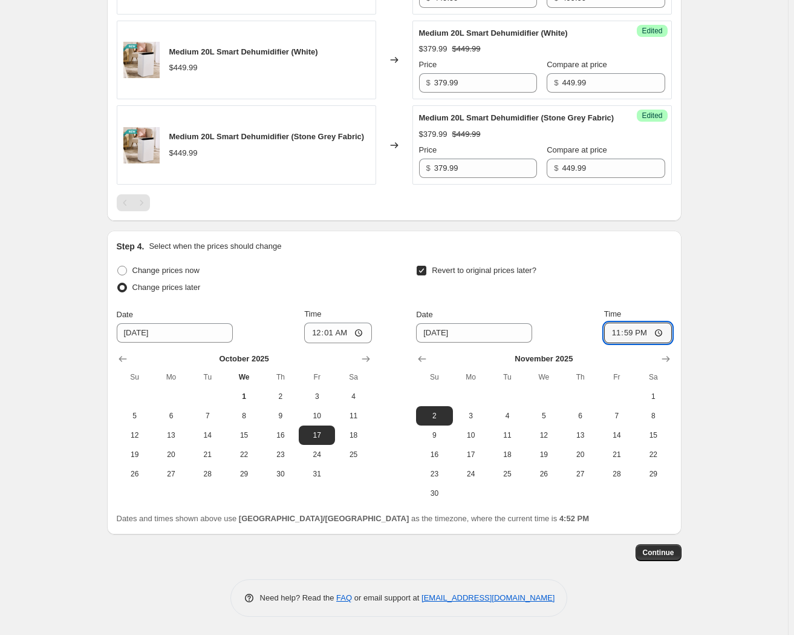
scroll to position [775, 0]
click at [659, 557] on button "Continue" at bounding box center [659, 552] width 46 height 17
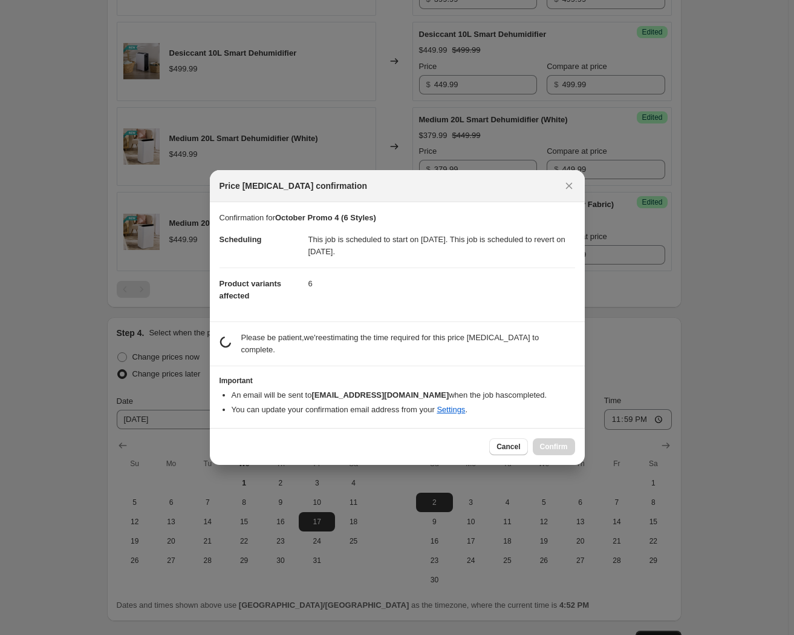
scroll to position [0, 0]
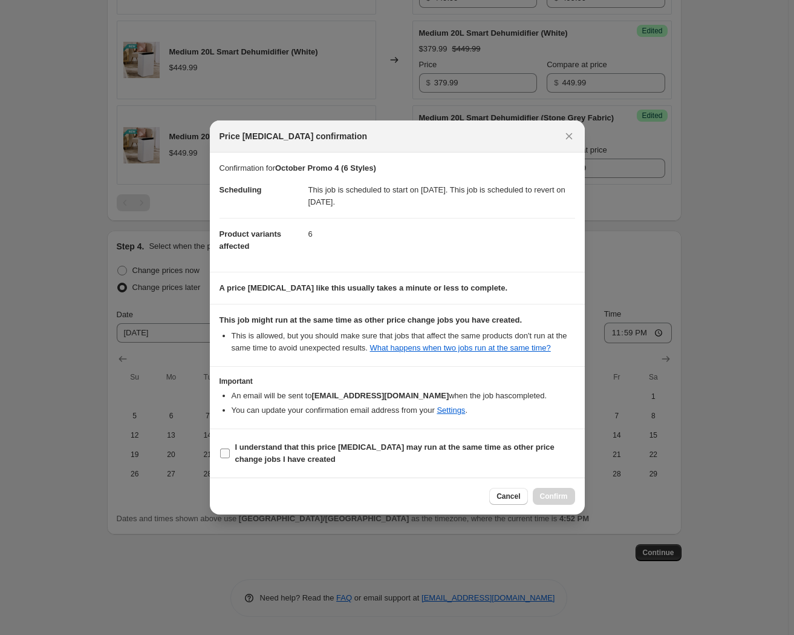
click at [239, 446] on b "I understand that this price [MEDICAL_DATA] may run at the same time as other p…" at bounding box center [394, 452] width 319 height 21
click at [230, 448] on input "I understand that this price [MEDICAL_DATA] may run at the same time as other p…" at bounding box center [225, 453] width 10 height 10
checkbox input "true"
click at [569, 500] on button "Confirm" at bounding box center [554, 496] width 42 height 17
type input "October Promo 4 (6 Styles)"
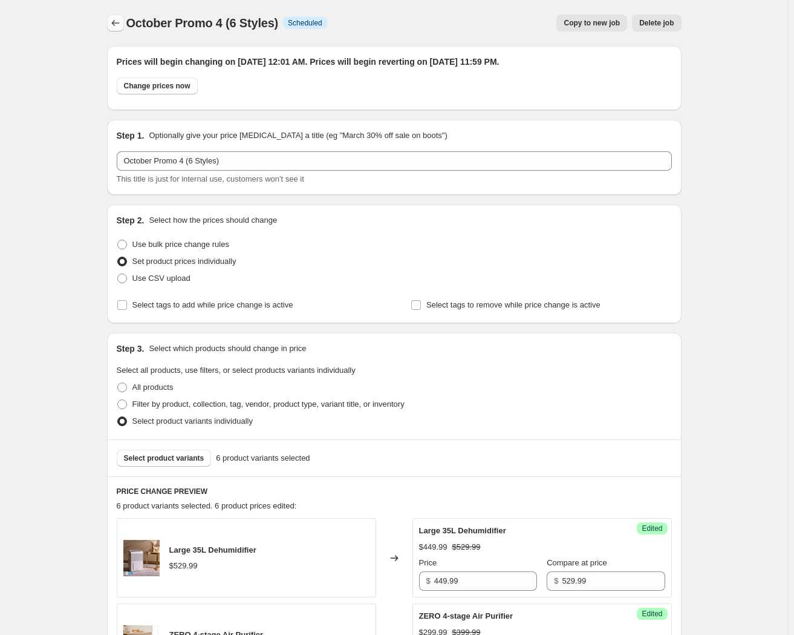
click at [115, 24] on icon "Price change jobs" at bounding box center [115, 23] width 8 height 6
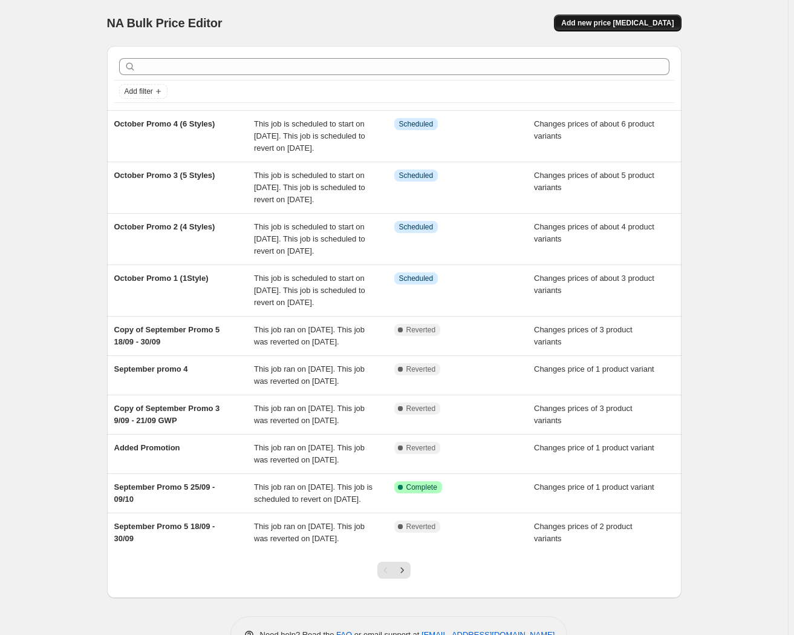
click at [598, 24] on span "Add new price [MEDICAL_DATA]" at bounding box center [617, 23] width 113 height 10
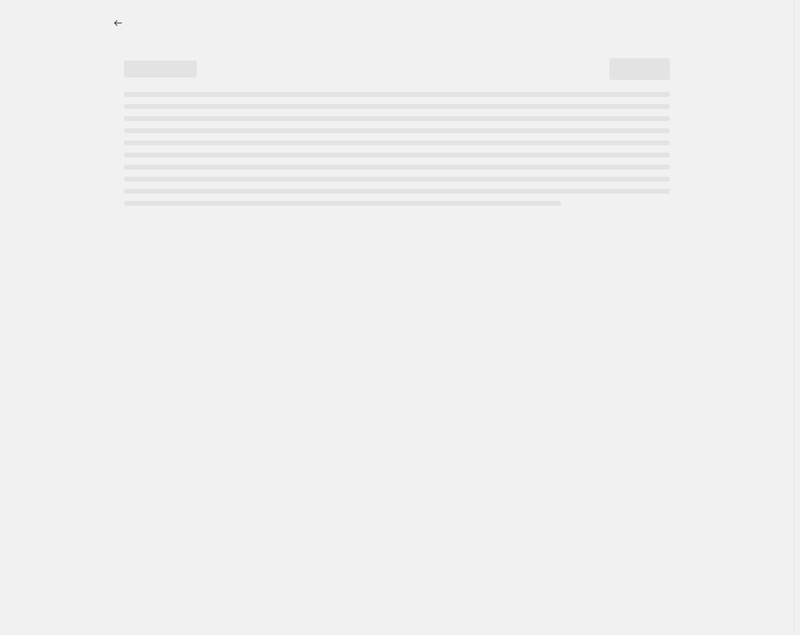
select select "percentage"
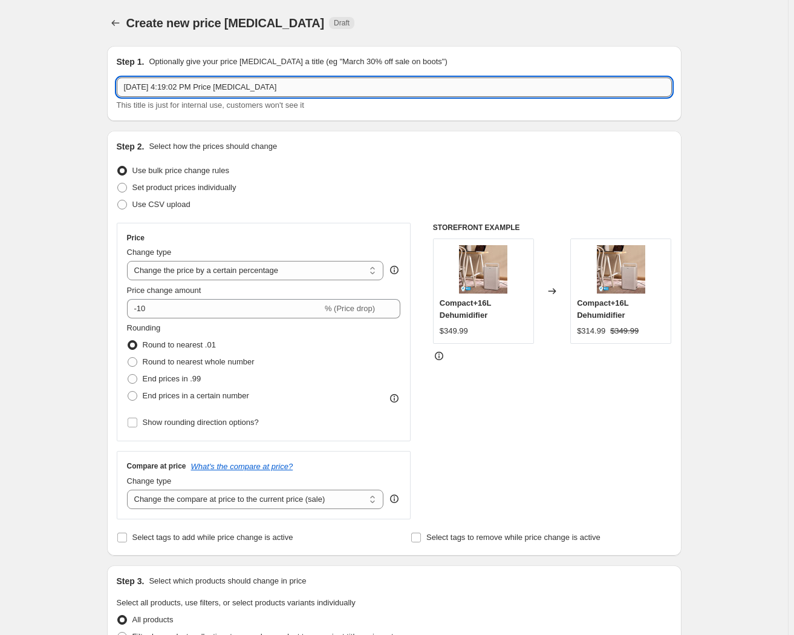
click at [191, 84] on input "[DATE] 4:19:02 PM Price [MEDICAL_DATA]" at bounding box center [394, 86] width 555 height 19
type input "October Promo 5 (3 styles)"
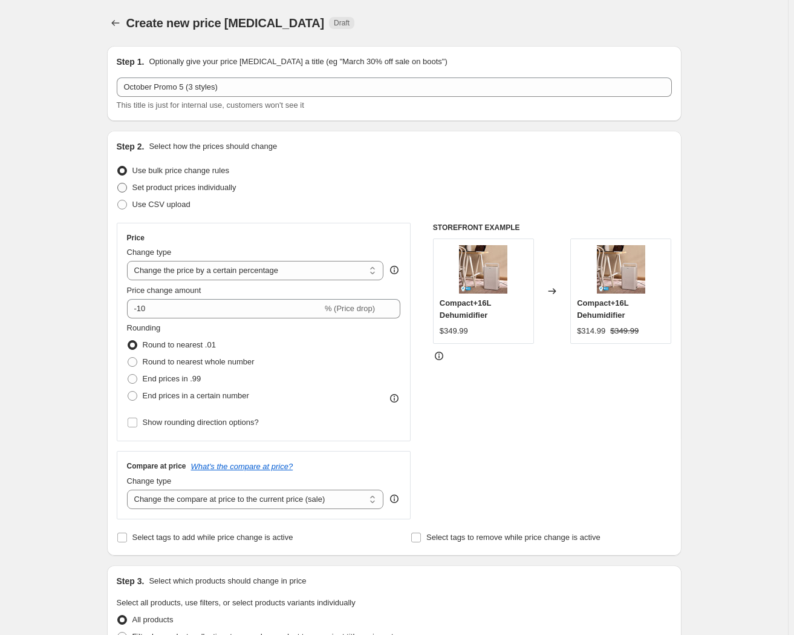
click at [176, 189] on span "Set product prices individually" at bounding box center [184, 187] width 104 height 9
click at [118, 183] on input "Set product prices individually" at bounding box center [117, 183] width 1 height 1
radio input "true"
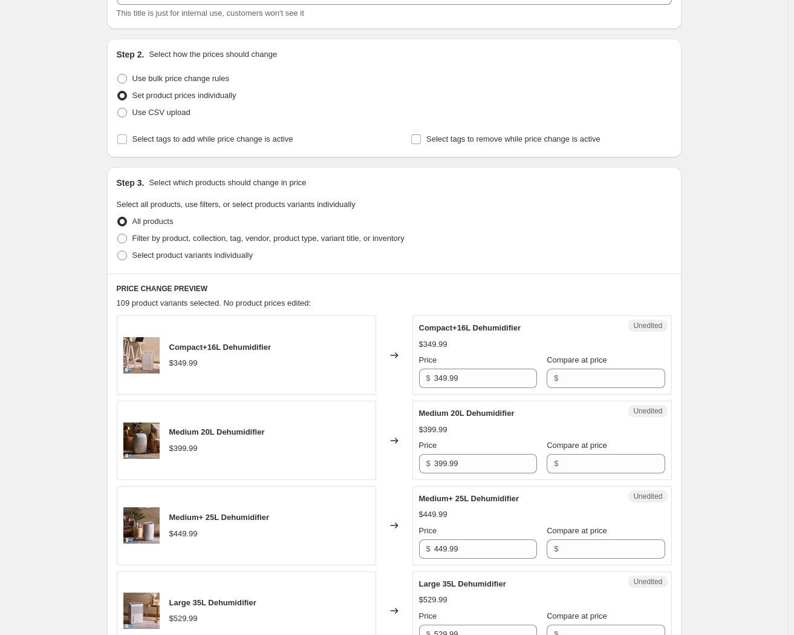
scroll to position [109, 0]
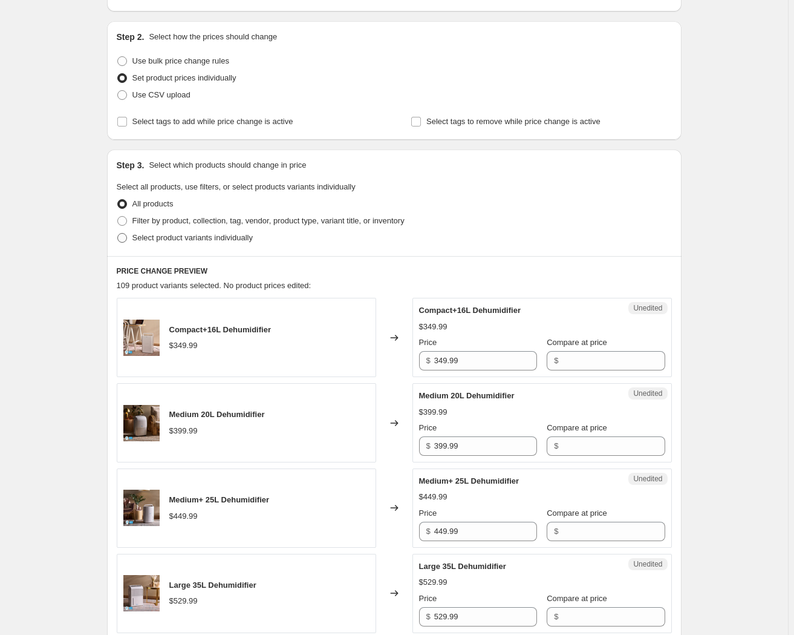
click at [200, 239] on span "Select product variants individually" at bounding box center [192, 237] width 120 height 9
click at [118, 234] on input "Select product variants individually" at bounding box center [117, 233] width 1 height 1
radio input "true"
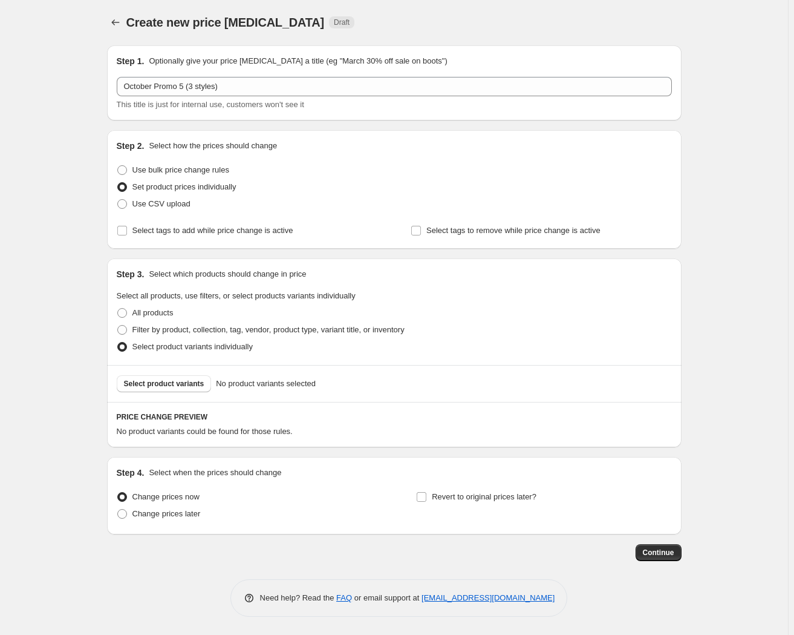
scroll to position [0, 0]
click at [167, 384] on span "Select product variants" at bounding box center [164, 384] width 80 height 10
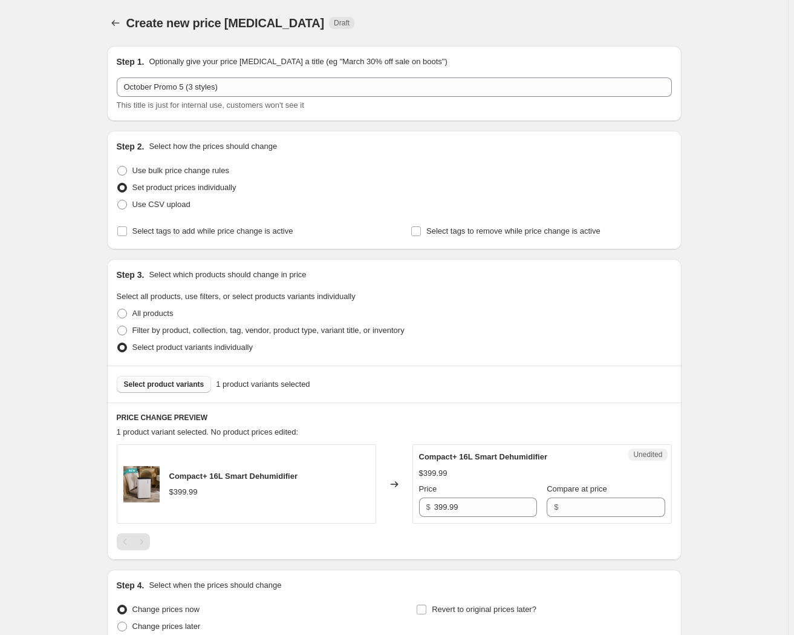
click at [165, 387] on span "Select product variants" at bounding box center [164, 384] width 80 height 10
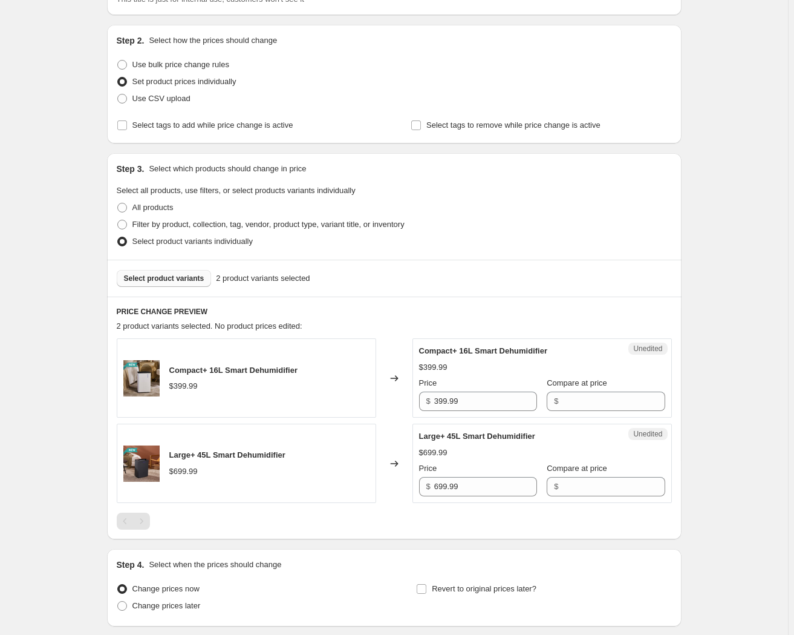
scroll to position [110, 0]
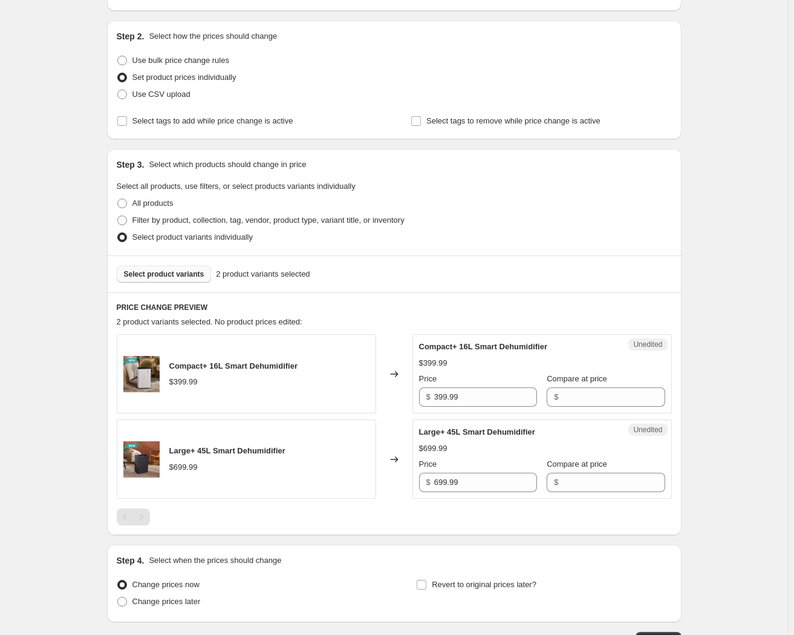
click at [151, 270] on span "Select product variants" at bounding box center [164, 274] width 80 height 10
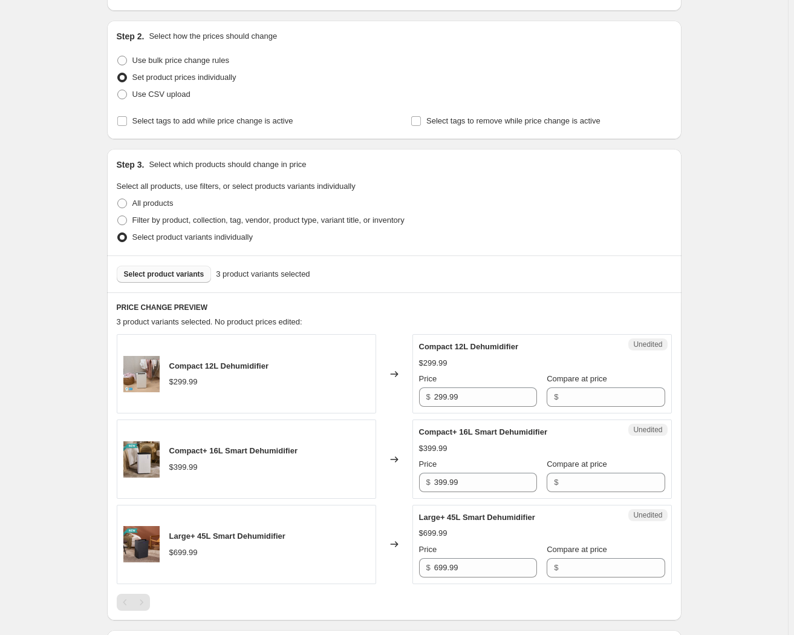
scroll to position [165, 0]
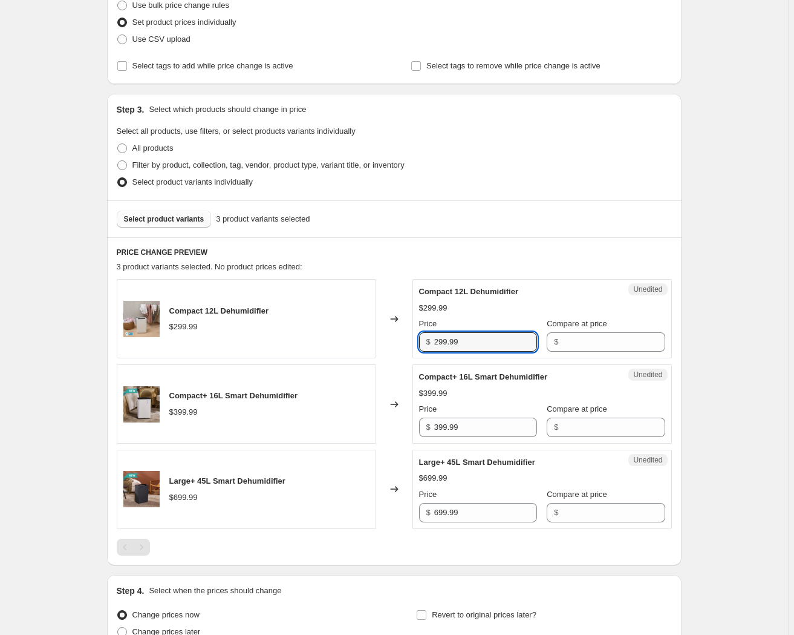
drag, startPoint x: 466, startPoint y: 344, endPoint x: 397, endPoint y: 341, distance: 69.1
click at [397, 341] on div "Compact 12L Dehumidifier $299.99 Changed to Unedited Compact 12L Dehumidifier $…" at bounding box center [394, 318] width 555 height 79
click at [578, 340] on input "Compare at price" at bounding box center [613, 341] width 103 height 19
paste input "299.99"
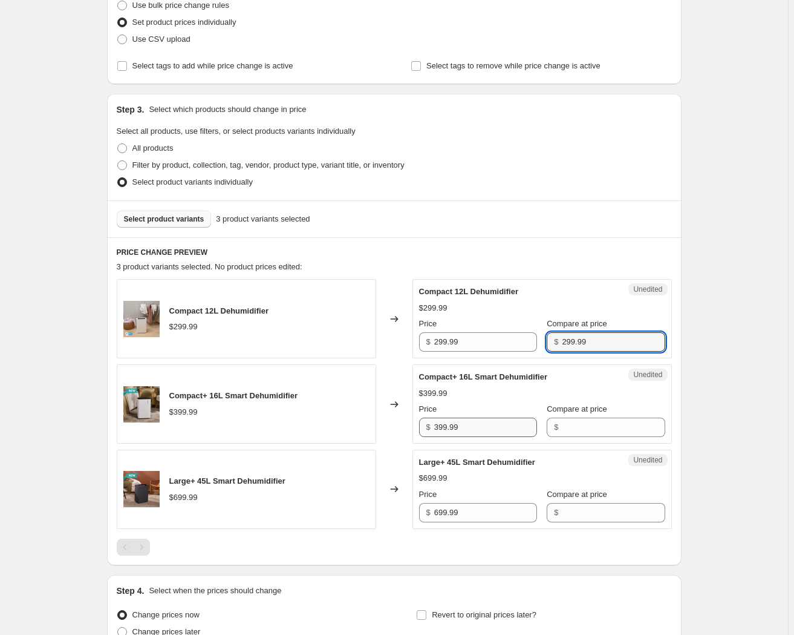
type input "299.99"
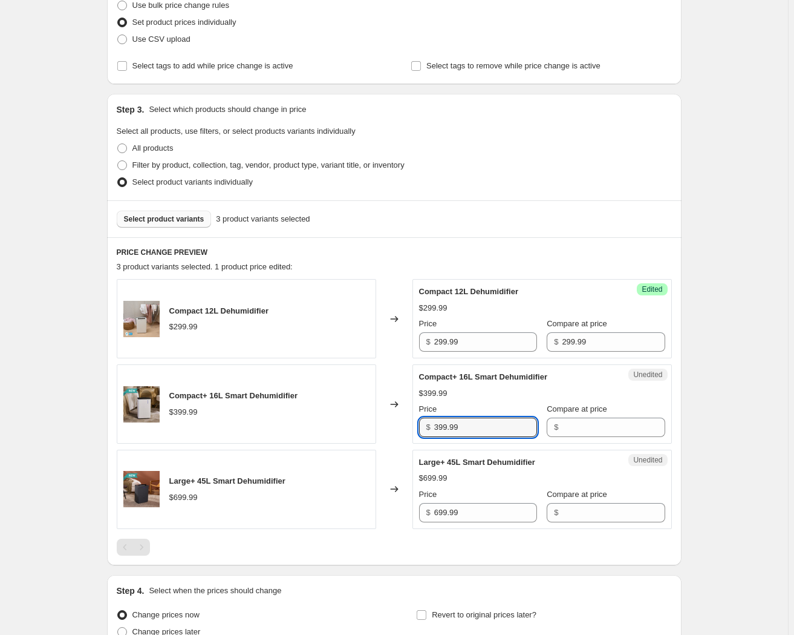
drag, startPoint x: 468, startPoint y: 427, endPoint x: 391, endPoint y: 433, distance: 77.7
click at [391, 433] on div "Compact+ 16L Smart Dehumidifier $399.99 Changed to Unedited Compact+ 16L Smart …" at bounding box center [394, 403] width 555 height 79
click at [569, 428] on input "Compare at price" at bounding box center [613, 426] width 103 height 19
paste input "399.99"
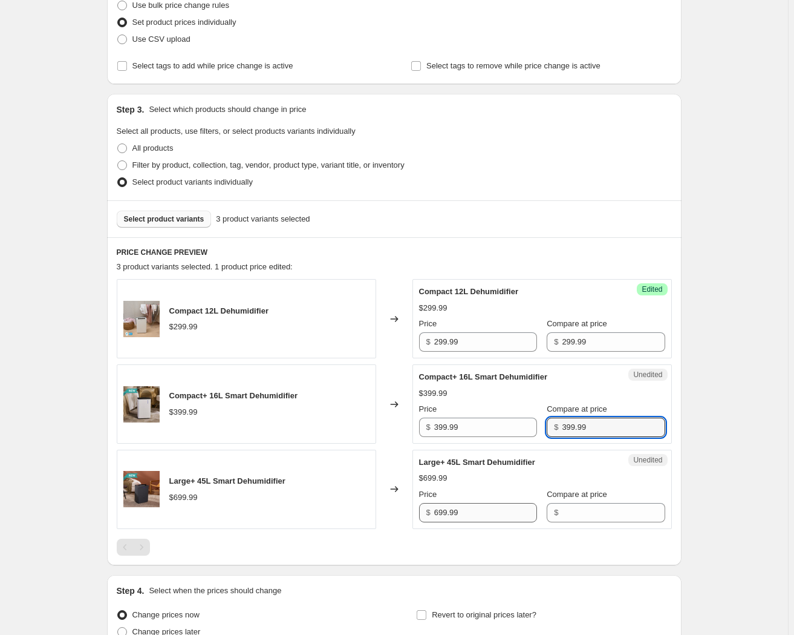
type input "399.99"
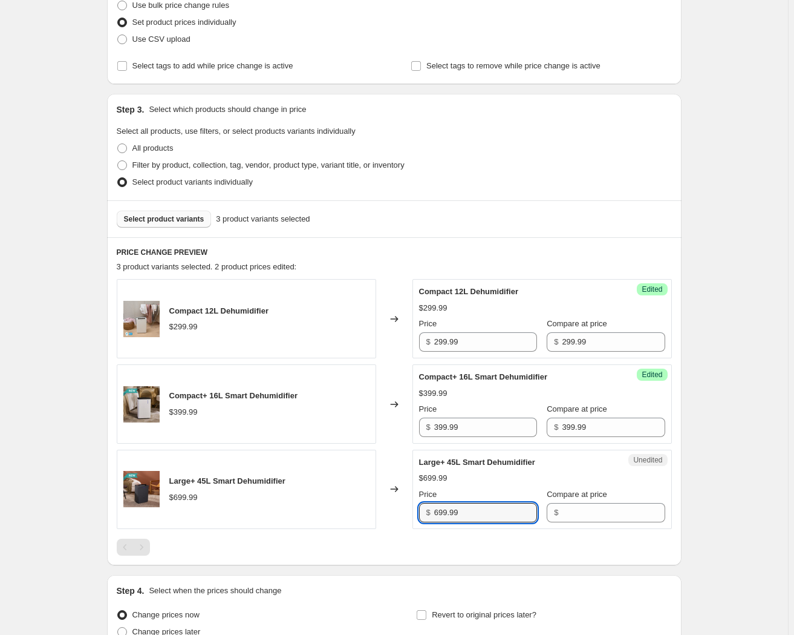
drag, startPoint x: 491, startPoint y: 511, endPoint x: 389, endPoint y: 512, distance: 102.2
click at [389, 512] on div "Large+ 45L Smart Dehumidifier $699.99 Changed to Unedited Large+ 45L Smart Dehu…" at bounding box center [394, 488] width 555 height 79
click at [586, 508] on input "Compare at price" at bounding box center [613, 512] width 103 height 19
paste input "699.99"
type input "699.99"
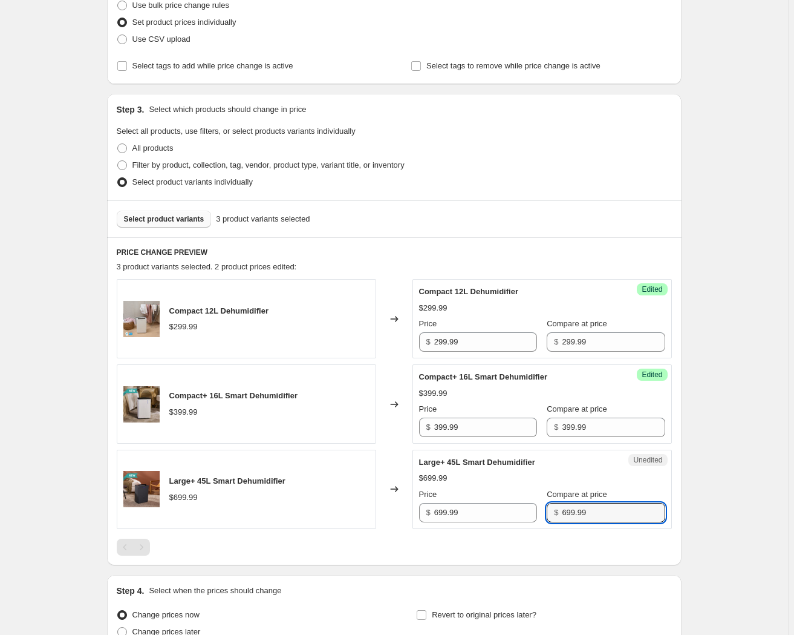
click at [157, 227] on div "Select product variants 3 product variants selected" at bounding box center [394, 218] width 575 height 37
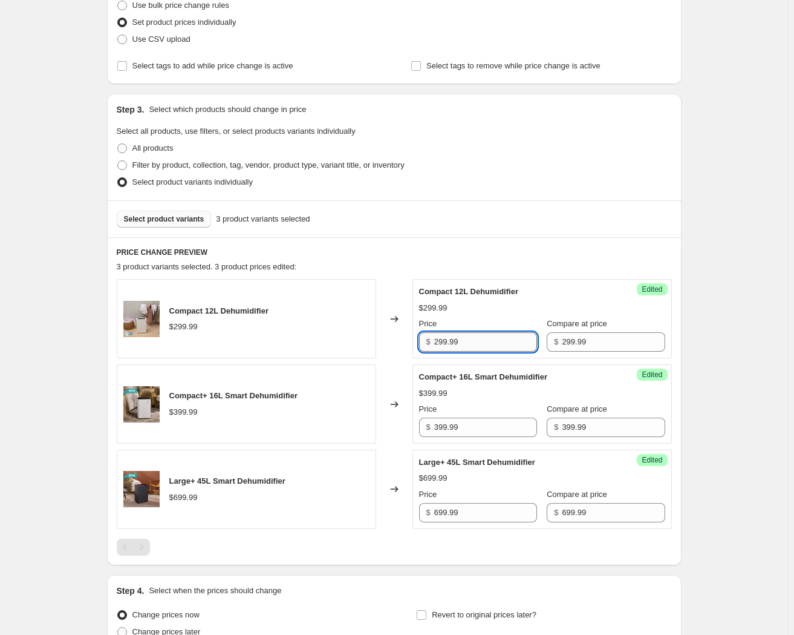
click at [445, 339] on input "299.99" at bounding box center [485, 341] width 103 height 19
type input "249.99"
drag, startPoint x: 446, startPoint y: 425, endPoint x: 440, endPoint y: 425, distance: 6.7
click at [440, 425] on input "399.99" at bounding box center [485, 426] width 103 height 19
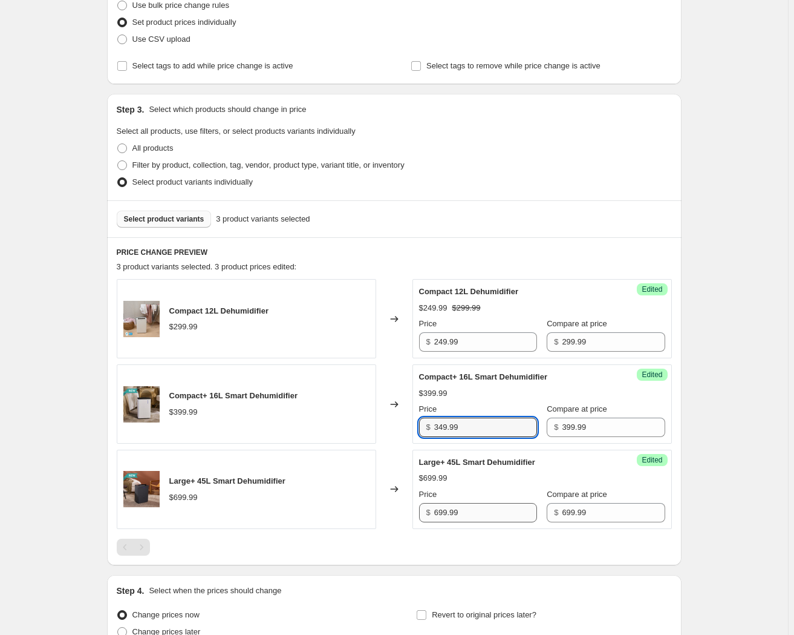
type input "349.99"
click at [459, 515] on input "699.99" at bounding box center [485, 512] width 103 height 19
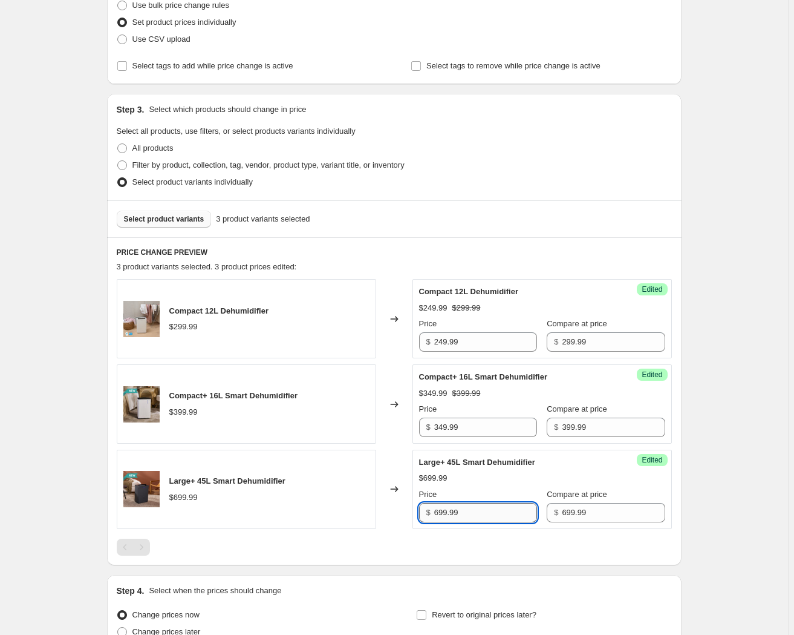
click at [437, 510] on input "699.99" at bounding box center [485, 512] width 103 height 19
type input "599.99"
click at [466, 540] on div at bounding box center [394, 546] width 555 height 17
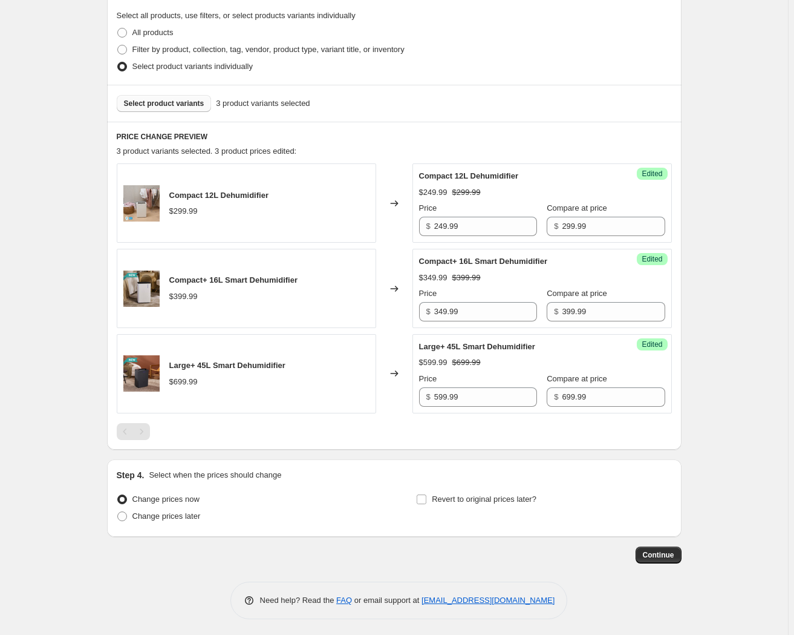
scroll to position [282, 0]
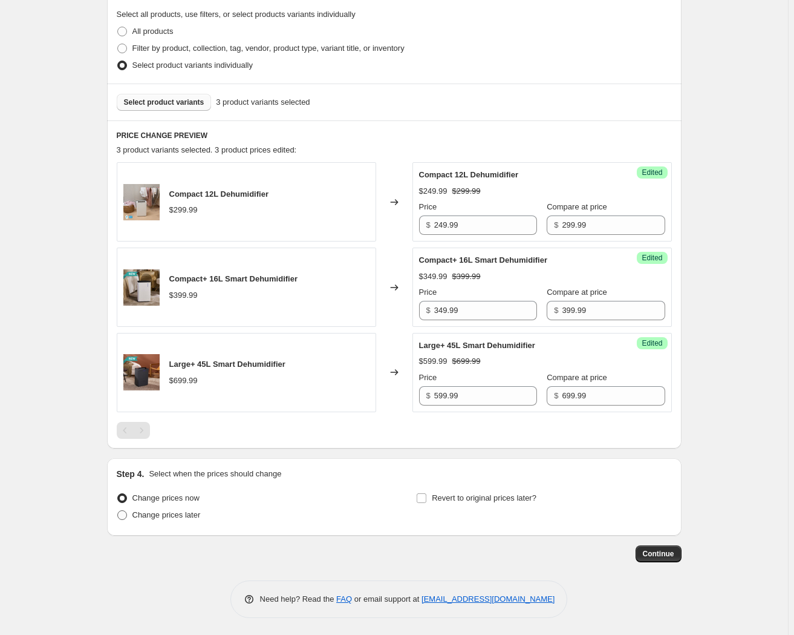
click at [135, 515] on span "Change prices later" at bounding box center [166, 514] width 68 height 9
click at [118, 511] on input "Change prices later" at bounding box center [117, 510] width 1 height 1
radio input "true"
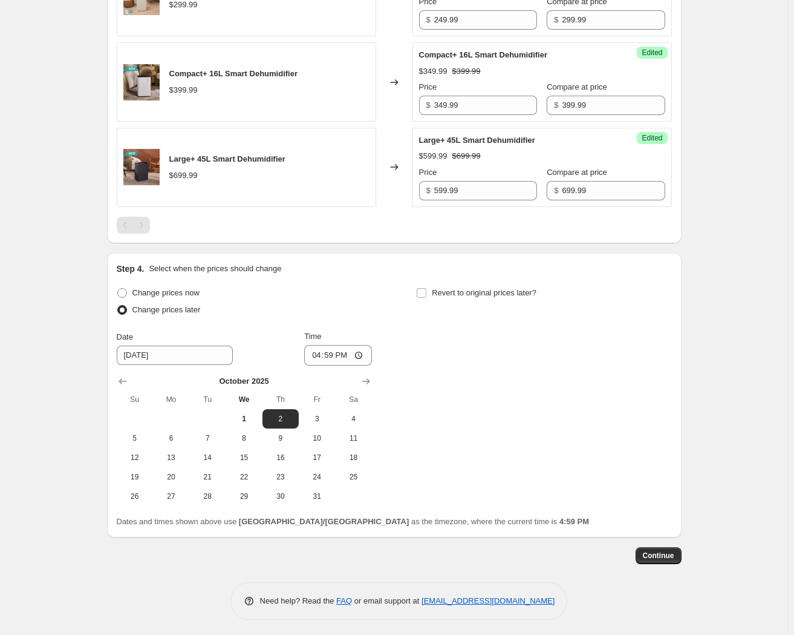
scroll to position [489, 0]
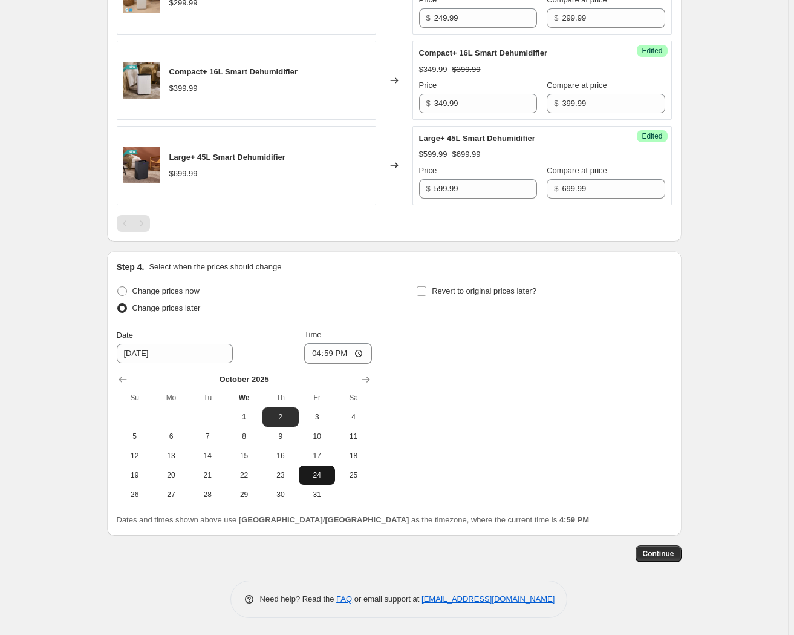
click at [327, 472] on span "24" at bounding box center [317, 475] width 27 height 10
type input "[DATE]"
click at [313, 356] on input "16:59" at bounding box center [338, 353] width 68 height 21
type input "00:01"
click at [448, 291] on span "Revert to original prices later?" at bounding box center [484, 290] width 105 height 9
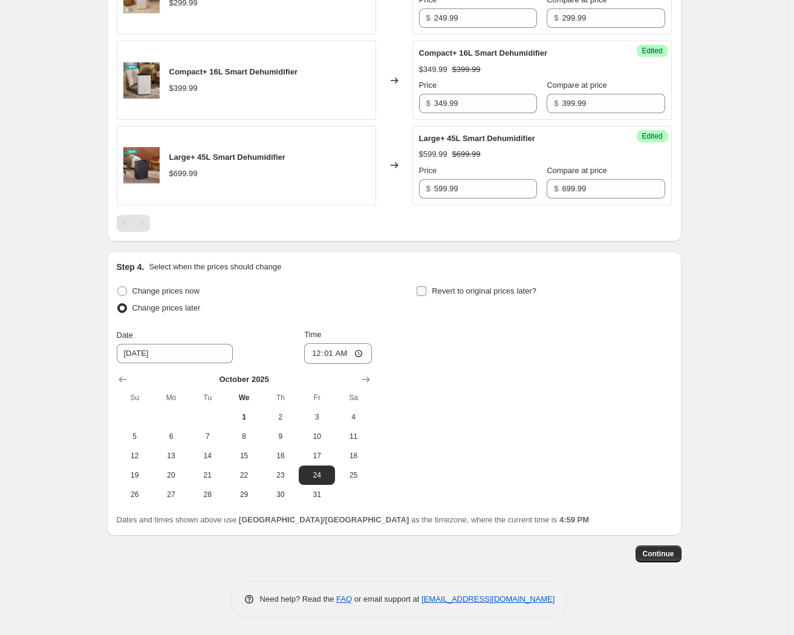
click at [426, 291] on input "Revert to original prices later?" at bounding box center [422, 291] width 10 height 10
checkbox input "true"
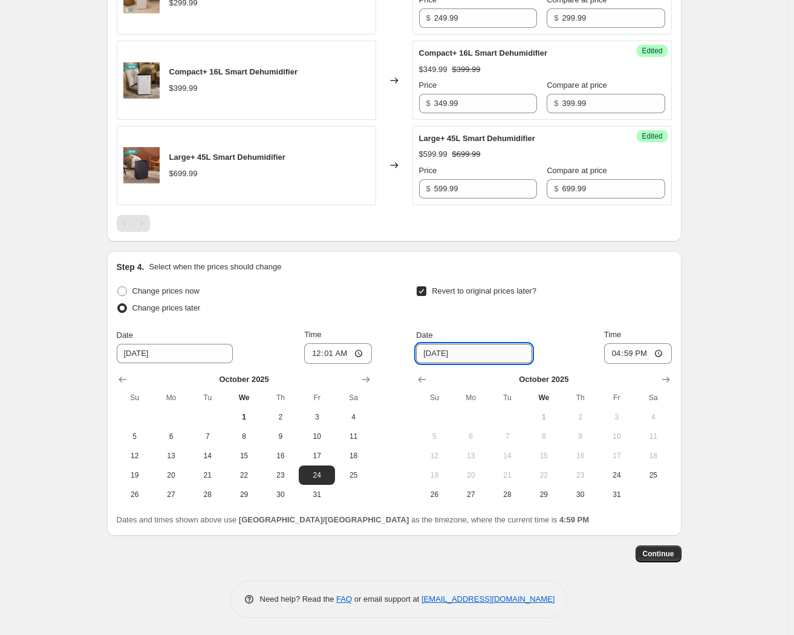
click at [445, 356] on input "[DATE]" at bounding box center [474, 353] width 116 height 19
click at [665, 377] on icon "Show next month, November 2025" at bounding box center [666, 379] width 12 height 12
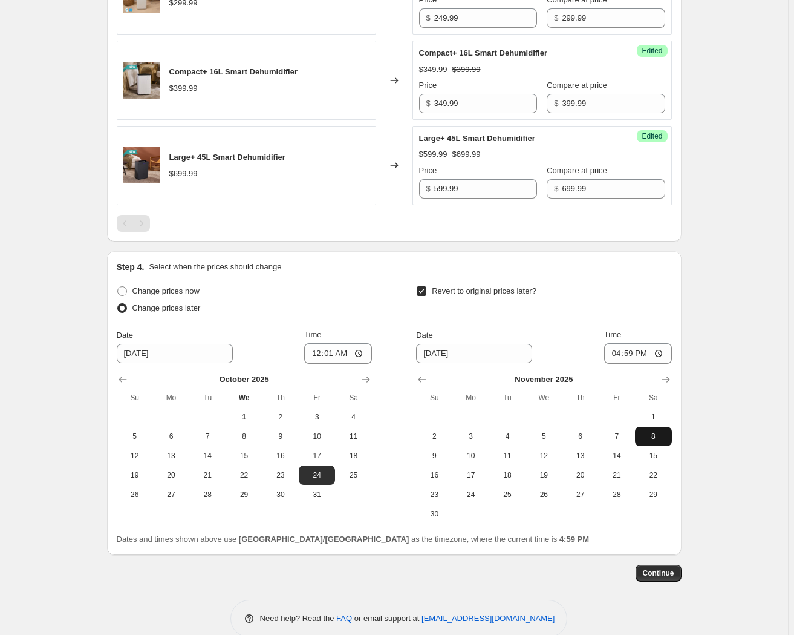
click at [655, 431] on span "8" at bounding box center [653, 436] width 27 height 10
type input "[DATE]"
click at [614, 354] on input "16:59" at bounding box center [638, 353] width 68 height 21
type input "23:59"
click at [653, 573] on span "Continue" at bounding box center [658, 573] width 31 height 10
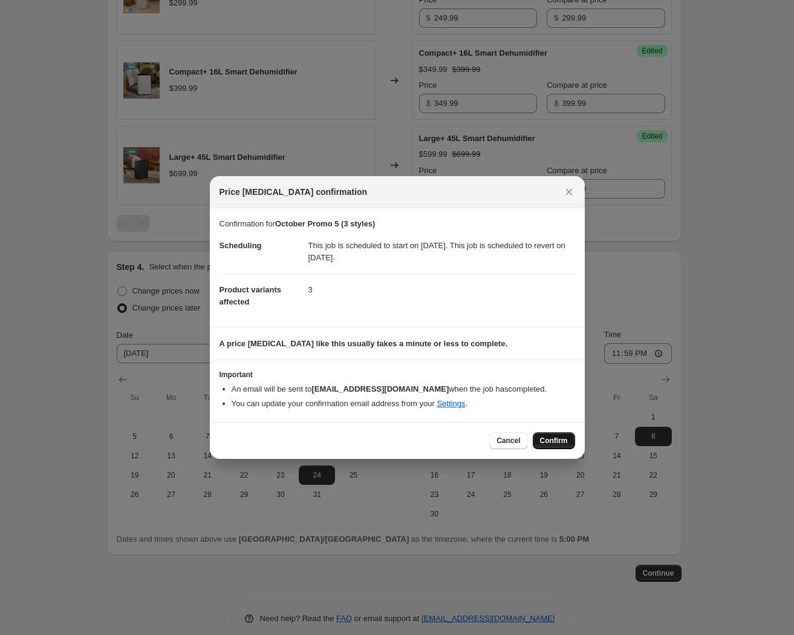
click at [550, 439] on span "Confirm" at bounding box center [554, 441] width 28 height 10
type input "October Promo 5 (3 styles)"
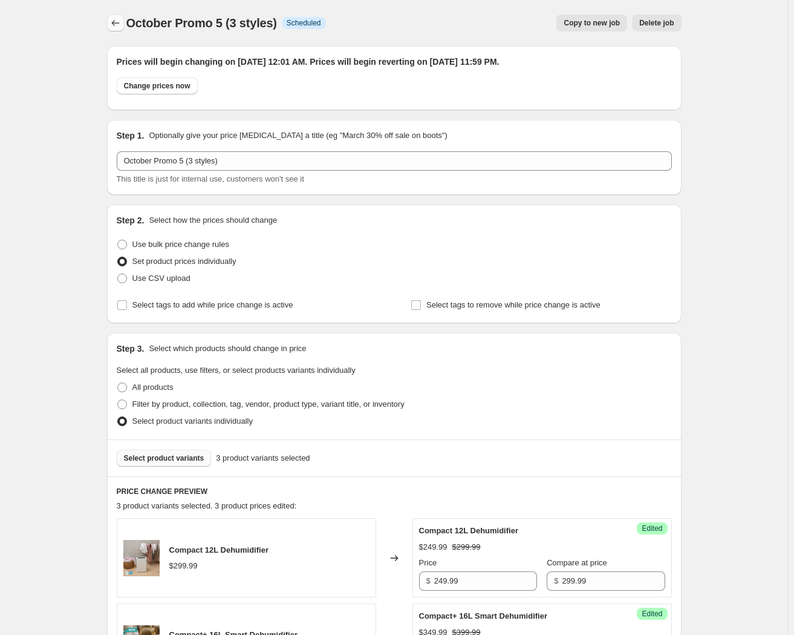
click at [120, 28] on icon "Price change jobs" at bounding box center [115, 23] width 12 height 12
